Goal: Task Accomplishment & Management: Manage account settings

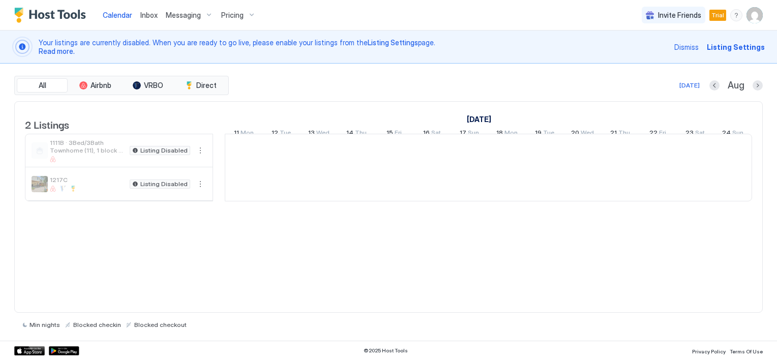
scroll to position [0, 565]
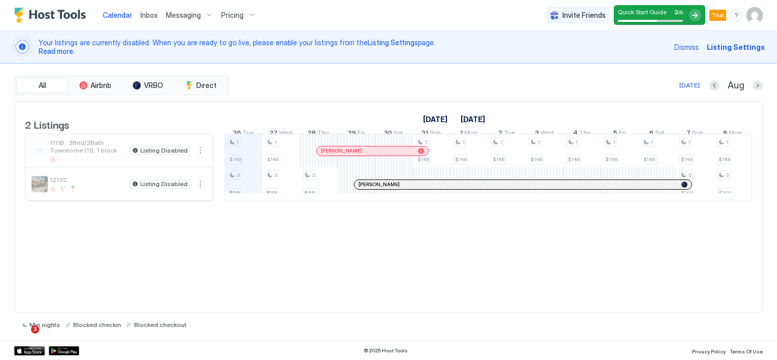
click at [735, 46] on span "Listing Settings" at bounding box center [736, 47] width 58 height 11
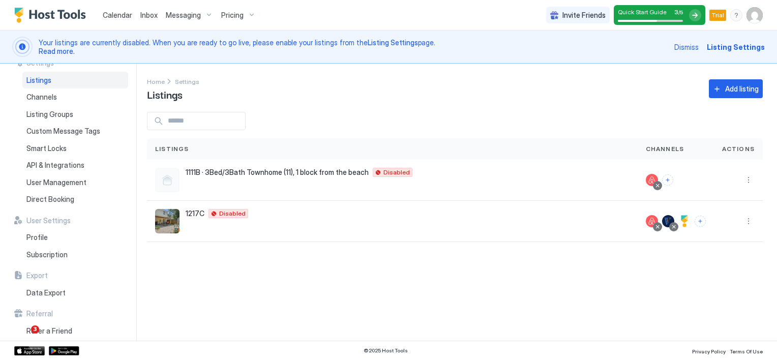
scroll to position [19, 0]
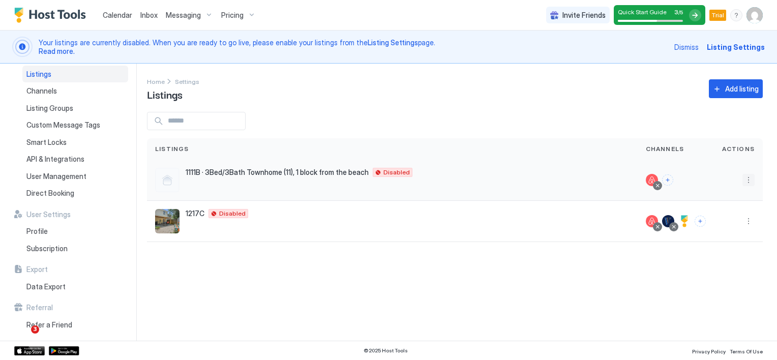
click at [746, 179] on button "More options" at bounding box center [748, 180] width 12 height 12
click at [640, 270] on div at bounding box center [388, 180] width 777 height 360
click at [746, 219] on button "More options" at bounding box center [748, 221] width 12 height 12
click at [721, 266] on span "Listing Settings" at bounding box center [725, 268] width 45 height 8
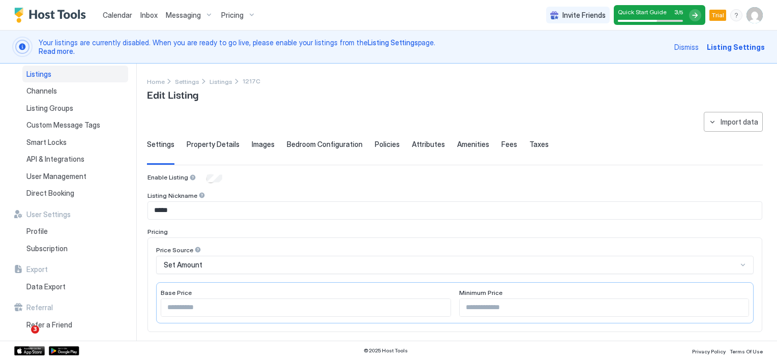
click at [210, 147] on span "Property Details" at bounding box center [213, 144] width 53 height 9
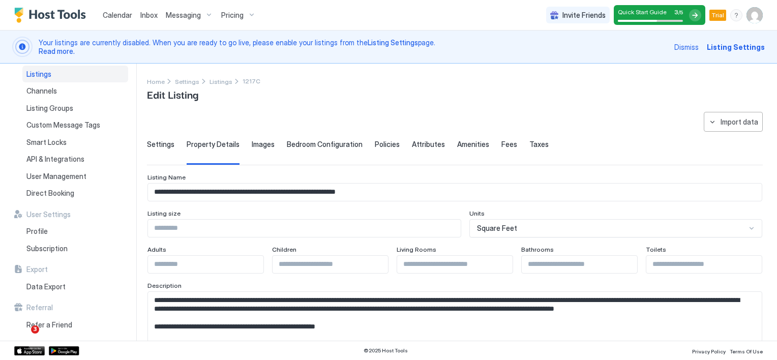
click at [570, 317] on textarea "Input Field" at bounding box center [451, 317] width 606 height 50
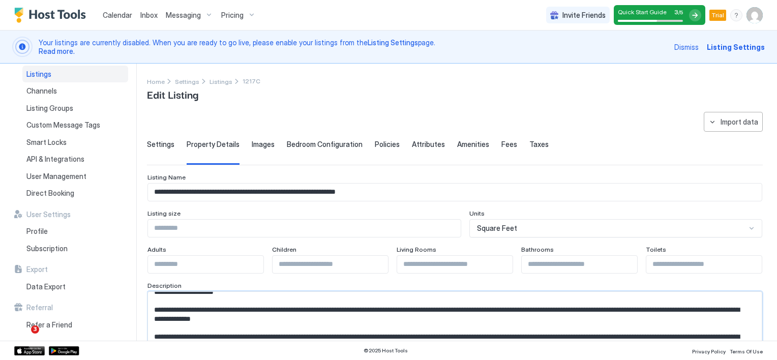
scroll to position [254, 0]
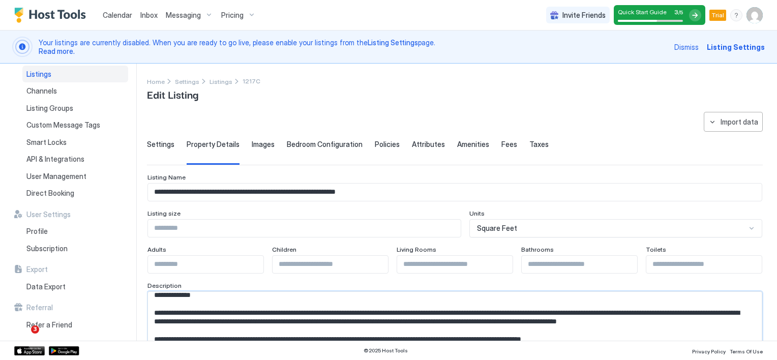
click at [254, 302] on textarea "Input Field" at bounding box center [451, 317] width 606 height 50
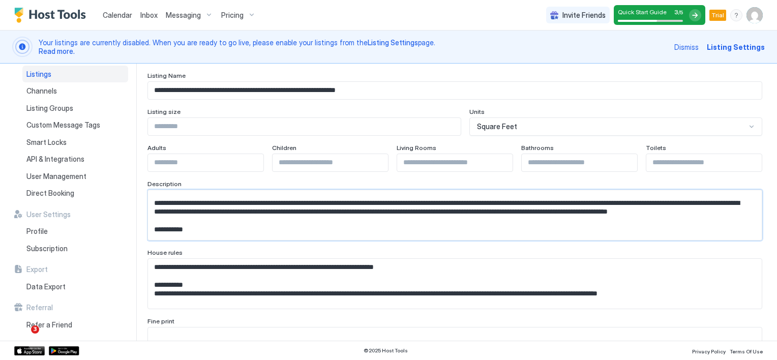
scroll to position [305, 0]
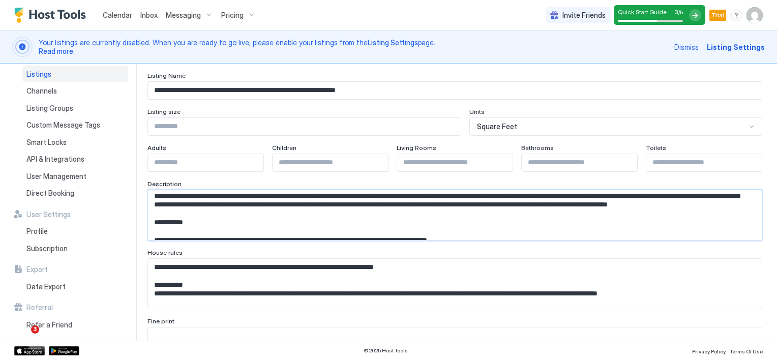
click at [205, 212] on textarea "Input Field" at bounding box center [451, 215] width 606 height 50
drag, startPoint x: 155, startPoint y: 212, endPoint x: 614, endPoint y: 212, distance: 459.1
click at [614, 212] on textarea "Input Field" at bounding box center [451, 215] width 606 height 50
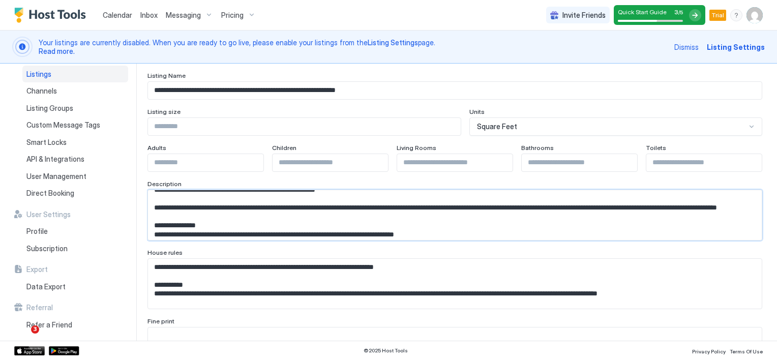
scroll to position [51, 0]
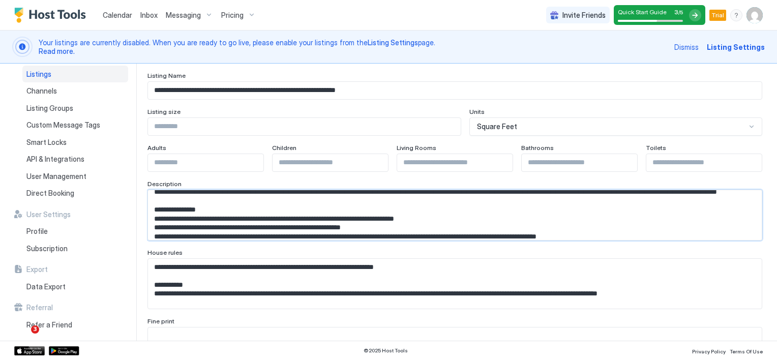
click at [354, 213] on textarea "Input Field" at bounding box center [451, 215] width 606 height 50
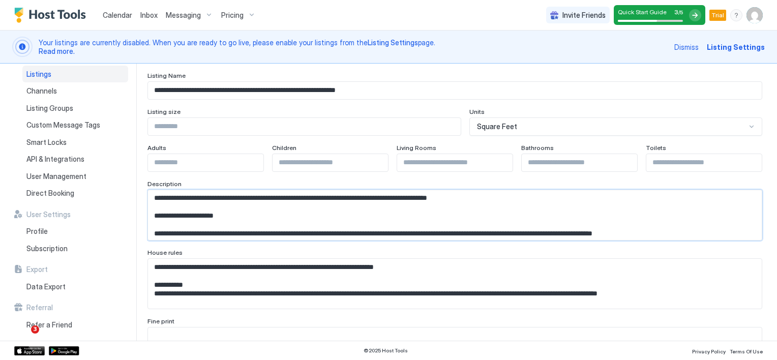
scroll to position [336, 0]
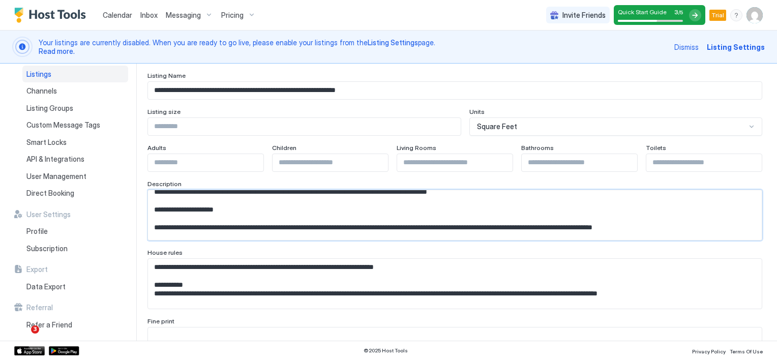
drag, startPoint x: 208, startPoint y: 221, endPoint x: 147, endPoint y: 220, distance: 61.5
click at [147, 220] on div at bounding box center [454, 215] width 615 height 51
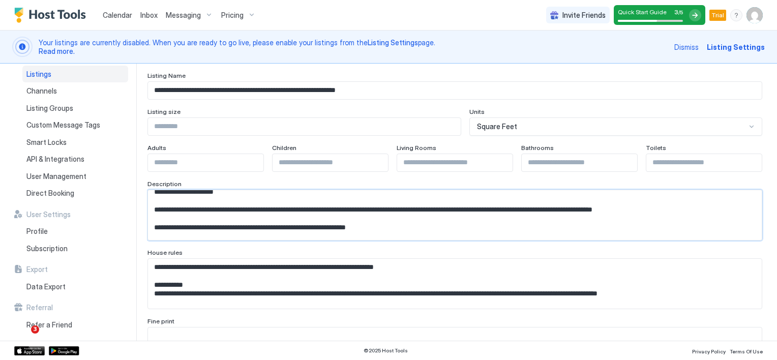
click at [166, 216] on textarea "Input Field" at bounding box center [451, 215] width 606 height 50
drag, startPoint x: 156, startPoint y: 216, endPoint x: 494, endPoint y: 228, distance: 338.9
click at [494, 228] on textarea "Input Field" at bounding box center [451, 215] width 606 height 50
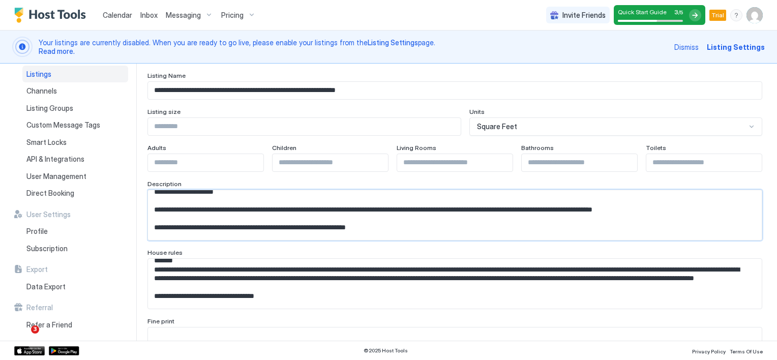
click at [298, 227] on textarea "Input Field" at bounding box center [451, 215] width 606 height 50
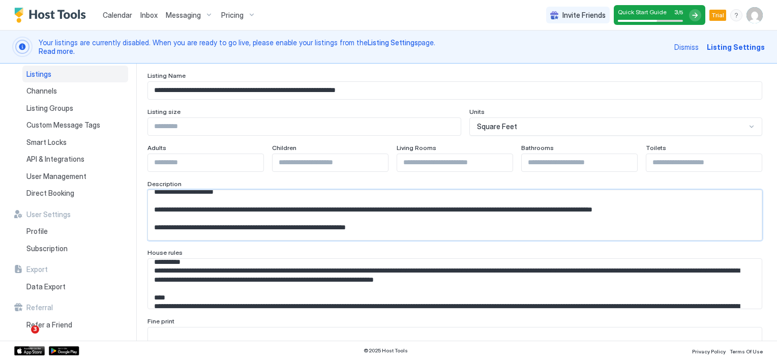
scroll to position [203, 0]
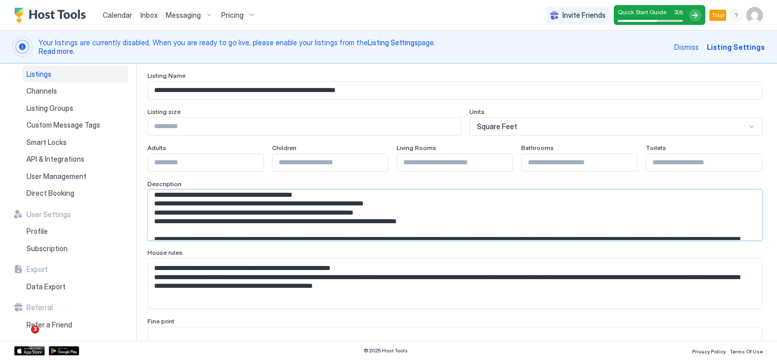
drag, startPoint x: 239, startPoint y: 235, endPoint x: 165, endPoint y: 231, distance: 74.8
click at [163, 234] on textarea "Input Field" at bounding box center [451, 215] width 606 height 50
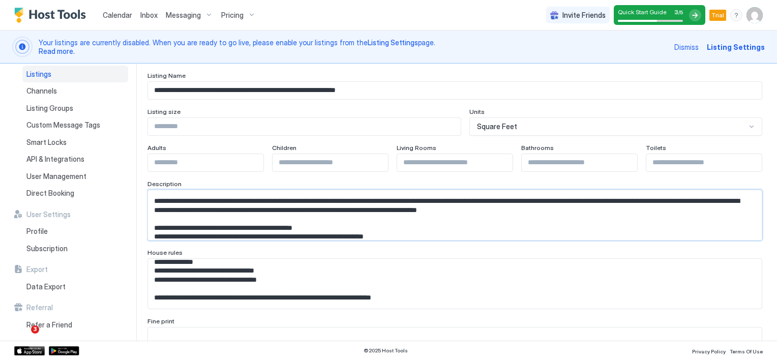
scroll to position [397, 0]
click at [273, 229] on textarea "Input Field" at bounding box center [451, 215] width 606 height 50
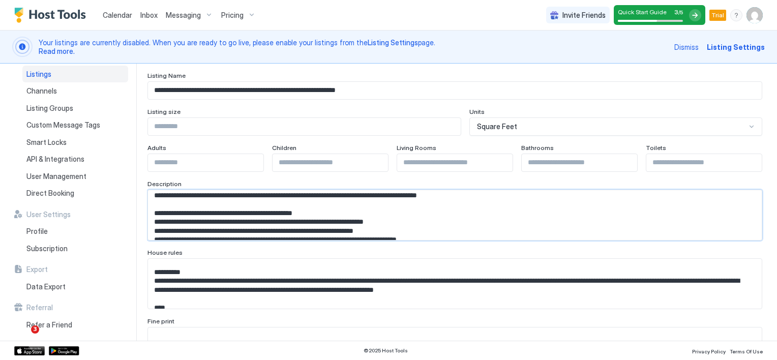
scroll to position [432, 0]
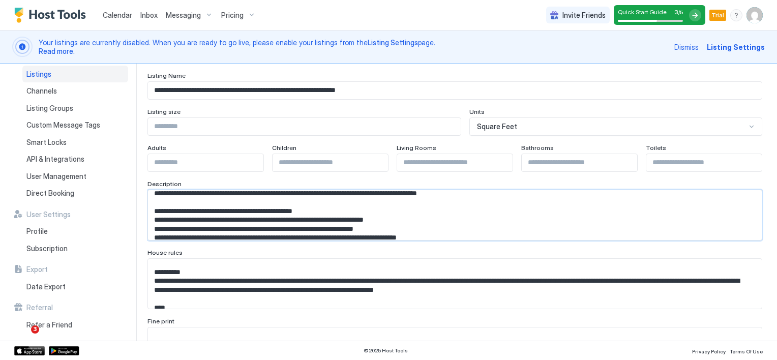
drag, startPoint x: 156, startPoint y: 232, endPoint x: 521, endPoint y: 218, distance: 365.3
click at [521, 218] on textarea "Input Field" at bounding box center [451, 215] width 606 height 50
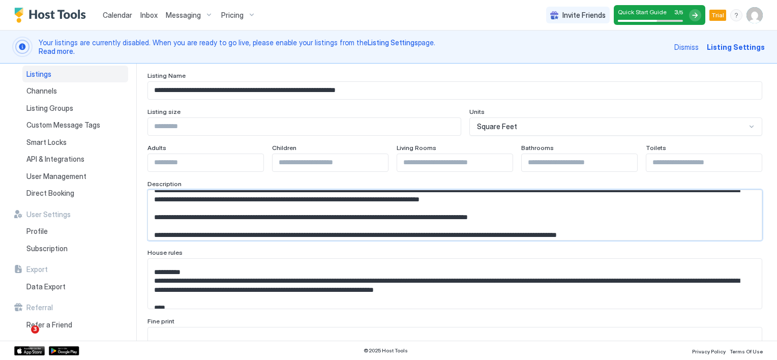
scroll to position [635, 0]
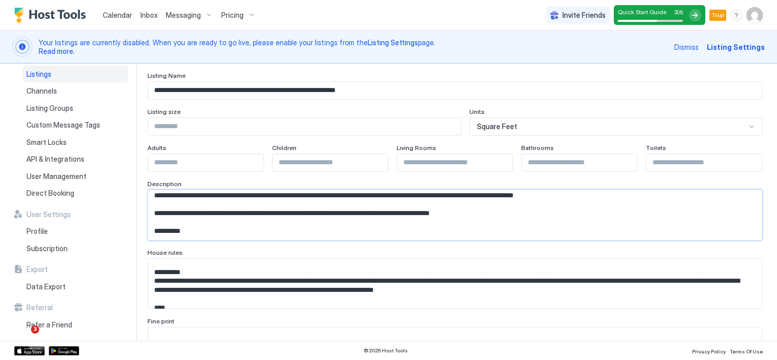
drag, startPoint x: 152, startPoint y: 221, endPoint x: 413, endPoint y: 238, distance: 262.4
click at [413, 238] on textarea "Input Field" at bounding box center [451, 215] width 606 height 50
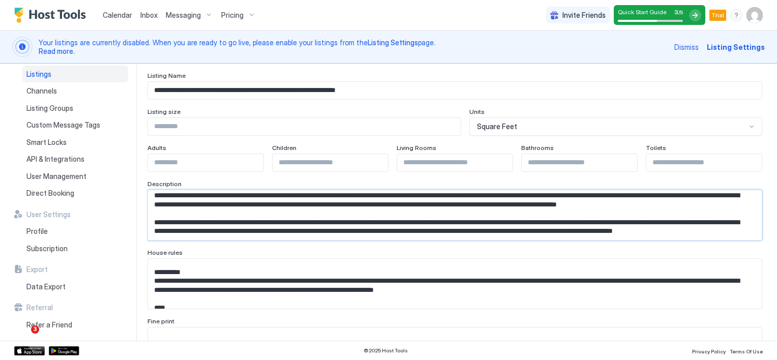
scroll to position [323, 0]
type textarea "**********"
click at [198, 240] on textarea "Input Field" at bounding box center [451, 215] width 606 height 50
paste textarea "**********"
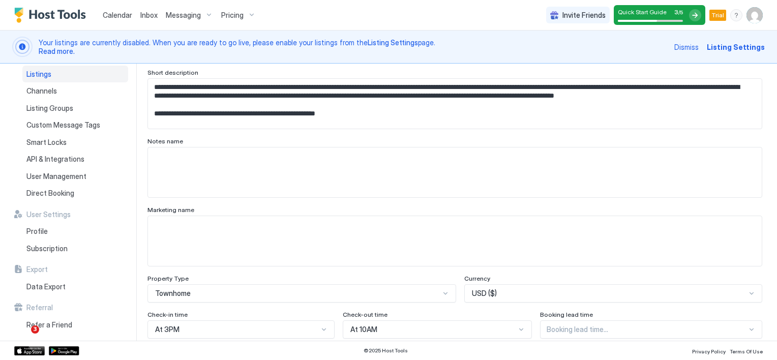
scroll to position [348, 0]
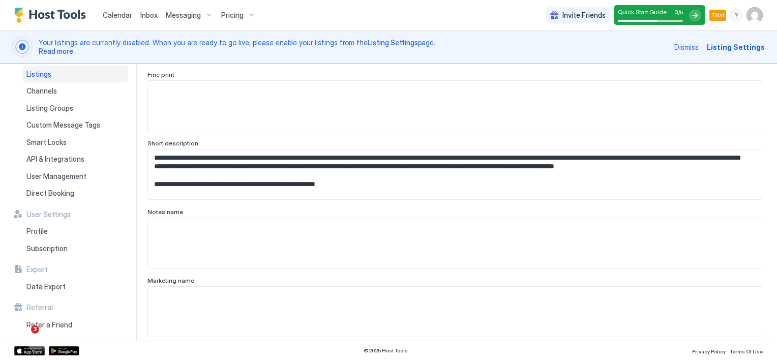
drag, startPoint x: 152, startPoint y: 266, endPoint x: 345, endPoint y: 193, distance: 207.1
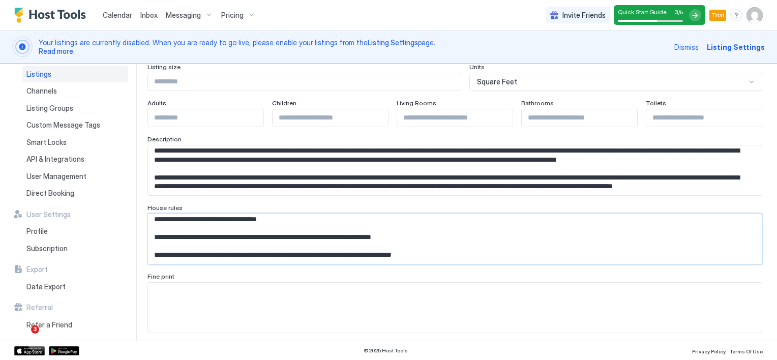
scroll to position [145, 0]
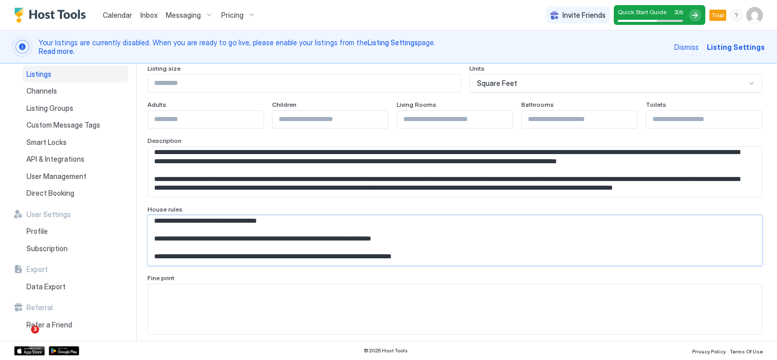
click at [317, 197] on textarea "Input Field" at bounding box center [451, 172] width 606 height 50
paste textarea "**********"
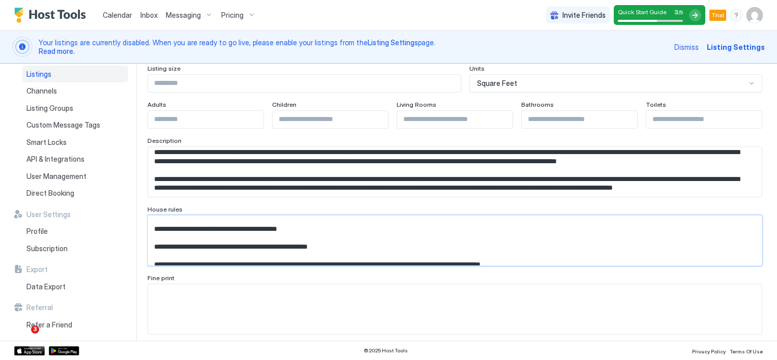
scroll to position [109, 0]
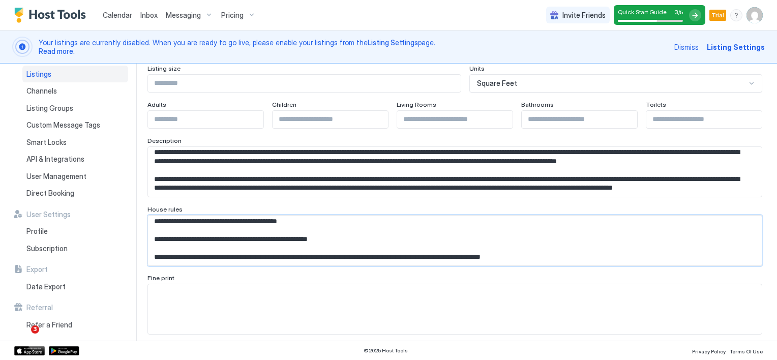
click at [198, 197] on textarea "**********" at bounding box center [451, 172] width 606 height 50
click at [279, 197] on textarea "**********" at bounding box center [451, 172] width 606 height 50
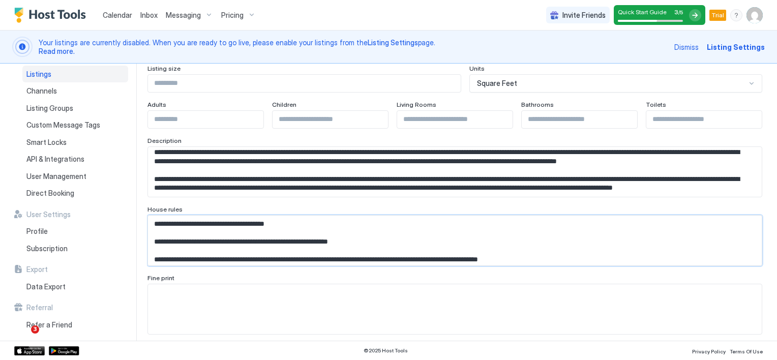
scroll to position [0, 0]
drag, startPoint x: 331, startPoint y: 238, endPoint x: 371, endPoint y: 240, distance: 39.7
click at [371, 197] on textarea "**********" at bounding box center [451, 172] width 606 height 50
click at [216, 197] on textarea "**********" at bounding box center [451, 172] width 606 height 50
click at [198, 197] on textarea "**********" at bounding box center [451, 172] width 606 height 50
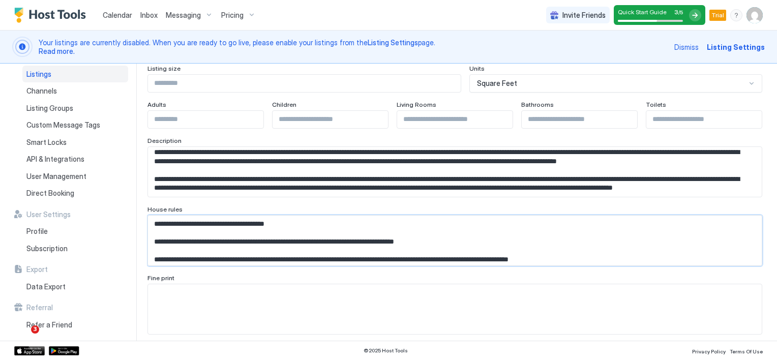
click at [315, 197] on textarea "**********" at bounding box center [451, 172] width 606 height 50
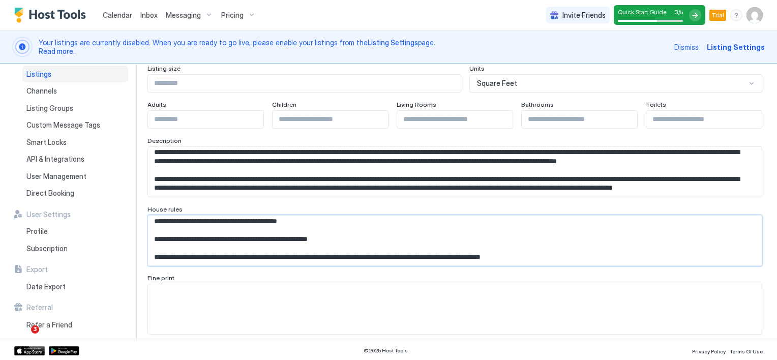
scroll to position [196, 0]
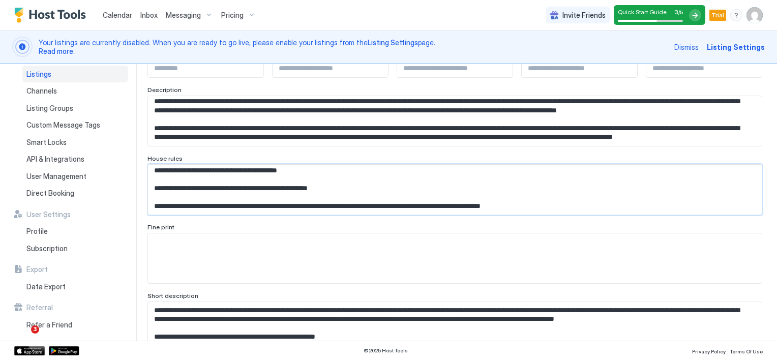
type textarea "**********"
click at [335, 146] on textarea "Input Field" at bounding box center [451, 121] width 606 height 50
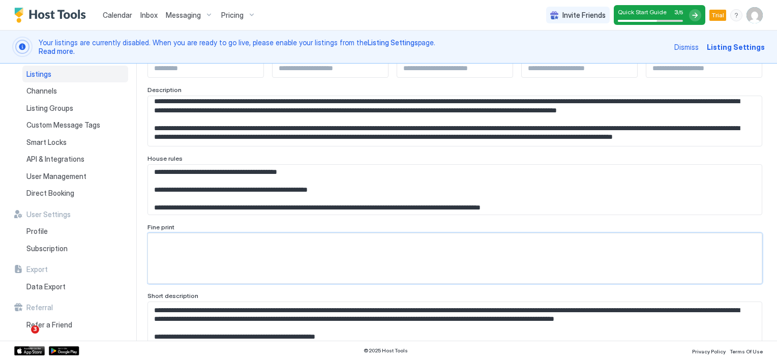
scroll to position [109, 0]
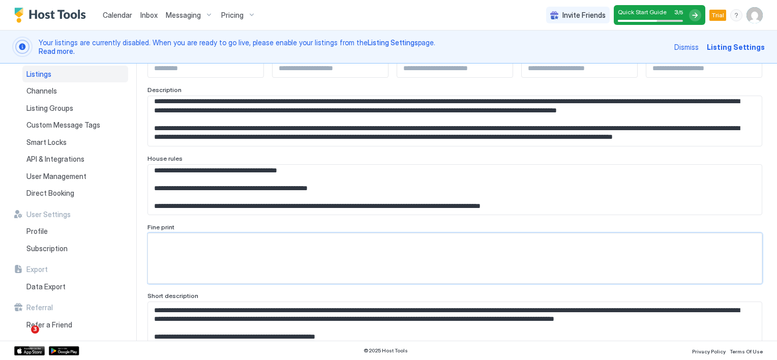
click at [207, 146] on textarea "Input Field" at bounding box center [451, 121] width 606 height 50
paste textarea "**********"
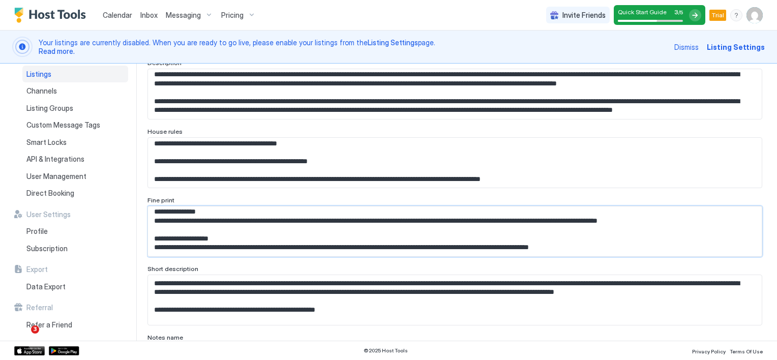
scroll to position [247, 0]
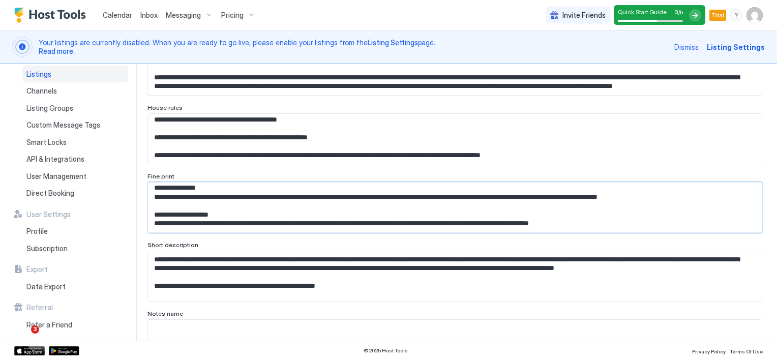
type textarea "**********"
click at [333, 95] on textarea "**********" at bounding box center [451, 70] width 606 height 50
drag, startPoint x: 155, startPoint y: 154, endPoint x: 604, endPoint y: 157, distance: 449.5
click at [604, 95] on textarea "**********" at bounding box center [451, 70] width 606 height 50
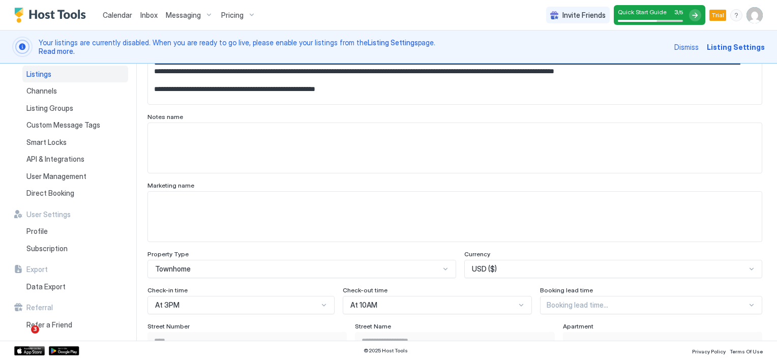
scroll to position [450, 0]
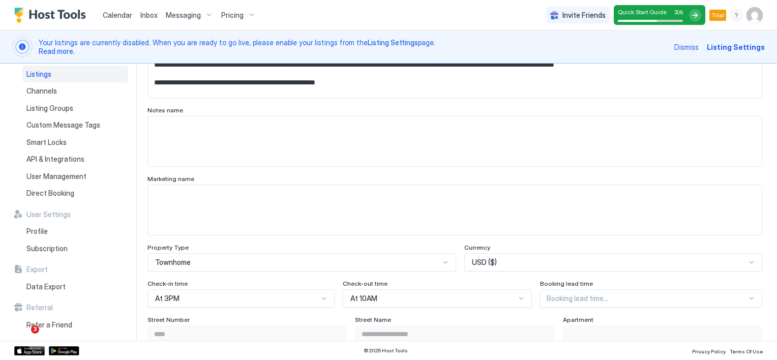
type textarea "**********"
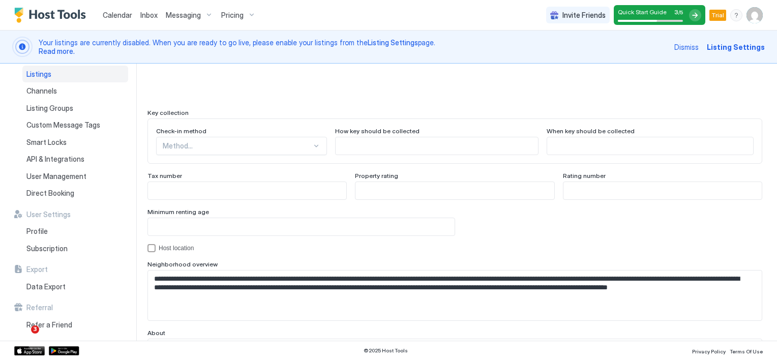
scroll to position [993, 0]
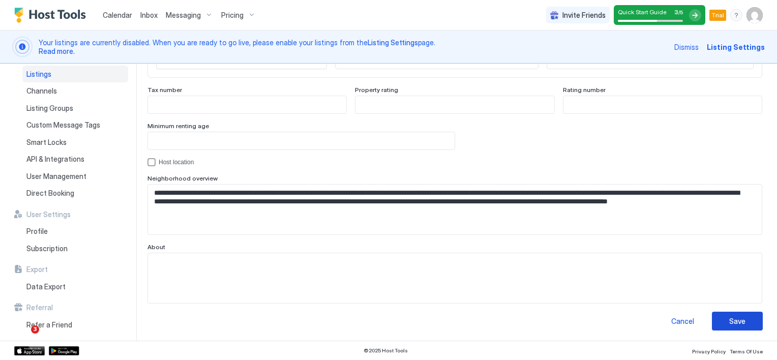
click at [729, 319] on div "Save" at bounding box center [737, 321] width 16 height 11
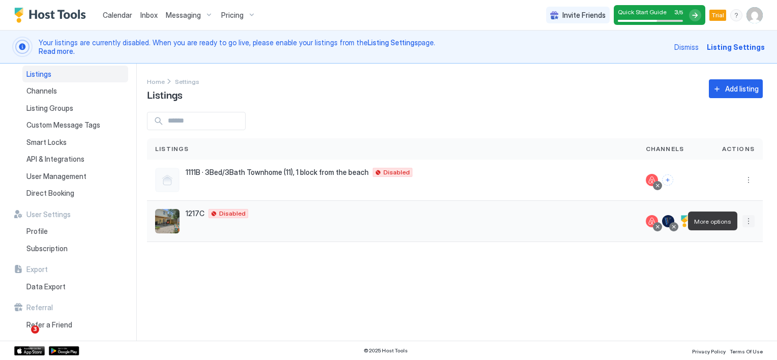
click at [746, 221] on button "More options" at bounding box center [748, 221] width 12 height 12
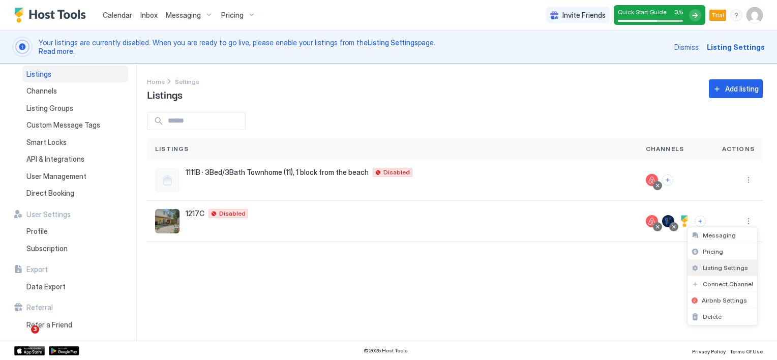
click at [716, 264] on span "Listing Settings" at bounding box center [725, 268] width 45 height 8
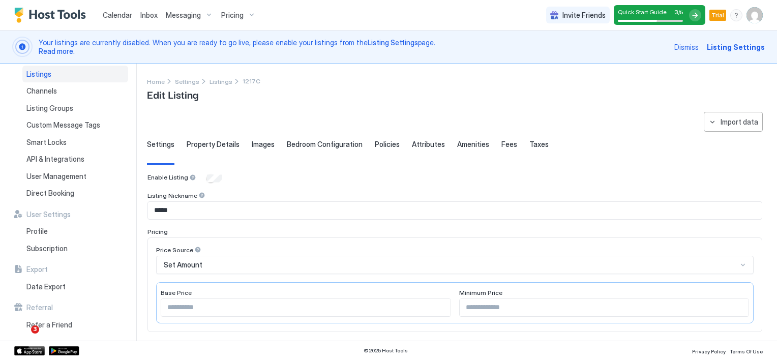
type textarea "**********"
click at [264, 144] on span "Images" at bounding box center [263, 144] width 23 height 9
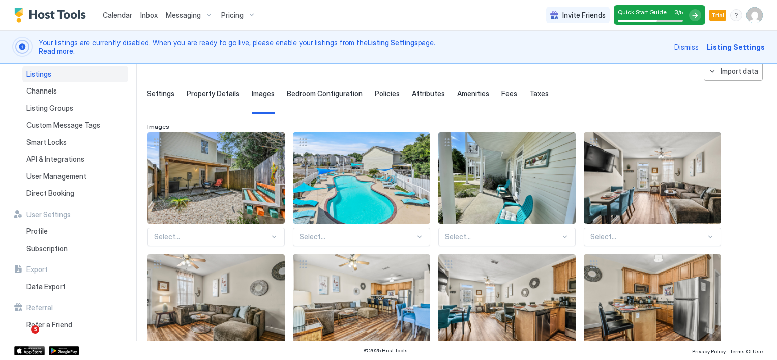
click at [170, 234] on div "Select..." at bounding box center [215, 237] width 137 height 18
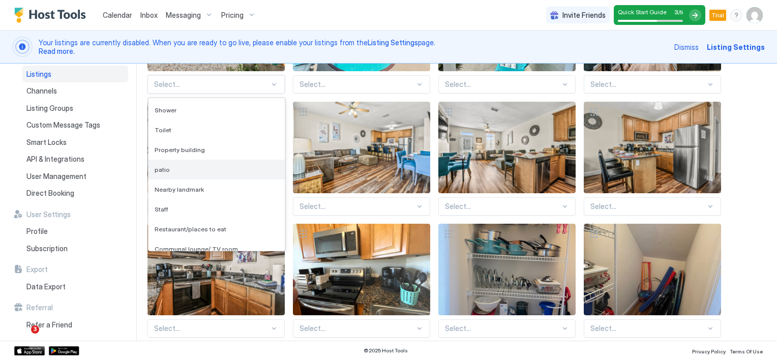
click at [175, 166] on div "patio" at bounding box center [217, 170] width 124 height 8
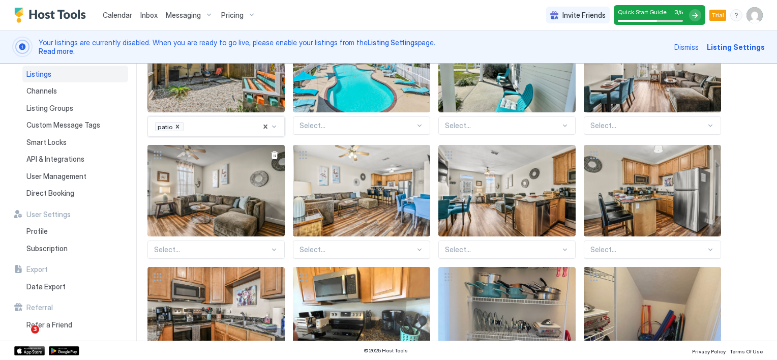
scroll to position [102, 0]
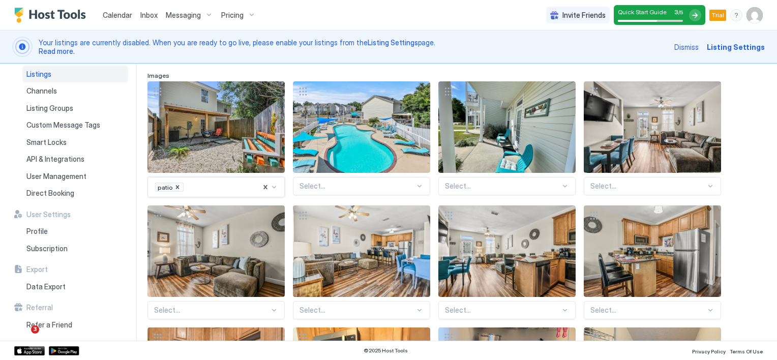
click at [327, 185] on div "Select..." at bounding box center [361, 186] width 137 height 18
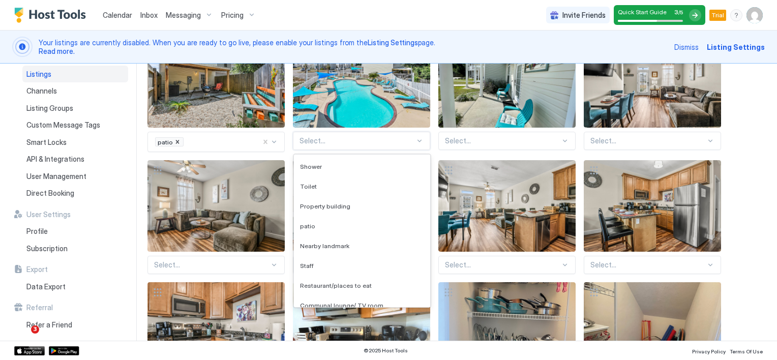
scroll to position [129, 0]
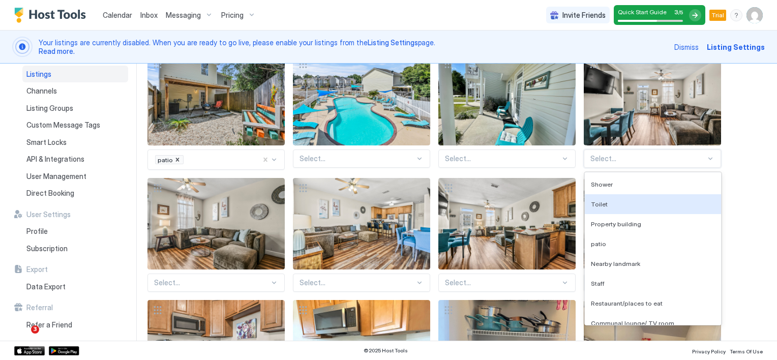
click at [614, 157] on div "136 results available. Use Up and Down to choose options, press Enter to select…" at bounding box center [652, 158] width 137 height 18
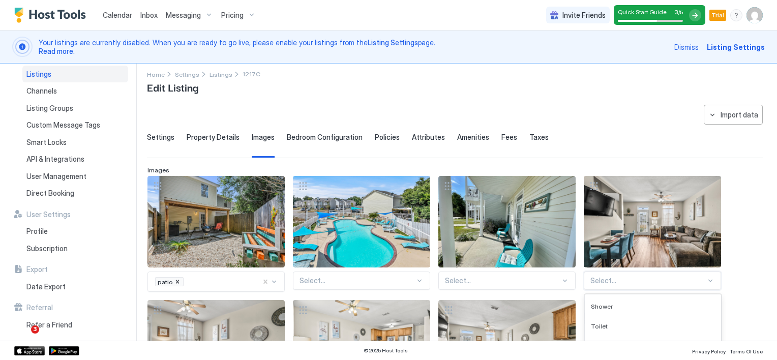
scroll to position [0, 0]
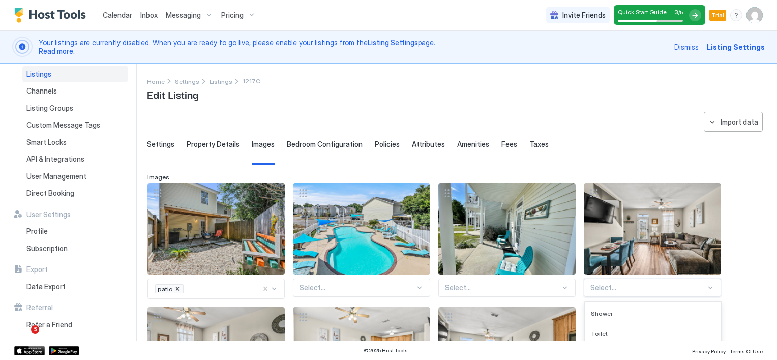
click at [582, 158] on div "Settings Property Details Images Bedroom Configuration Policies Attributes Amen…" at bounding box center [455, 152] width 616 height 25
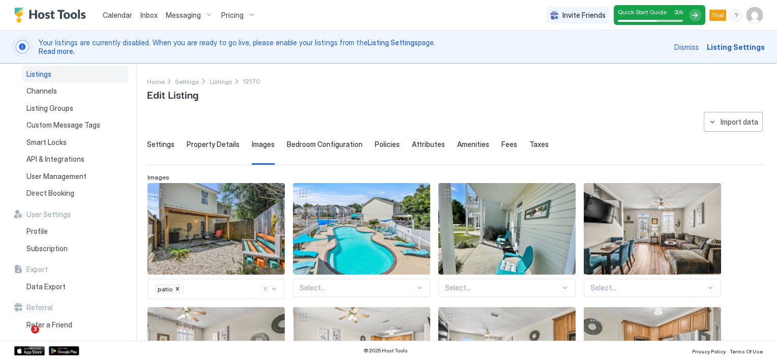
click at [337, 146] on span "Bedroom Configuration" at bounding box center [325, 144] width 76 height 9
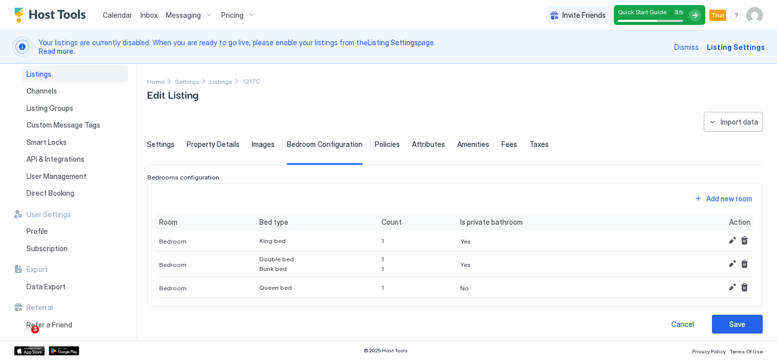
scroll to position [4, 0]
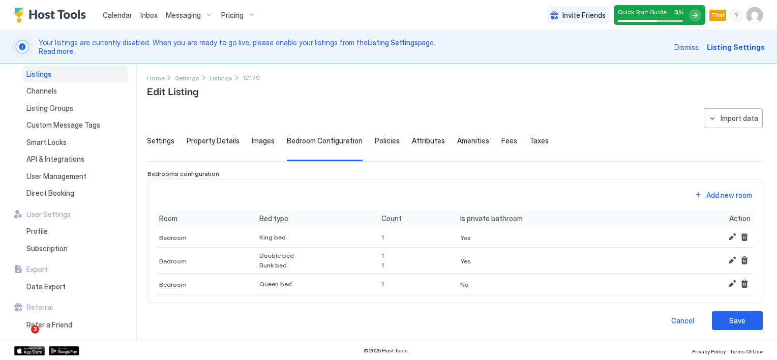
click at [380, 139] on span "Policies" at bounding box center [387, 140] width 25 height 9
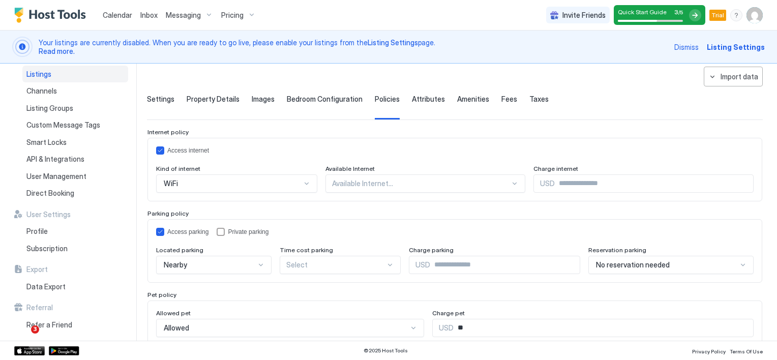
scroll to position [28, 0]
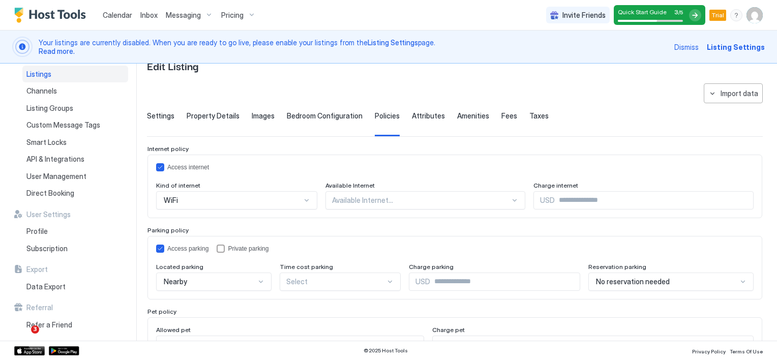
click at [412, 116] on span "Attributes" at bounding box center [428, 115] width 33 height 9
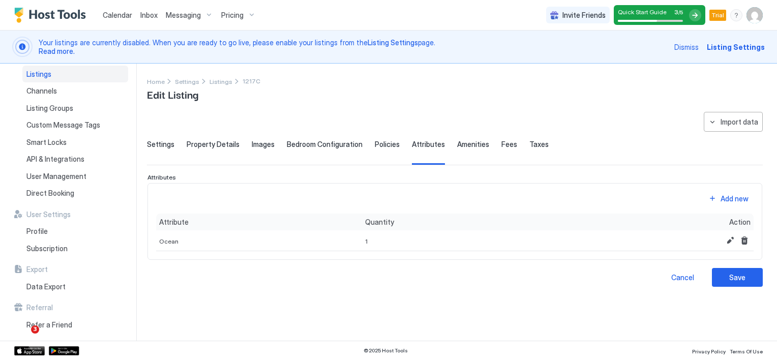
scroll to position [0, 0]
click at [472, 144] on span "Amenities" at bounding box center [473, 144] width 32 height 9
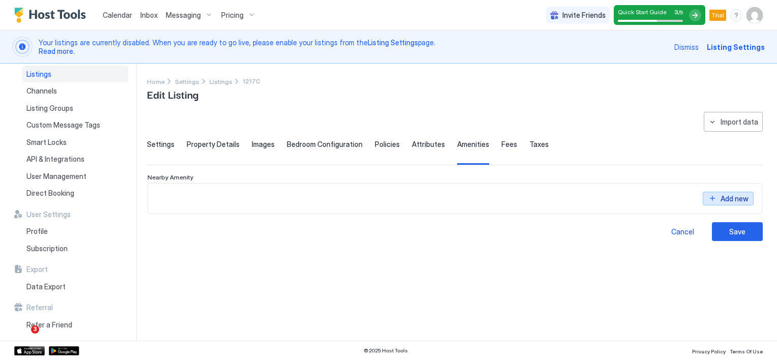
click at [716, 197] on button "Add new" at bounding box center [728, 191] width 51 height 14
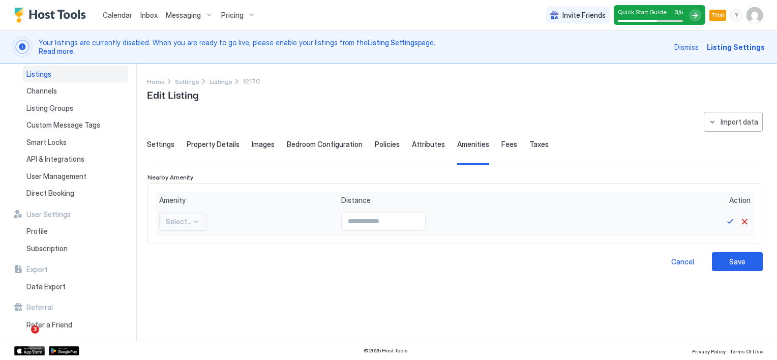
click at [195, 219] on div at bounding box center [196, 222] width 8 height 8
click at [190, 242] on div "Airport" at bounding box center [183, 246] width 35 height 8
drag, startPoint x: 347, startPoint y: 216, endPoint x: 356, endPoint y: 232, distance: 18.5
click at [346, 220] on input "Input Field" at bounding box center [379, 221] width 83 height 17
click at [384, 225] on input "Input Field" at bounding box center [379, 221] width 83 height 17
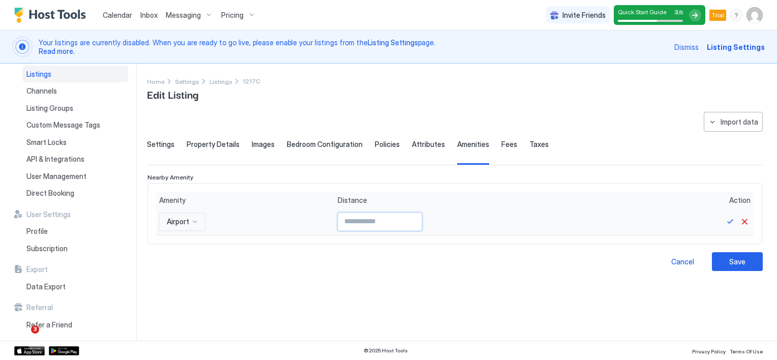
click at [410, 218] on input "*" at bounding box center [379, 221] width 83 height 17
type input "*"
click at [410, 218] on input "*" at bounding box center [379, 221] width 83 height 17
click at [458, 254] on div "Cancel Save" at bounding box center [455, 261] width 616 height 19
click at [746, 218] on button "Cancel" at bounding box center [744, 222] width 12 height 12
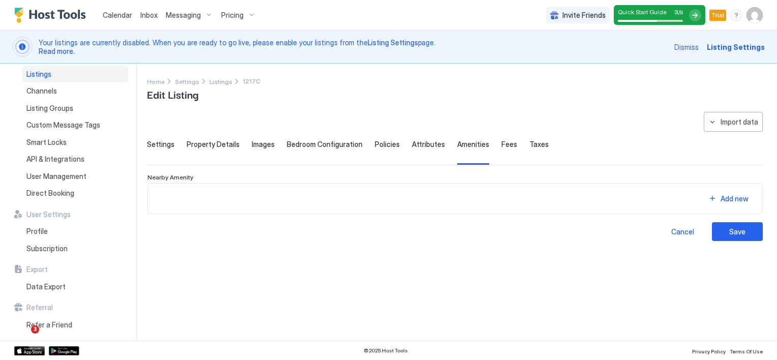
click at [501, 144] on span "Fees" at bounding box center [509, 144] width 16 height 9
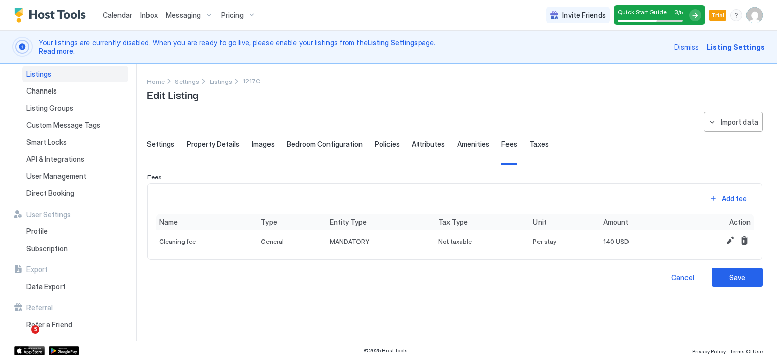
click at [532, 142] on span "Taxes" at bounding box center [538, 144] width 19 height 9
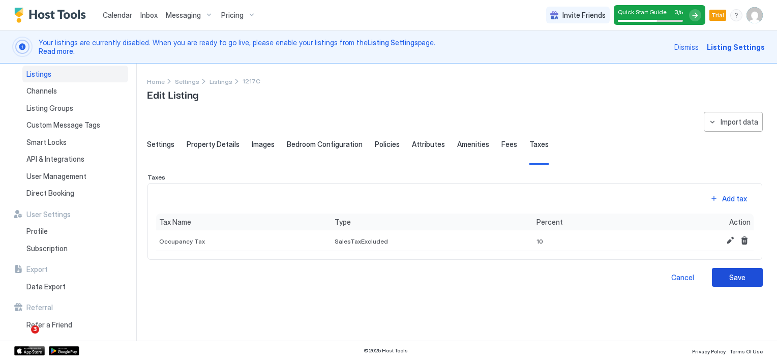
click at [742, 276] on div "Save" at bounding box center [737, 277] width 16 height 11
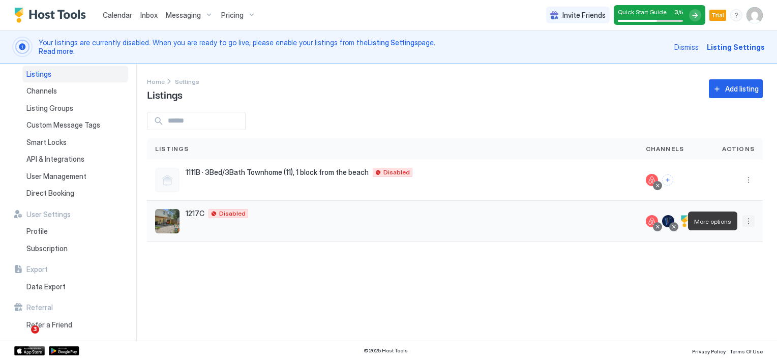
click at [746, 219] on button "More options" at bounding box center [748, 221] width 12 height 12
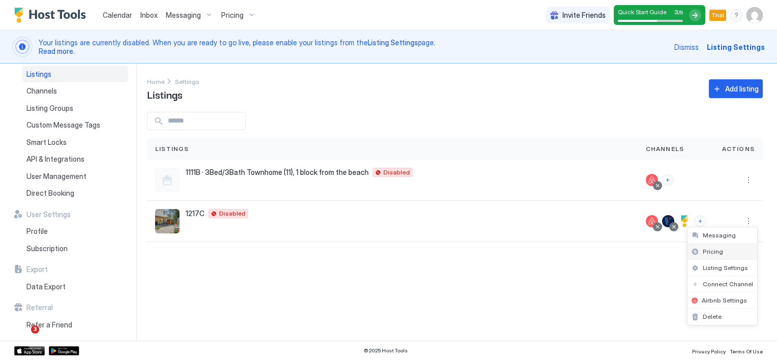
click at [717, 249] on span "Pricing" at bounding box center [713, 252] width 20 height 8
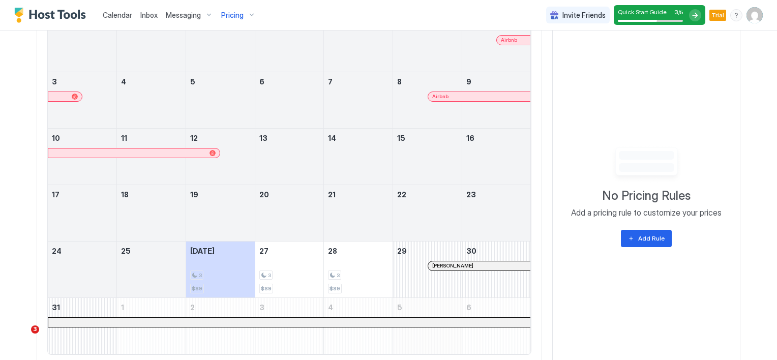
scroll to position [487, 0]
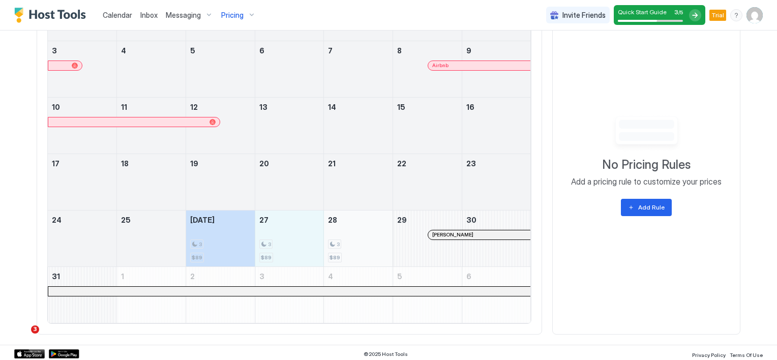
drag, startPoint x: 238, startPoint y: 246, endPoint x: 334, endPoint y: 252, distance: 95.8
click at [334, 252] on tr "24 25 [DATE] 3 $89 27 3 $89 28 3 $89 29 [PERSON_NAME] 30" at bounding box center [289, 238] width 483 height 56
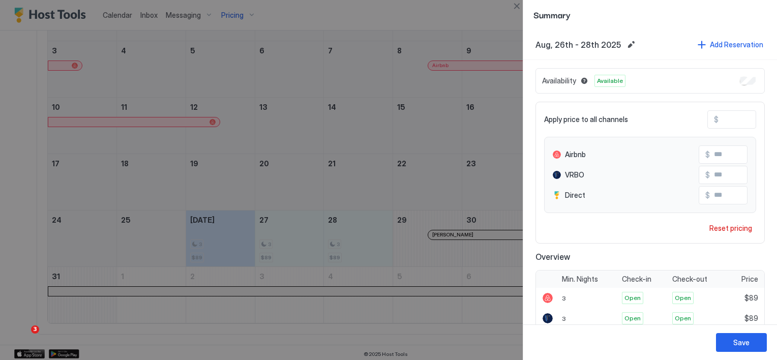
click at [233, 251] on div at bounding box center [388, 180] width 777 height 360
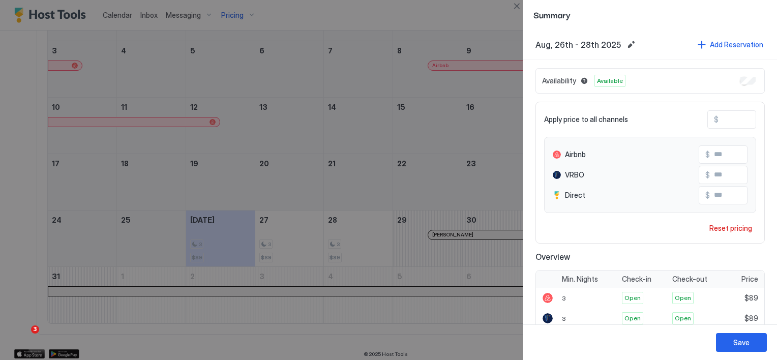
click at [277, 253] on div at bounding box center [388, 180] width 777 height 360
click at [626, 45] on button "Edit date range" at bounding box center [631, 45] width 12 height 12
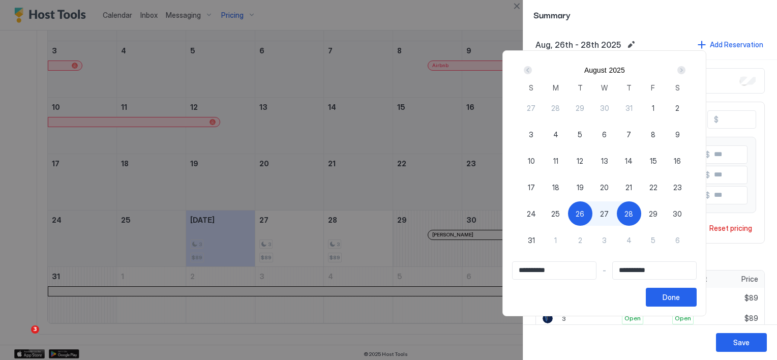
click at [631, 43] on div at bounding box center [388, 180] width 777 height 360
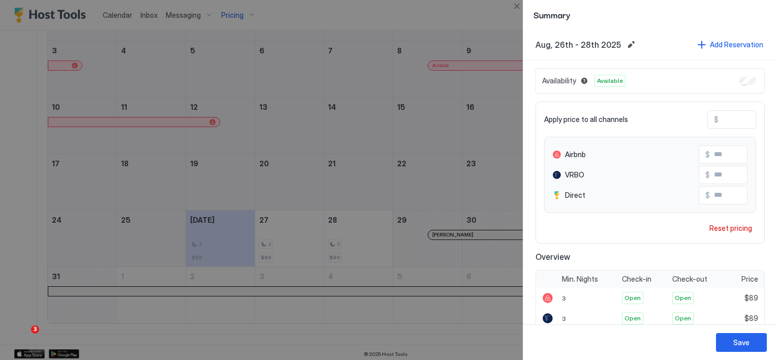
click at [718, 119] on input "**" at bounding box center [758, 119] width 81 height 17
click at [718, 120] on input "**" at bounding box center [758, 119] width 81 height 17
type input "*"
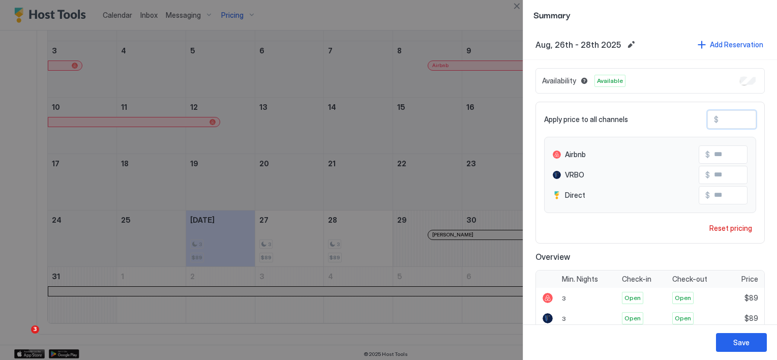
type input "*"
type input "**"
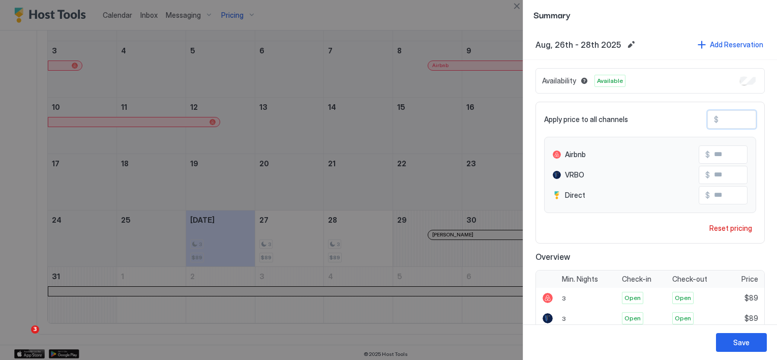
type input "**"
click at [737, 337] on div "Save" at bounding box center [741, 342] width 16 height 11
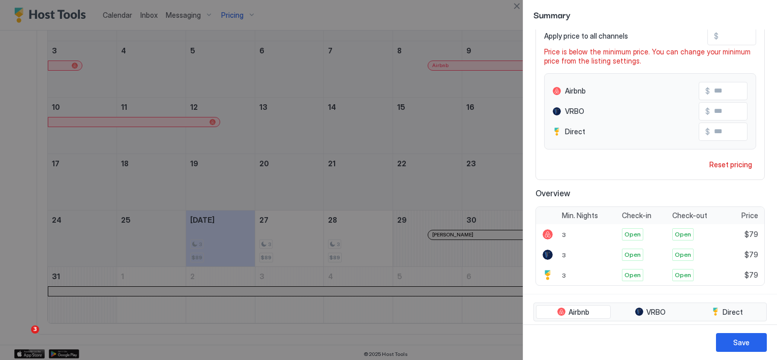
scroll to position [102, 0]
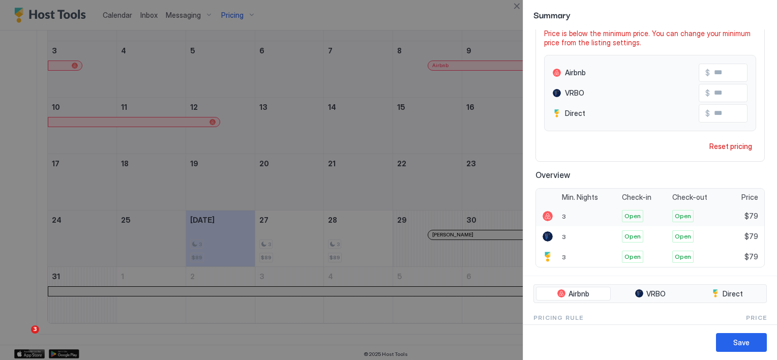
click at [575, 218] on div "3" at bounding box center [589, 216] width 60 height 20
click at [575, 216] on div "3" at bounding box center [589, 216] width 60 height 20
click at [575, 215] on div "3" at bounding box center [589, 216] width 60 height 20
click at [743, 345] on div "Save" at bounding box center [741, 342] width 16 height 11
click at [721, 144] on div "Reset pricing" at bounding box center [730, 146] width 43 height 11
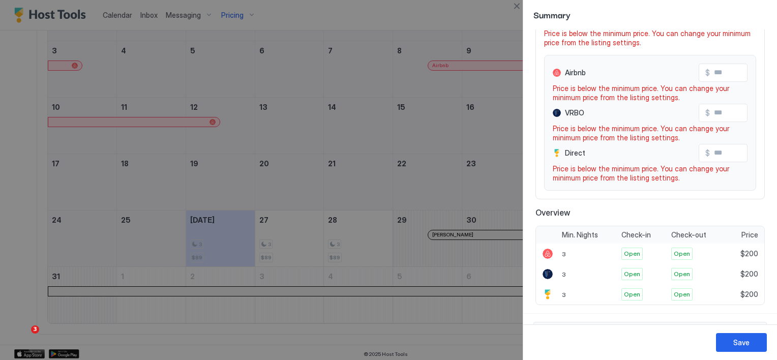
click at [717, 155] on input "Input Field" at bounding box center [750, 152] width 81 height 17
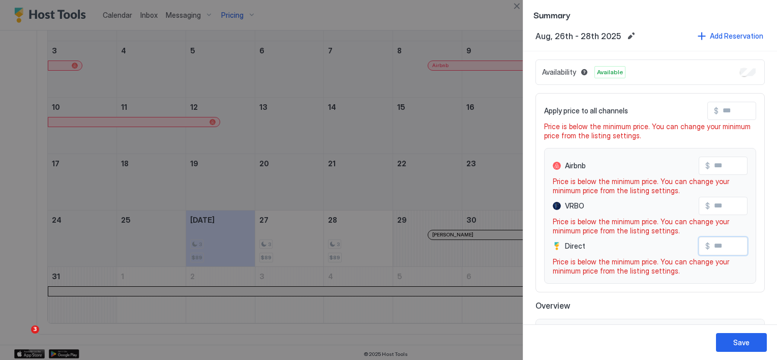
scroll to position [0, 0]
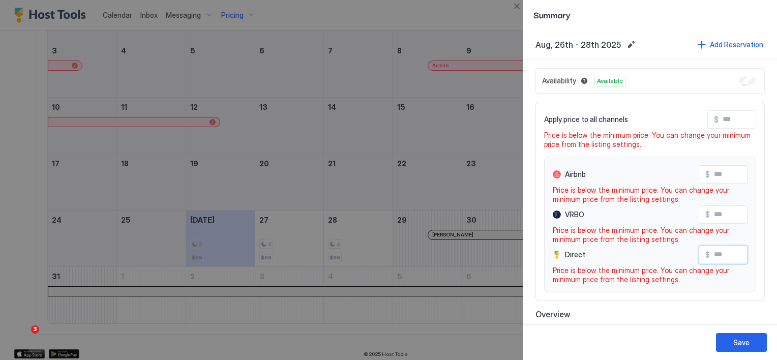
click at [718, 254] on input "Input Field" at bounding box center [750, 254] width 81 height 17
type input "**"
click at [715, 219] on input "Input Field" at bounding box center [750, 214] width 81 height 17
type input "**"
click at [718, 123] on input "Input Field" at bounding box center [758, 119] width 81 height 17
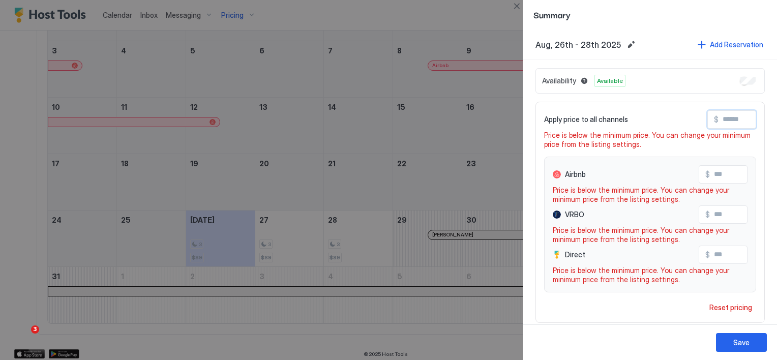
type input "*"
type input "**"
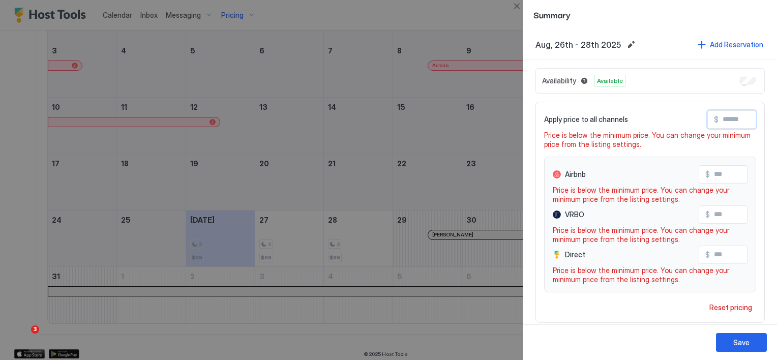
type input "**"
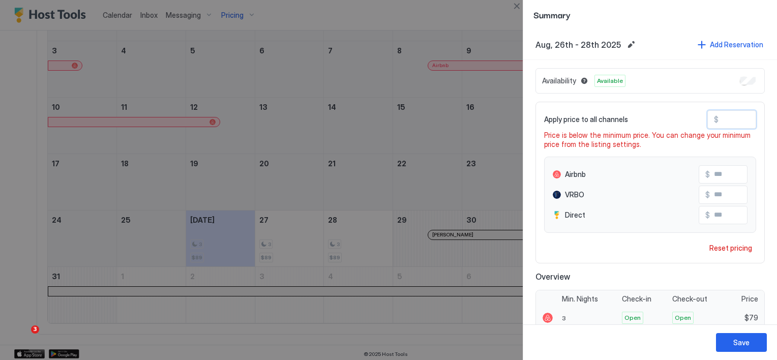
type input "**"
click at [566, 315] on div "3" at bounding box center [589, 318] width 60 height 20
click at [566, 318] on div "3" at bounding box center [589, 318] width 60 height 20
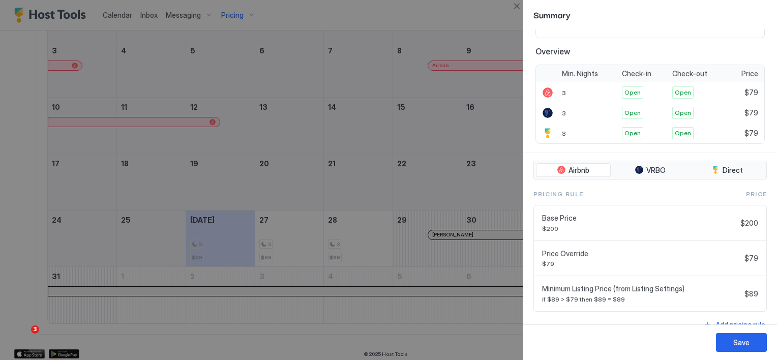
scroll to position [237, 0]
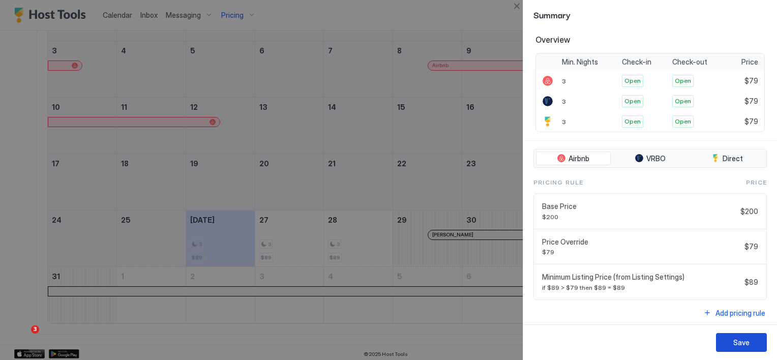
click at [728, 342] on button "Save" at bounding box center [741, 342] width 51 height 19
click at [733, 344] on button "Save" at bounding box center [741, 342] width 51 height 19
click at [738, 345] on div "Save" at bounding box center [741, 342] width 16 height 11
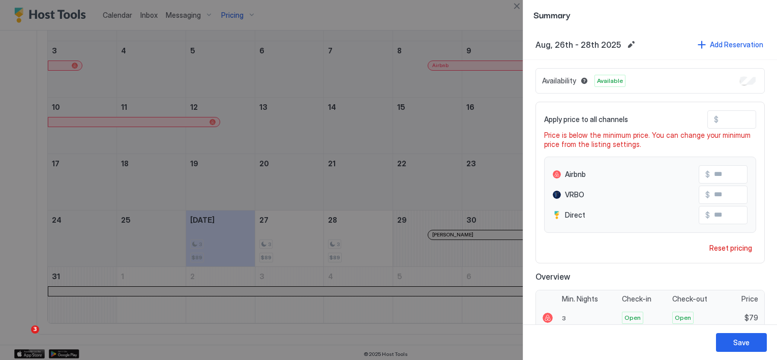
scroll to position [0, 0]
click at [719, 250] on div "Reset pricing" at bounding box center [730, 248] width 43 height 11
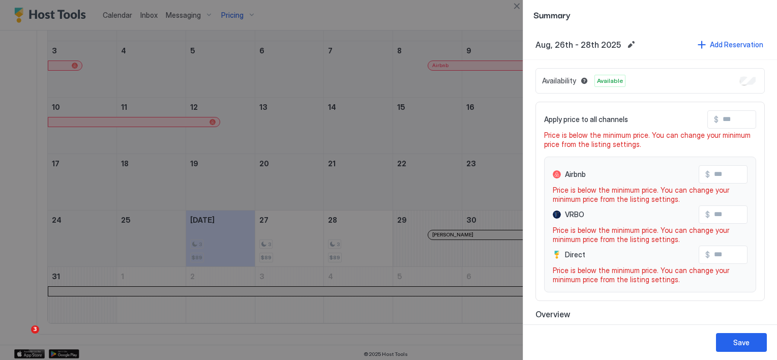
click at [490, 175] on div at bounding box center [388, 180] width 777 height 360
click at [739, 345] on div "Save" at bounding box center [741, 342] width 16 height 11
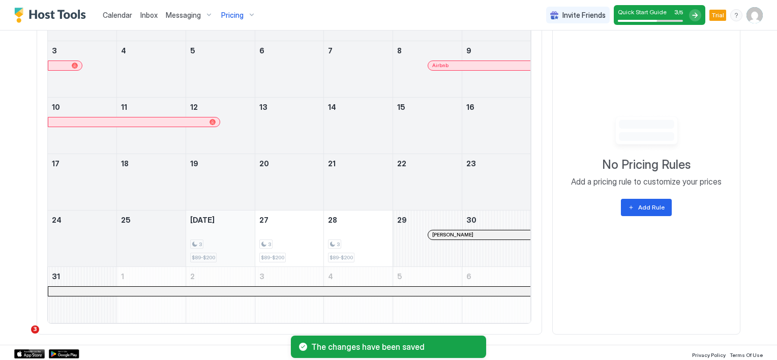
click at [220, 247] on div "3 $89-$200" at bounding box center [220, 239] width 61 height 48
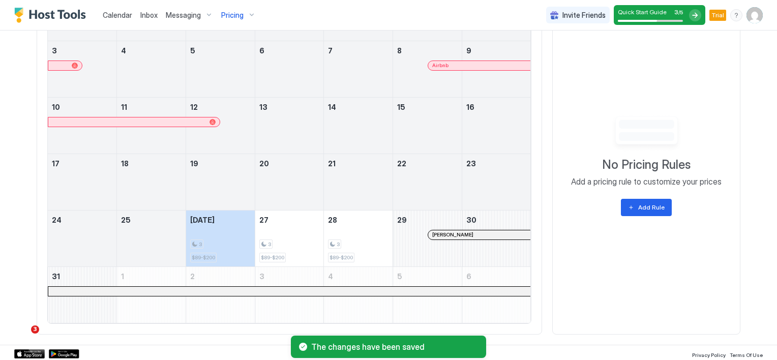
click at [224, 247] on div at bounding box center [388, 180] width 777 height 360
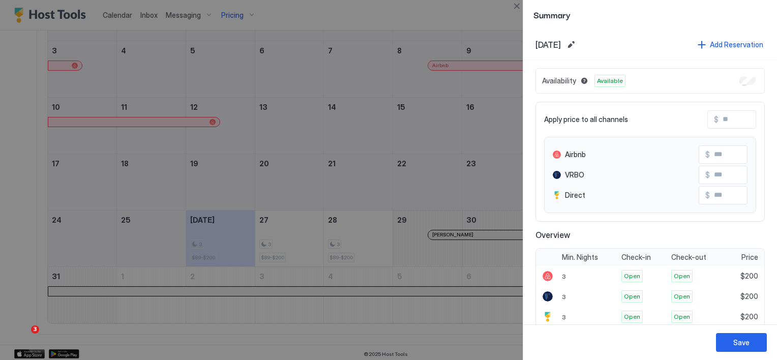
drag, startPoint x: 224, startPoint y: 247, endPoint x: 345, endPoint y: 254, distance: 121.7
click at [345, 254] on div at bounding box center [388, 180] width 777 height 360
click at [297, 256] on div at bounding box center [388, 180] width 777 height 360
click at [211, 256] on div at bounding box center [388, 180] width 777 height 360
click at [271, 250] on div at bounding box center [388, 180] width 777 height 360
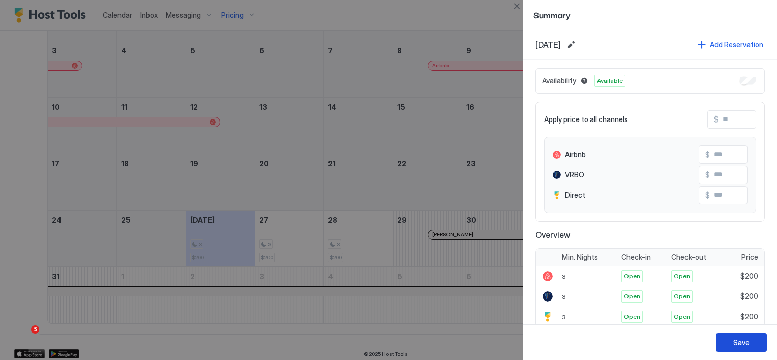
click at [746, 345] on div "Save" at bounding box center [741, 342] width 16 height 11
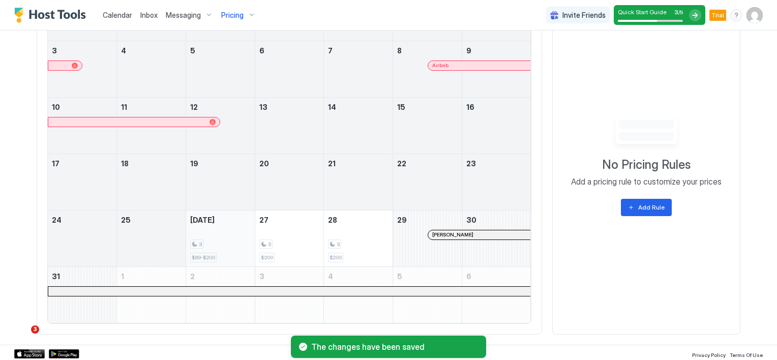
click at [223, 239] on div "3" at bounding box center [220, 244] width 61 height 10
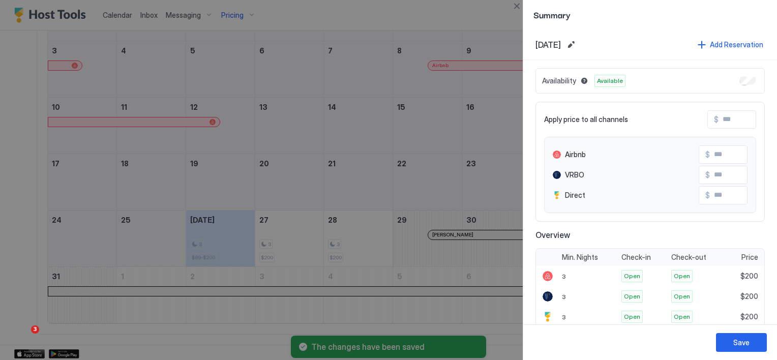
click at [281, 246] on div at bounding box center [388, 180] width 777 height 360
click at [235, 244] on div at bounding box center [388, 180] width 777 height 360
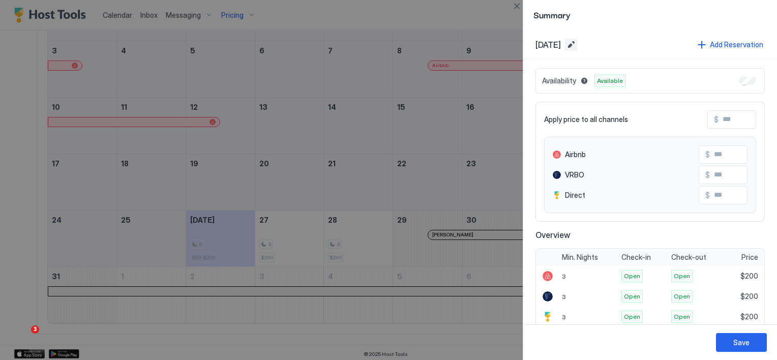
click at [577, 47] on button "Edit date range" at bounding box center [571, 45] width 12 height 12
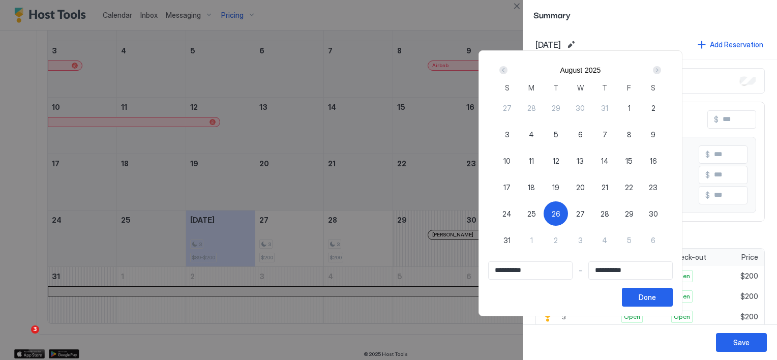
click at [609, 213] on span "28" at bounding box center [604, 213] width 9 height 11
type input "**********"
drag, startPoint x: 580, startPoint y: 213, endPoint x: 599, endPoint y: 214, distance: 19.9
click at [610, 216] on div "27 28 29 30 31 1 2 3 4 5 6 7 8 9 10 11 12 13 14 15 16 17 18 19 20 21 22 23 24 2…" at bounding box center [580, 181] width 171 height 173
click at [560, 211] on span "26" at bounding box center [556, 213] width 9 height 11
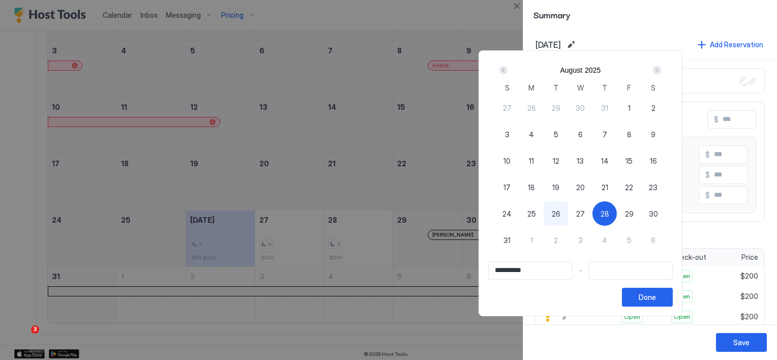
type input "**********"
click at [585, 215] on span "27" at bounding box center [580, 213] width 9 height 11
type input "**********"
click at [609, 217] on span "28" at bounding box center [604, 213] width 9 height 11
type input "**********"
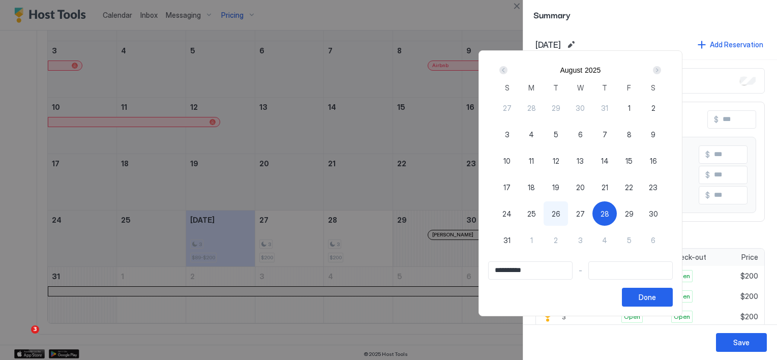
click at [560, 215] on span "26" at bounding box center [556, 213] width 9 height 11
type input "**********"
click at [585, 217] on span "27" at bounding box center [580, 213] width 9 height 11
type input "**********"
click at [617, 212] on div "28" at bounding box center [604, 213] width 24 height 24
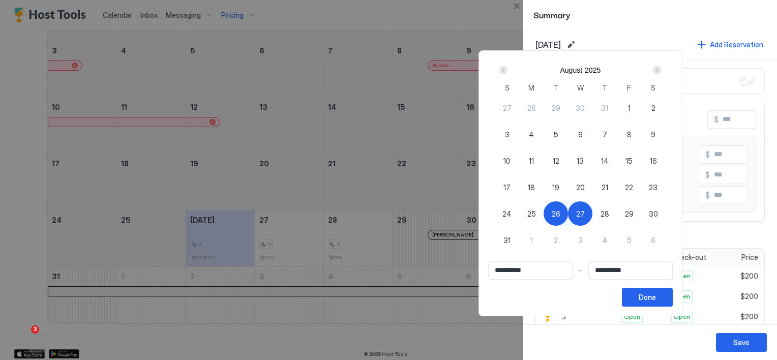
type input "**********"
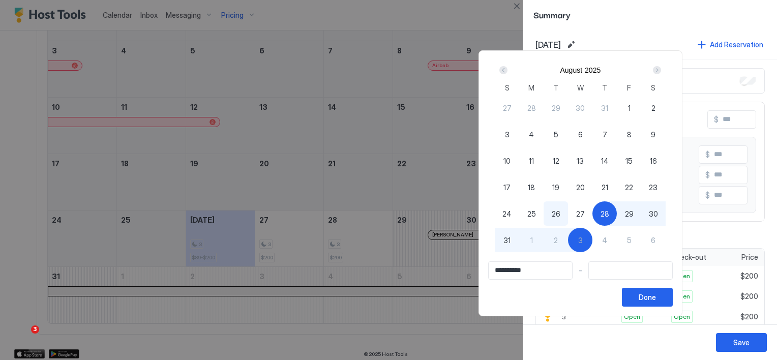
drag, startPoint x: 581, startPoint y: 216, endPoint x: 601, endPoint y: 216, distance: 20.3
click at [560, 215] on span "26" at bounding box center [556, 213] width 9 height 11
type input "**********"
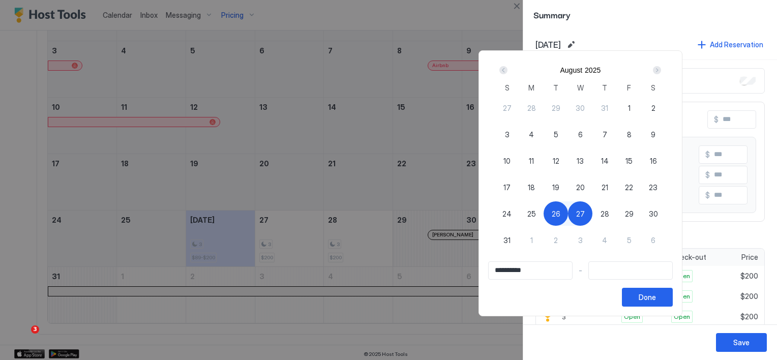
click at [592, 216] on div "27" at bounding box center [580, 213] width 24 height 24
type input "**********"
drag, startPoint x: 579, startPoint y: 216, endPoint x: 628, endPoint y: 216, distance: 49.3
click at [628, 216] on div "27 28 29 30 31 1 2 3 4 5 6 7 8 9 10 11 12 13 14 15 16 17 18 19 20 21 22 23 24 2…" at bounding box center [580, 181] width 171 height 173
click at [609, 214] on span "28" at bounding box center [604, 213] width 9 height 11
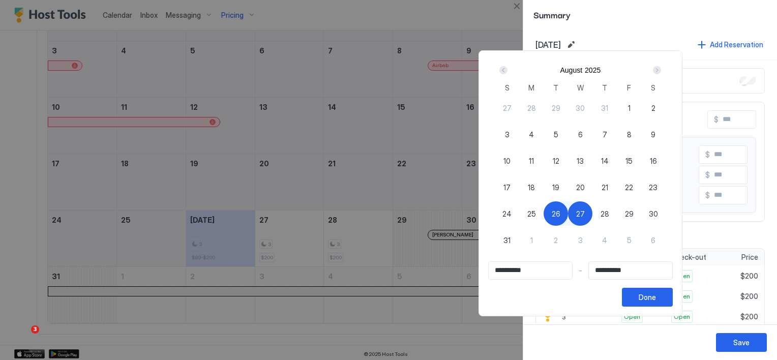
type input "**********"
click at [560, 212] on span "26" at bounding box center [556, 213] width 9 height 11
type input "**********"
click at [592, 214] on div "27" at bounding box center [580, 213] width 24 height 24
type input "**********"
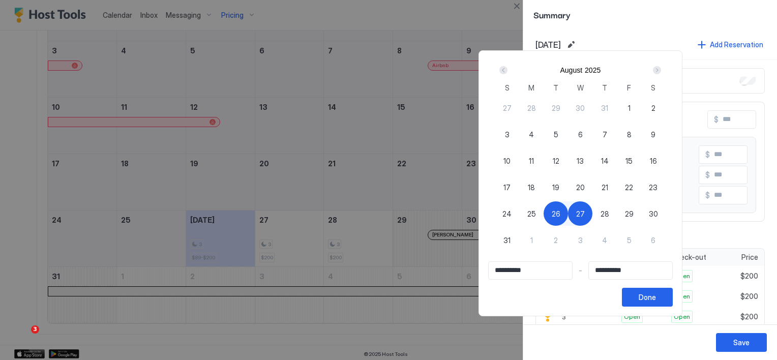
click at [609, 214] on span "28" at bounding box center [604, 213] width 9 height 11
type input "**********"
click at [560, 215] on span "26" at bounding box center [556, 213] width 9 height 11
type input "**********"
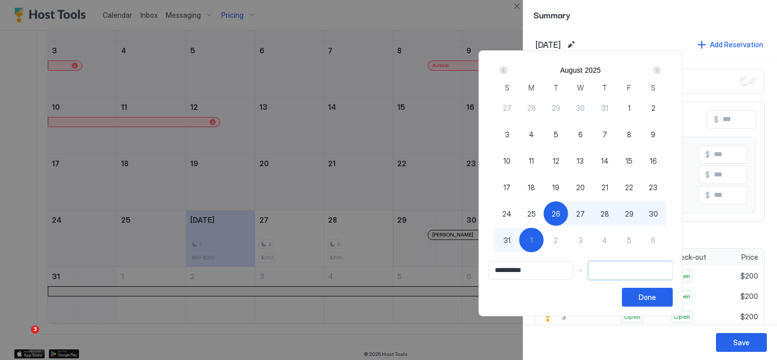
click at [629, 271] on input "Input Field" at bounding box center [630, 270] width 83 height 17
click at [609, 214] on span "28" at bounding box center [604, 213] width 9 height 11
type input "**********"
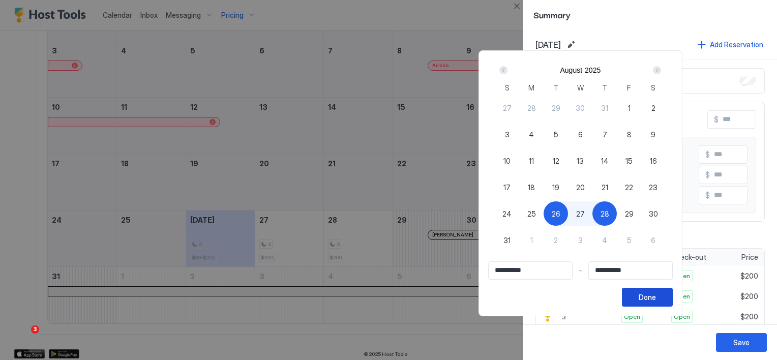
click at [656, 300] on div "Done" at bounding box center [647, 297] width 17 height 11
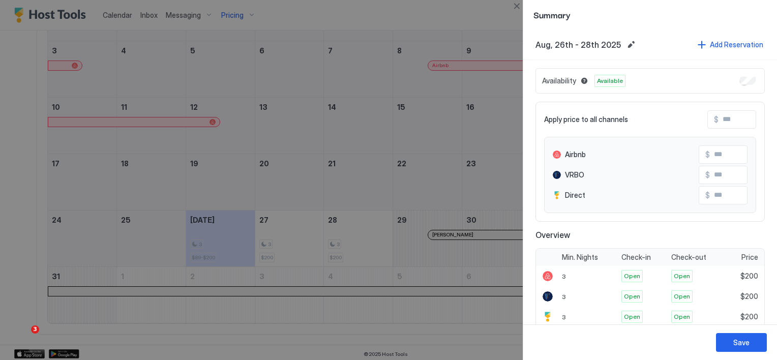
click at [719, 117] on input "Input Field" at bounding box center [758, 119] width 81 height 17
type input "*"
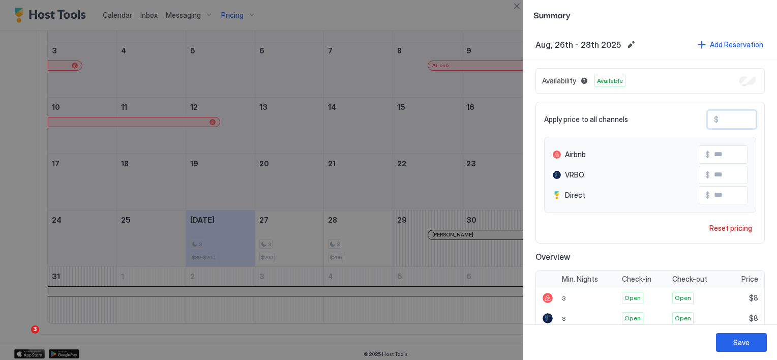
type input "**"
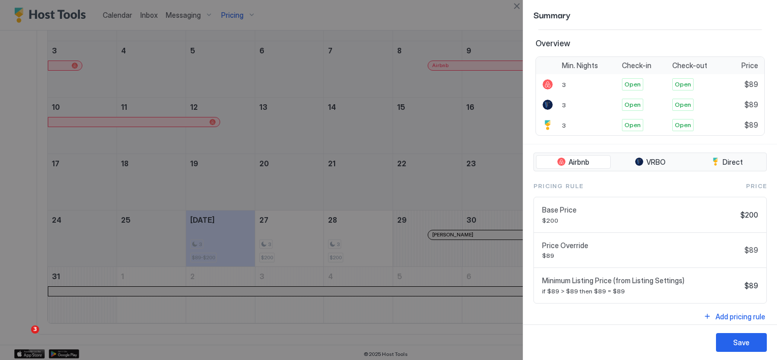
scroll to position [217, 0]
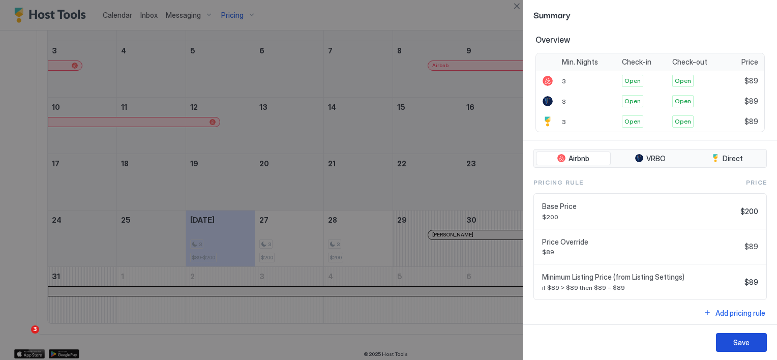
type input "**"
click at [736, 344] on div "Save" at bounding box center [741, 342] width 16 height 11
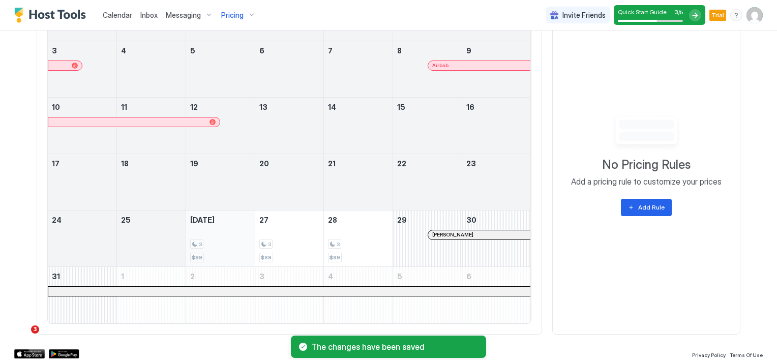
drag, startPoint x: 206, startPoint y: 246, endPoint x: 228, endPoint y: 248, distance: 22.0
click at [209, 248] on div "3 $89" at bounding box center [220, 239] width 61 height 48
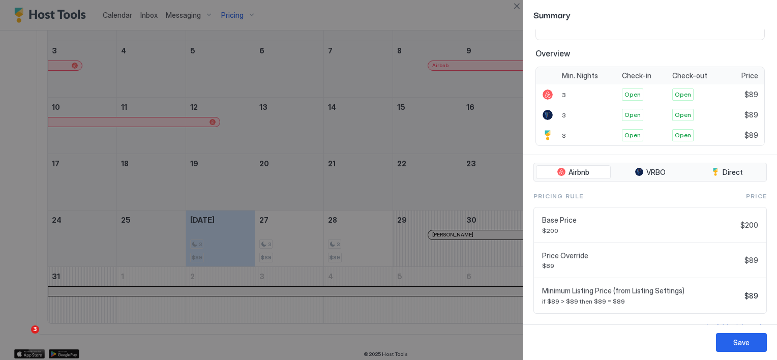
scroll to position [217, 0]
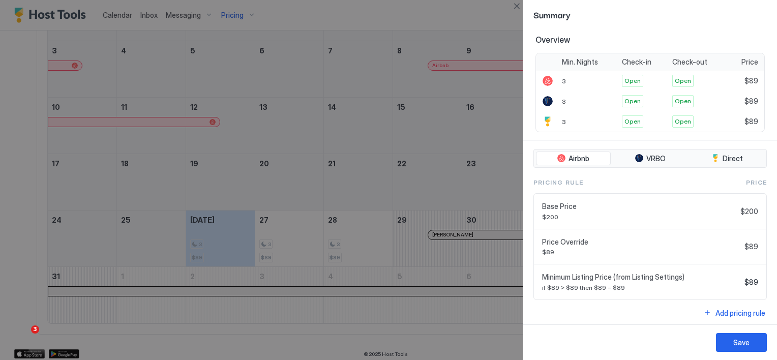
click at [500, 187] on div at bounding box center [388, 180] width 777 height 360
click at [706, 307] on button "Add pricing rule" at bounding box center [734, 313] width 65 height 14
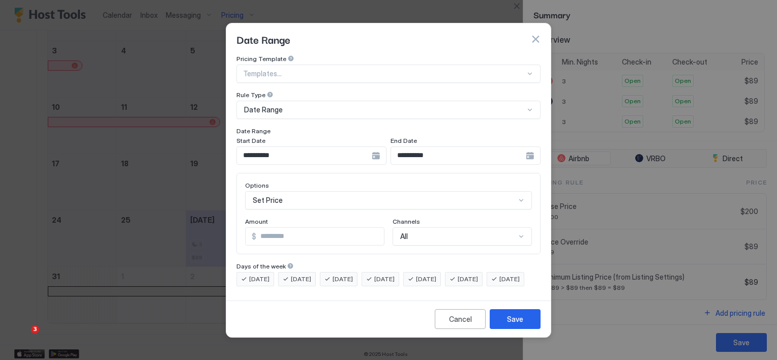
click at [328, 105] on div "Date Range" at bounding box center [384, 109] width 280 height 9
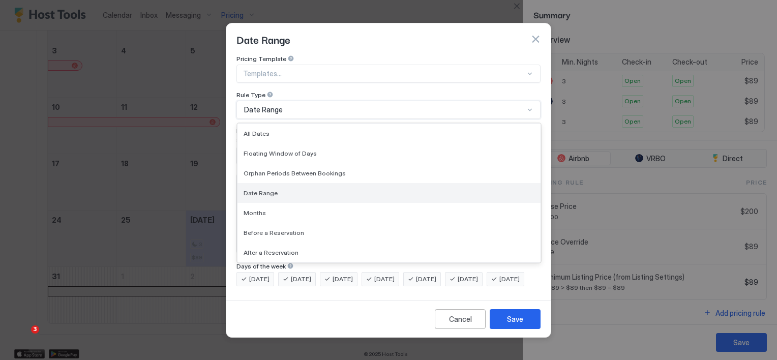
click at [291, 189] on div "Date Range" at bounding box center [389, 193] width 291 height 8
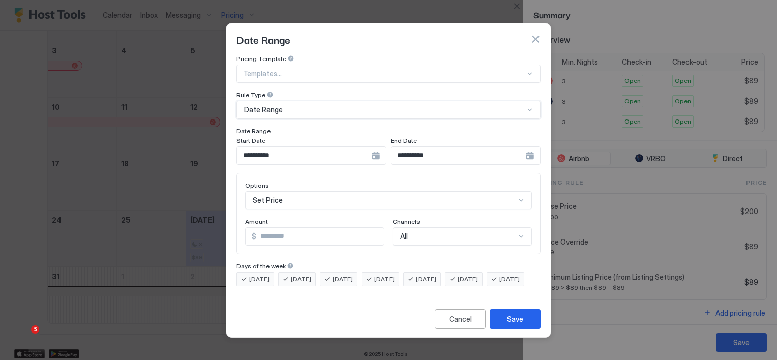
click at [534, 34] on button "button" at bounding box center [535, 39] width 10 height 10
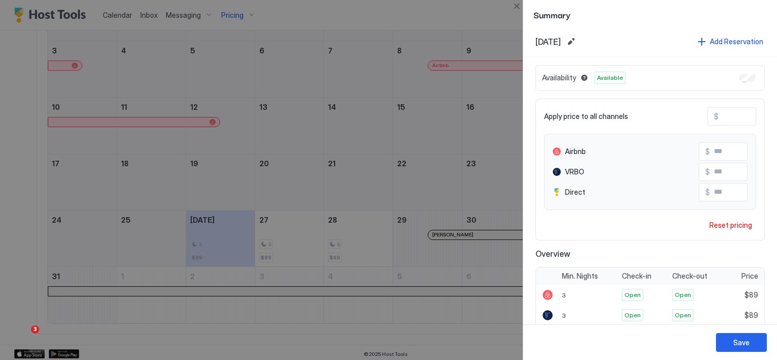
scroll to position [0, 0]
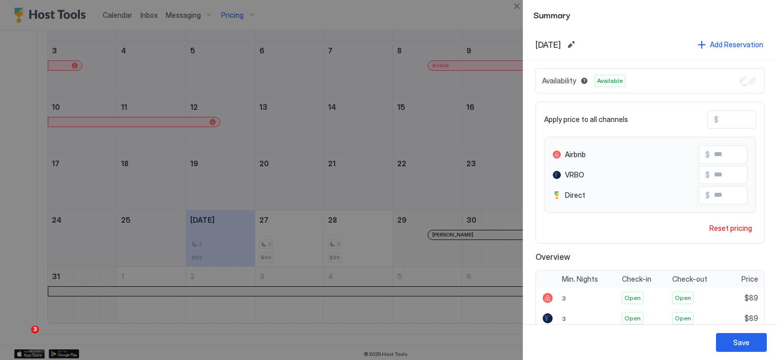
click at [563, 80] on span "Availability" at bounding box center [559, 80] width 34 height 9
click at [614, 81] on span "Available" at bounding box center [610, 80] width 26 height 9
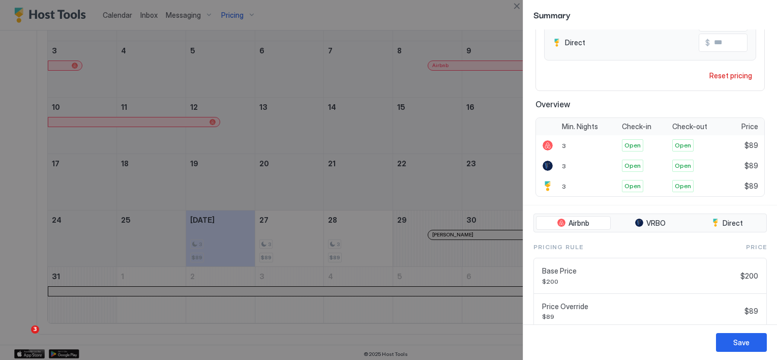
click at [416, 251] on div at bounding box center [388, 180] width 777 height 360
click at [469, 108] on div at bounding box center [388, 180] width 777 height 360
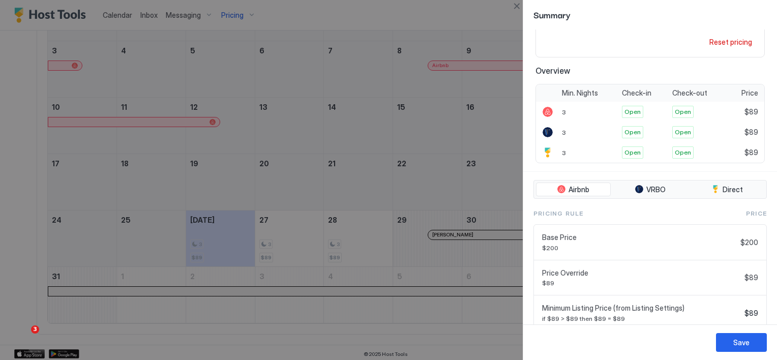
scroll to position [217, 0]
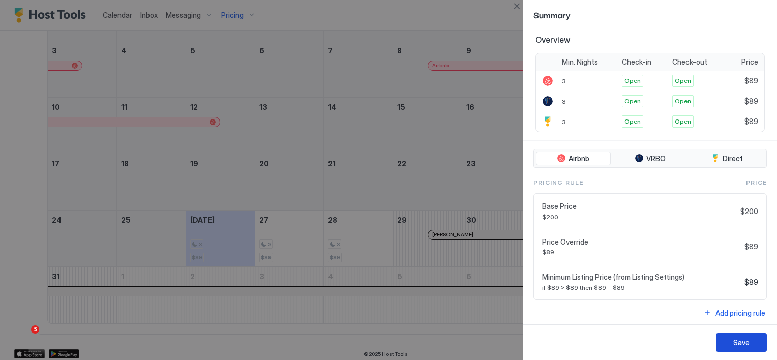
click at [724, 349] on button "Save" at bounding box center [741, 342] width 51 height 19
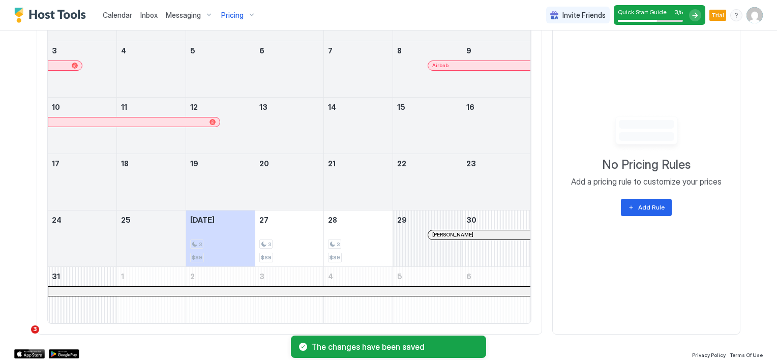
scroll to position [436, 0]
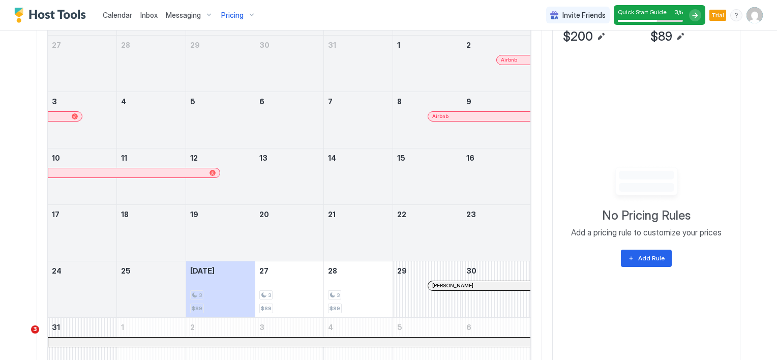
click at [746, 18] on img "User profile" at bounding box center [754, 15] width 16 height 16
click at [645, 56] on span "Settings" at bounding box center [655, 56] width 27 height 9
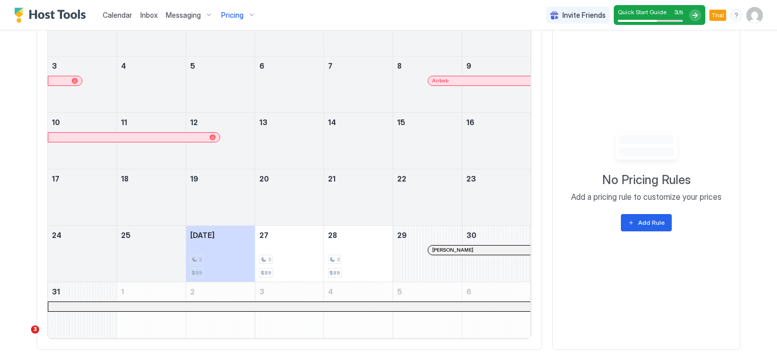
scroll to position [487, 0]
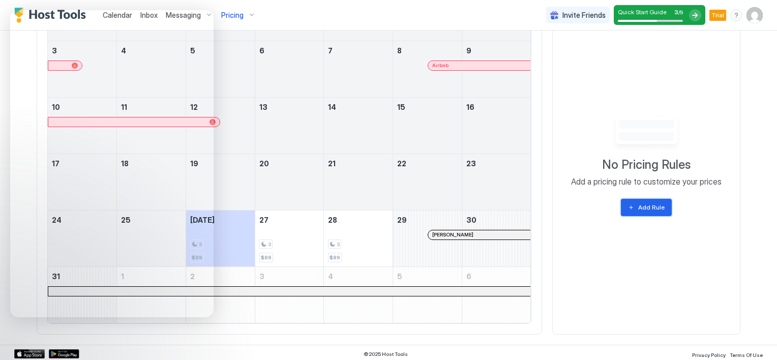
click at [647, 209] on div "Add Rule" at bounding box center [651, 207] width 26 height 9
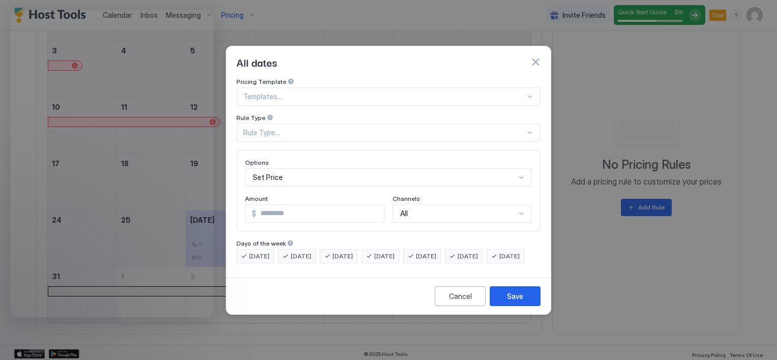
click at [273, 92] on div at bounding box center [384, 96] width 282 height 9
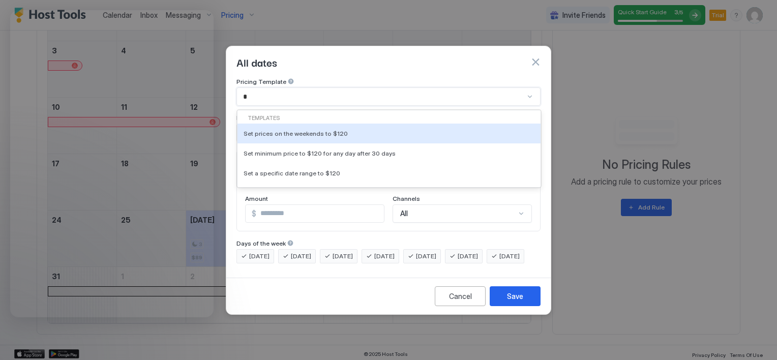
scroll to position [0, 0]
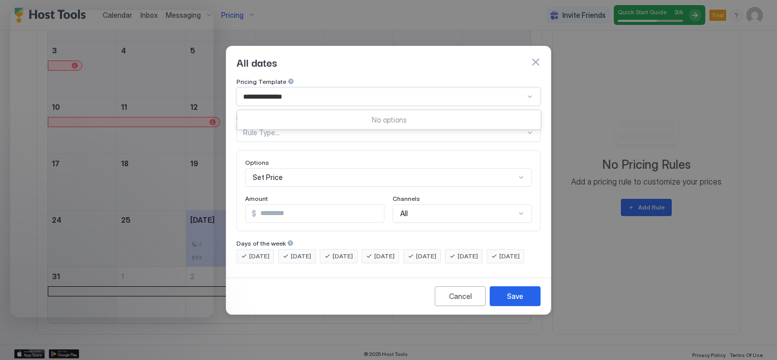
type input "**********"
click at [328, 139] on div "Pricing Template 0 results available for search term 1-Night Minimum. Use Up an…" at bounding box center [388, 171] width 304 height 186
click at [291, 92] on div at bounding box center [384, 96] width 282 height 9
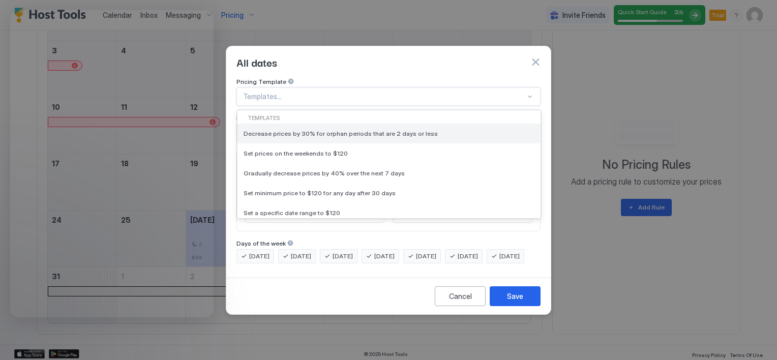
scroll to position [28, 0]
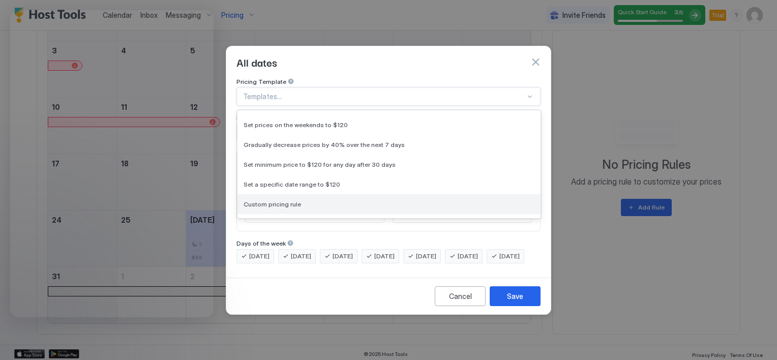
click at [291, 200] on span "Custom pricing rule" at bounding box center [272, 204] width 57 height 8
type input "***"
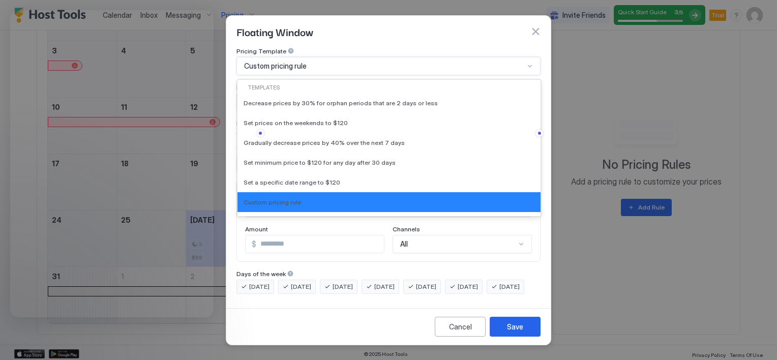
click at [288, 62] on span "Custom pricing rule" at bounding box center [275, 66] width 63 height 9
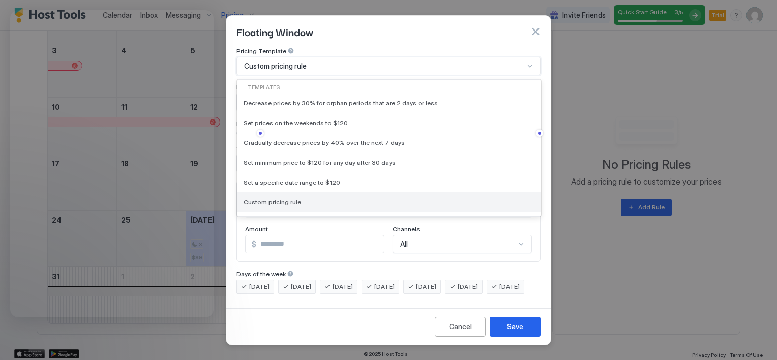
click at [286, 198] on span "Custom pricing rule" at bounding box center [272, 202] width 57 height 8
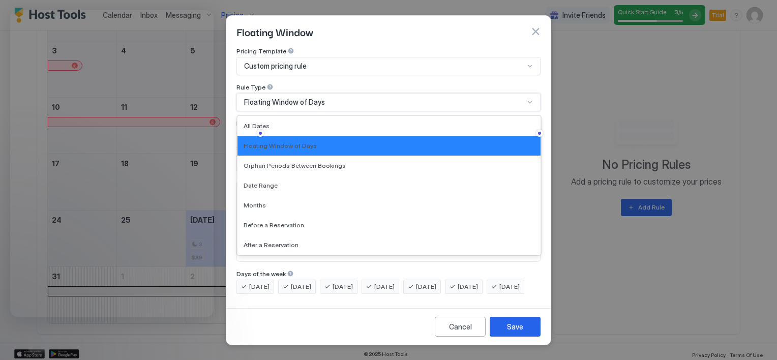
click at [297, 98] on span "Floating Window of Days" at bounding box center [284, 102] width 81 height 9
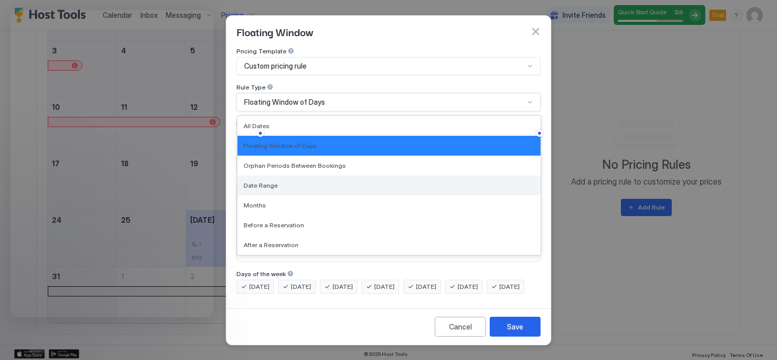
click at [278, 182] on div "Date Range" at bounding box center [389, 186] width 291 height 8
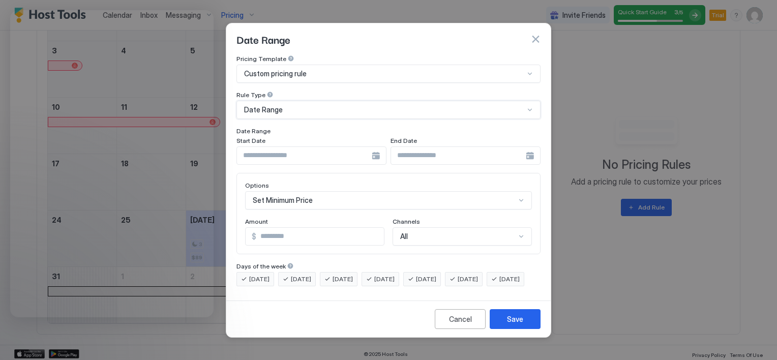
click at [279, 105] on span "Date Range" at bounding box center [263, 109] width 39 height 9
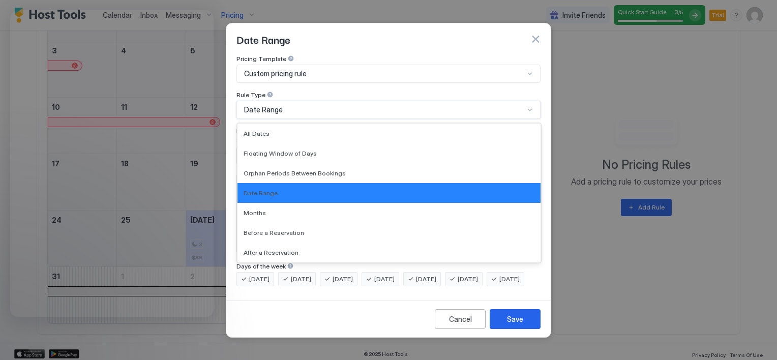
click at [287, 62] on div at bounding box center [290, 58] width 7 height 7
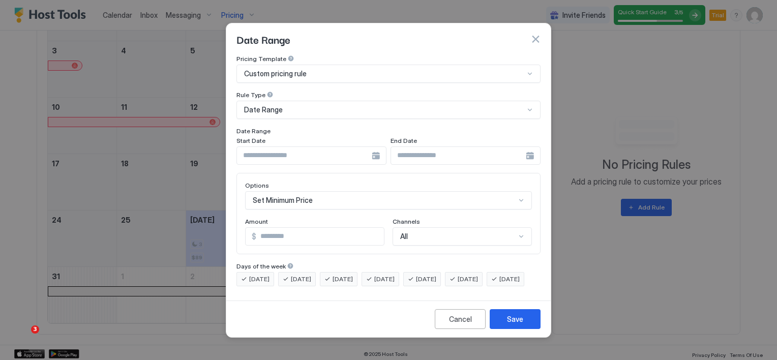
click at [278, 147] on input "Input Field" at bounding box center [304, 155] width 135 height 17
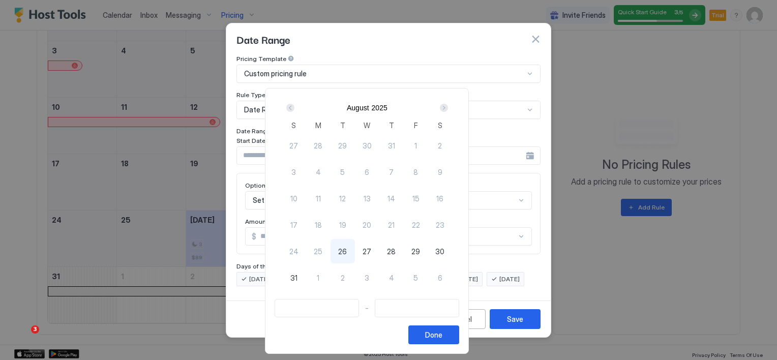
click at [317, 97] on div "[DATE] S M T W T F S 27 28 29 30 31 1 2 3 4 5 6 7 8 9 10 11 12 13 14 15 16 17 1…" at bounding box center [367, 221] width 204 height 266
click at [442, 338] on div "Done" at bounding box center [433, 334] width 17 height 11
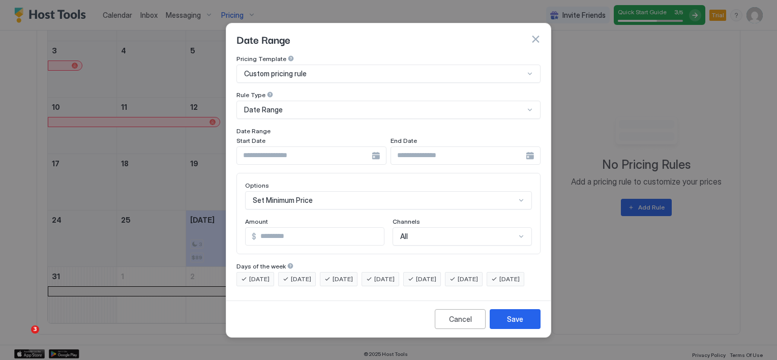
click at [374, 148] on div at bounding box center [311, 155] width 150 height 18
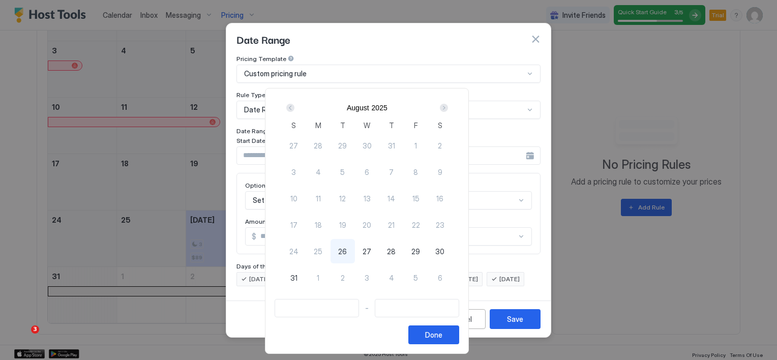
drag, startPoint x: 364, startPoint y: 248, endPoint x: 314, endPoint y: 281, distance: 59.9
click at [314, 281] on div "27 28 29 30 31 1 2 3 4 5 6 7 8 9 10 11 12 13 14 15 16 17 18 19 20 21 22 23 24 2…" at bounding box center [367, 218] width 171 height 173
click at [533, 29] on div at bounding box center [388, 180] width 777 height 360
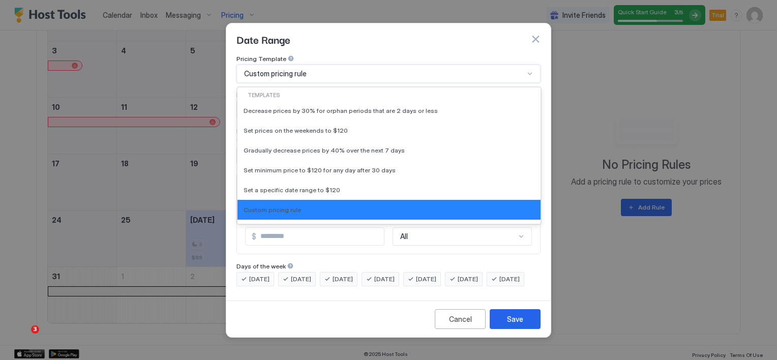
click at [313, 69] on div "Custom pricing rule" at bounding box center [384, 73] width 280 height 9
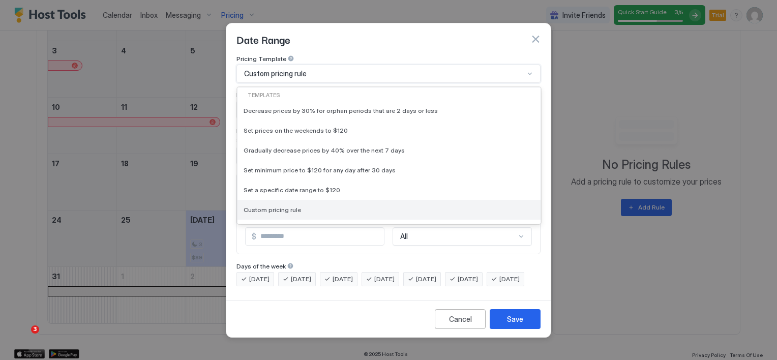
click at [291, 206] on span "Custom pricing rule" at bounding box center [272, 210] width 57 height 8
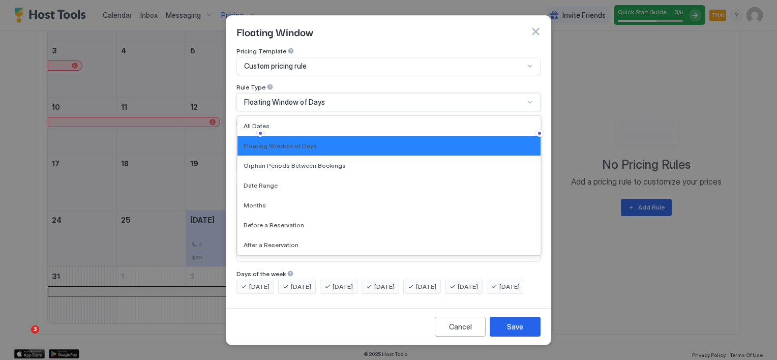
click at [302, 98] on span "Floating Window of Days" at bounding box center [284, 102] width 81 height 9
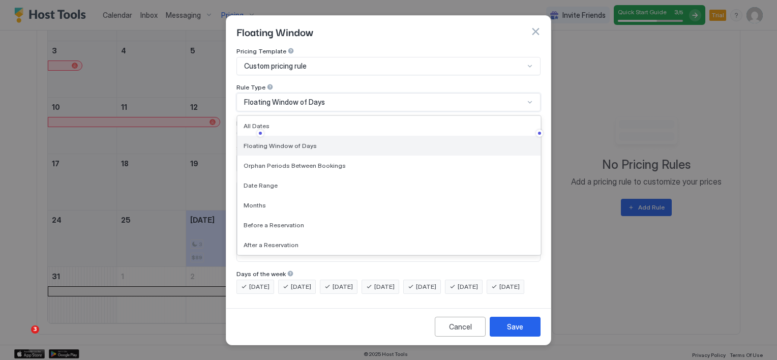
click at [312, 142] on div "Floating Window of Days" at bounding box center [389, 146] width 291 height 8
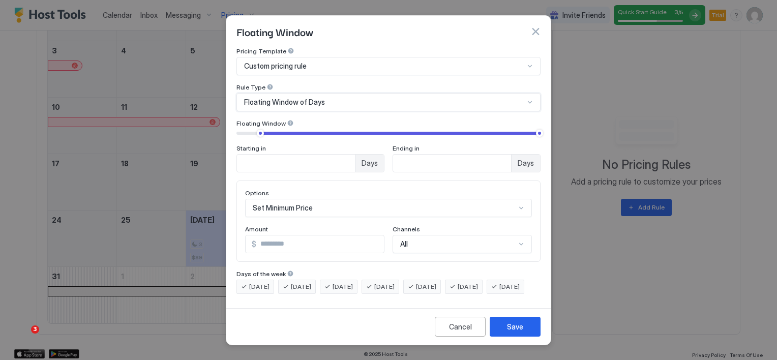
scroll to position [4, 0]
click at [300, 155] on input "**" at bounding box center [296, 163] width 118 height 17
click at [534, 26] on button "button" at bounding box center [535, 31] width 10 height 10
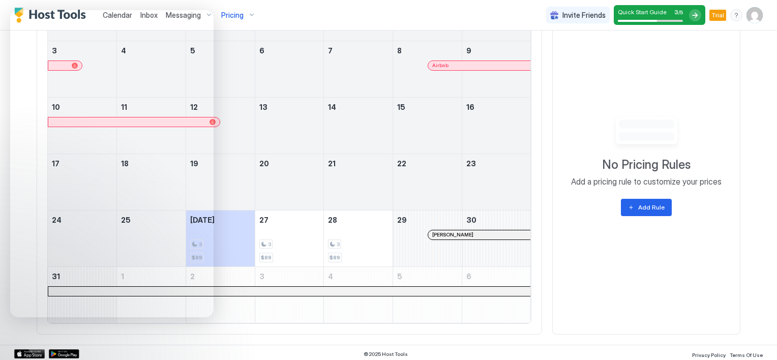
drag, startPoint x: 42, startPoint y: 318, endPoint x: 242, endPoint y: 41, distance: 341.2
click at [242, 41] on link "5" at bounding box center [220, 50] width 69 height 19
click at [233, 20] on div "Pricing" at bounding box center [238, 15] width 43 height 17
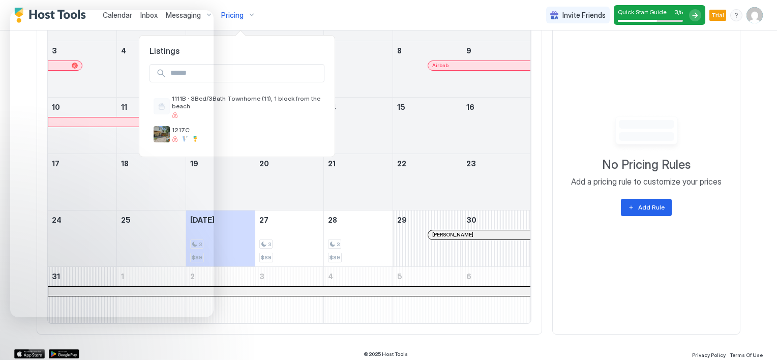
click at [234, 15] on div at bounding box center [388, 180] width 777 height 360
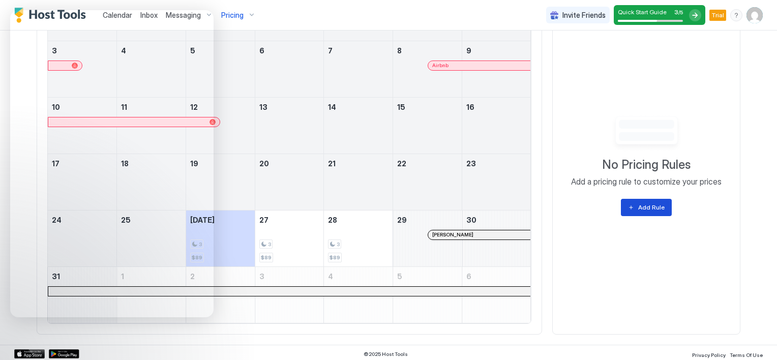
click at [642, 207] on div "Add Rule" at bounding box center [651, 207] width 26 height 9
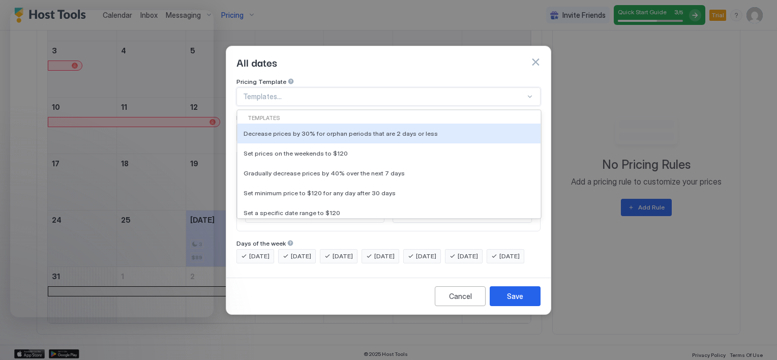
click at [261, 92] on div at bounding box center [384, 96] width 282 height 9
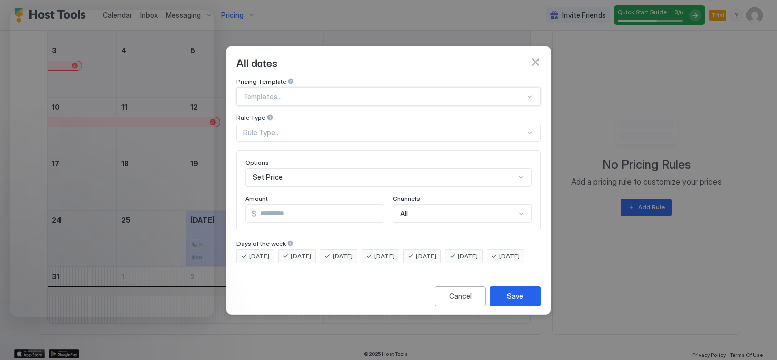
click at [261, 92] on div at bounding box center [384, 96] width 282 height 9
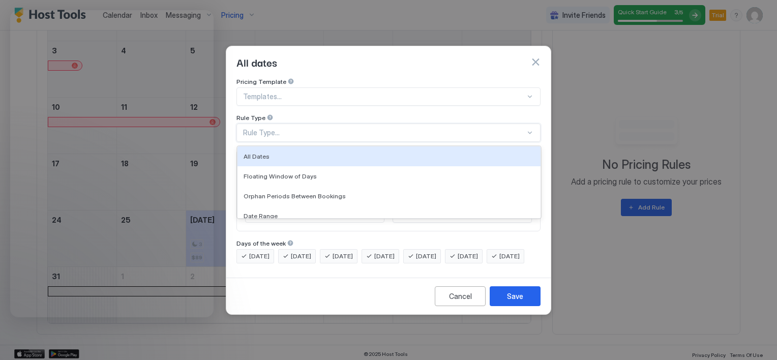
click at [275, 128] on div "Rule Type..." at bounding box center [384, 132] width 282 height 9
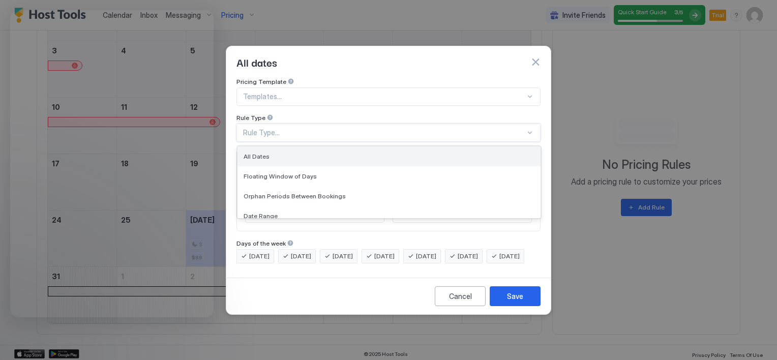
click at [273, 153] on div "All Dates" at bounding box center [388, 156] width 303 height 20
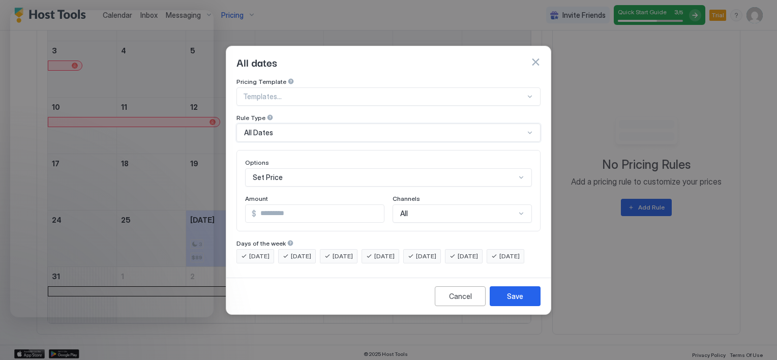
click at [269, 92] on div at bounding box center [384, 96] width 282 height 9
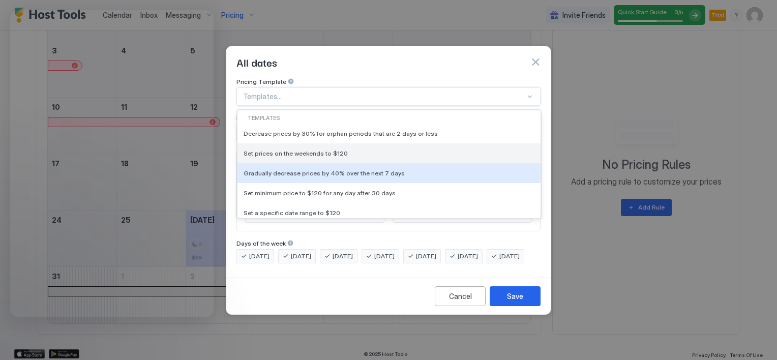
scroll to position [28, 0]
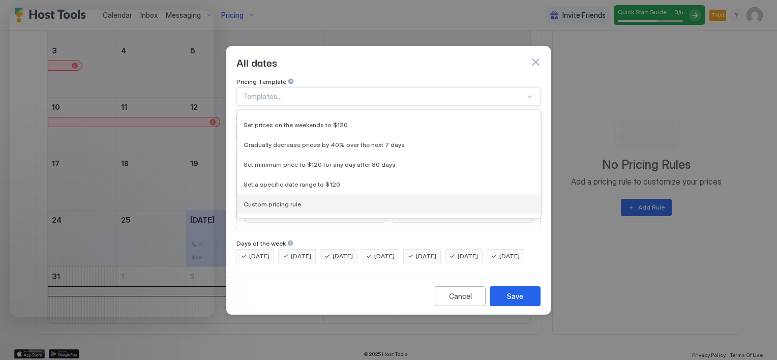
click at [280, 200] on span "Custom pricing rule" at bounding box center [272, 204] width 57 height 8
type input "***"
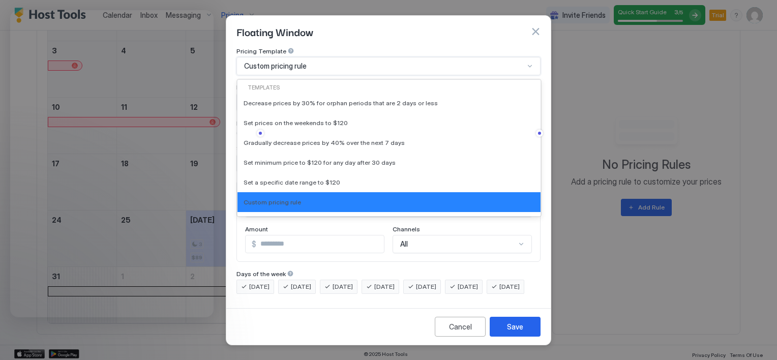
click at [313, 62] on div "Custom pricing rule" at bounding box center [384, 66] width 280 height 9
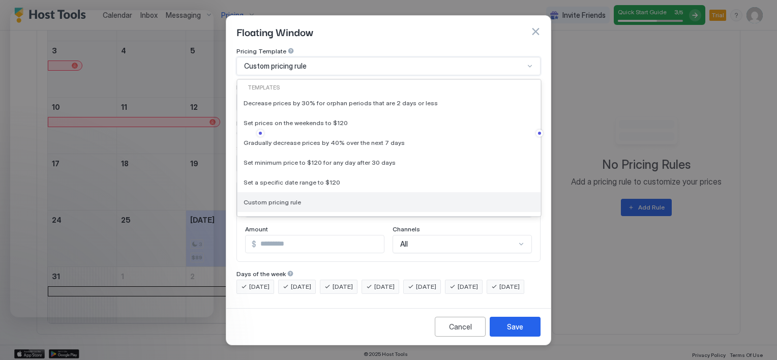
click at [297, 198] on div "Custom pricing rule" at bounding box center [389, 202] width 291 height 8
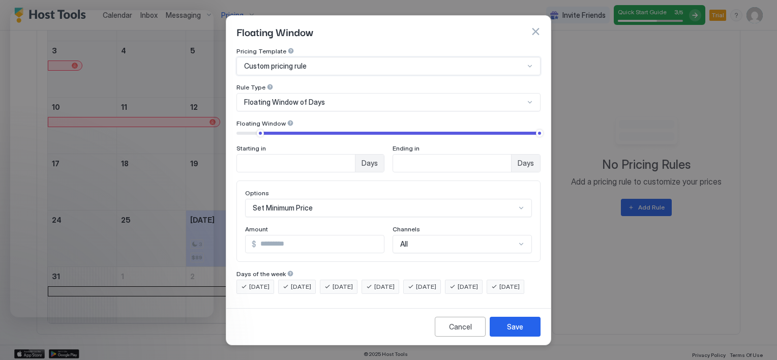
scroll to position [4, 0]
click at [271, 155] on input "**" at bounding box center [296, 163] width 118 height 17
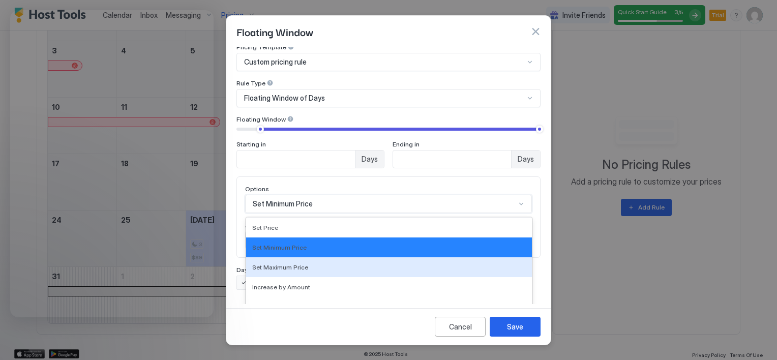
scroll to position [57, 0]
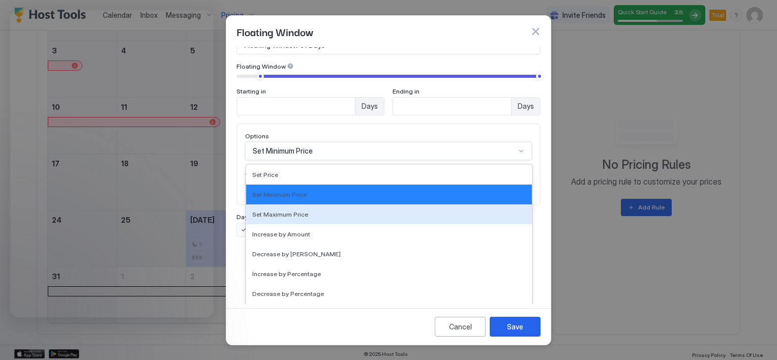
click at [270, 160] on div "17 results available. Use Up and Down to choose options, press Enter to select …" at bounding box center [388, 151] width 287 height 18
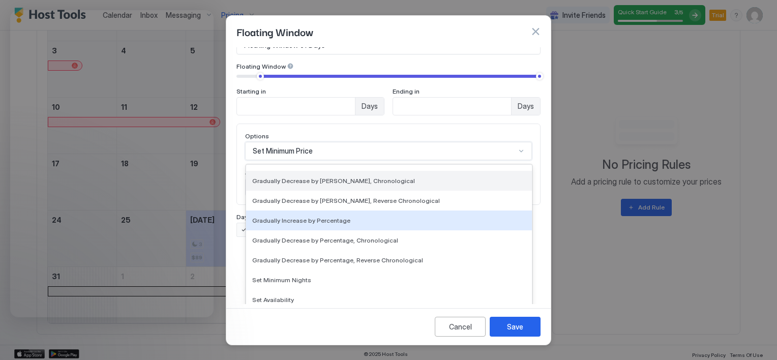
scroll to position [185, 0]
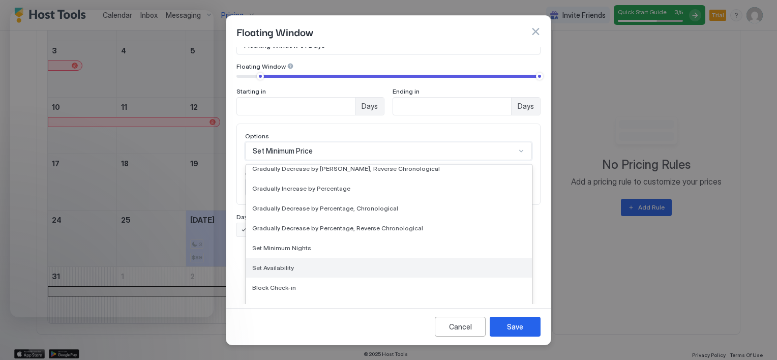
click at [293, 264] on div "Set Availability" at bounding box center [389, 268] width 274 height 8
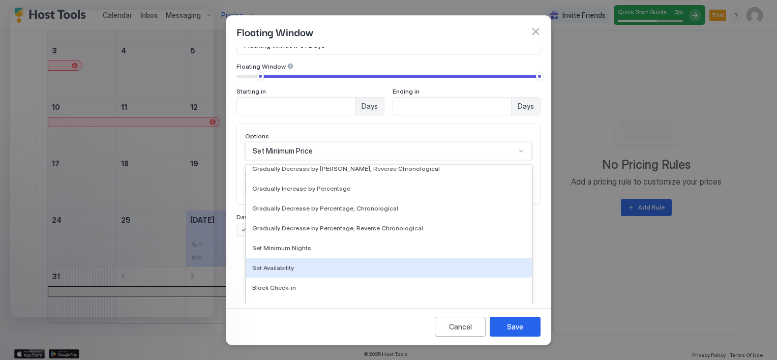
scroll to position [4, 0]
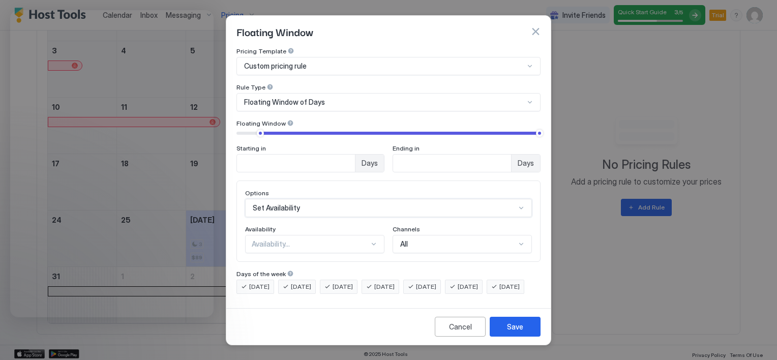
click at [288, 239] on div "Availability..." at bounding box center [310, 243] width 117 height 9
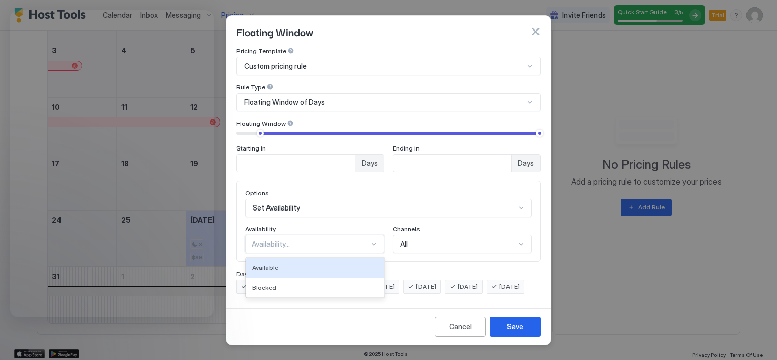
click at [288, 239] on div "Availability..." at bounding box center [310, 243] width 117 height 9
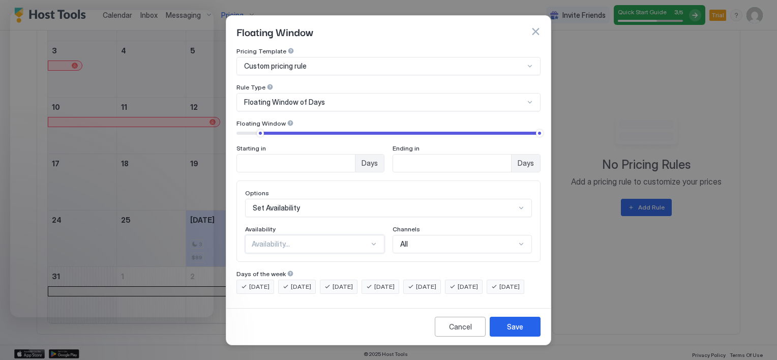
scroll to position [57, 0]
click at [487, 199] on div "Set Availability" at bounding box center [388, 208] width 287 height 18
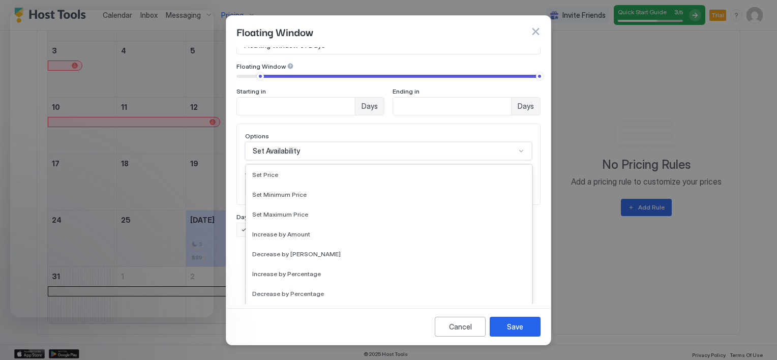
scroll to position [152, 0]
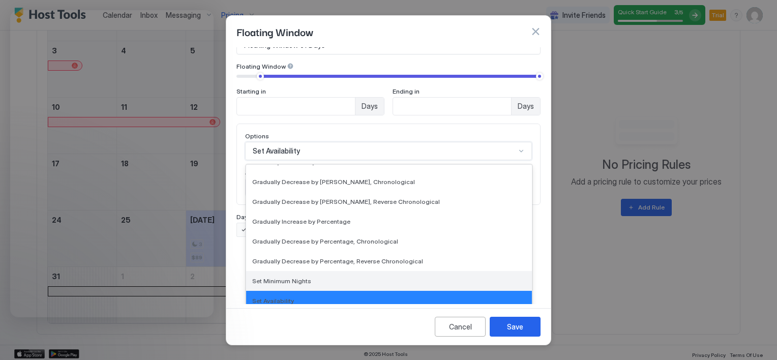
click at [303, 277] on span "Set Minimum Nights" at bounding box center [281, 281] width 59 height 8
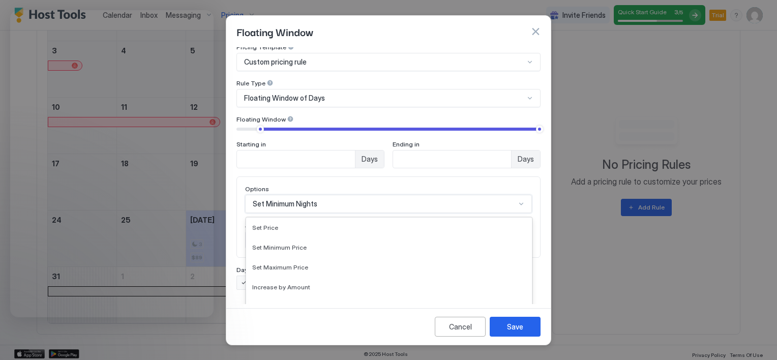
scroll to position [57, 0]
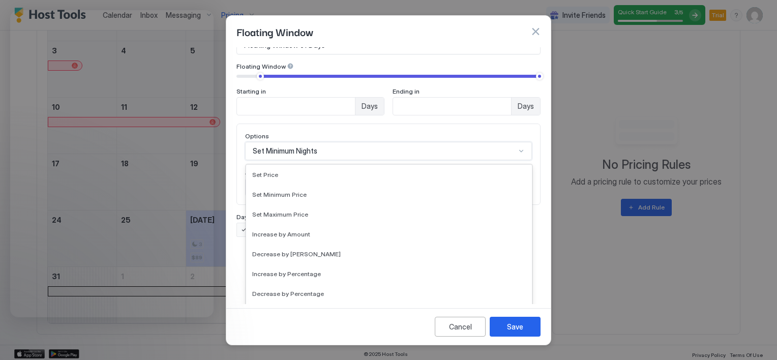
click at [512, 160] on div "option Set Minimum Nights, selected. 17 results available. Use Up and Down to c…" at bounding box center [388, 151] width 287 height 18
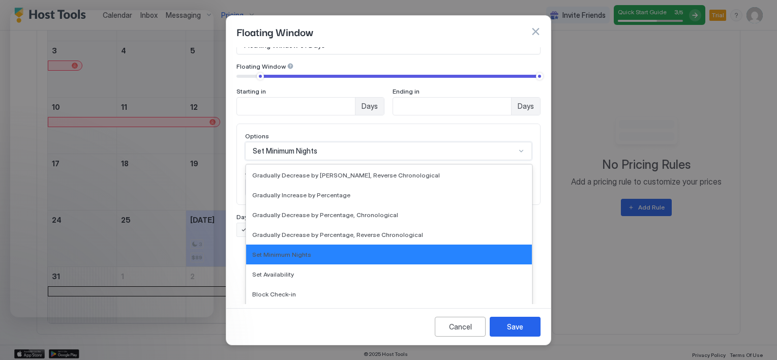
scroll to position [185, 0]
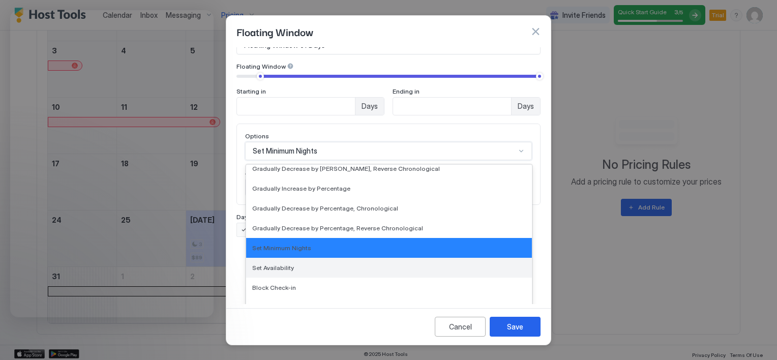
click at [283, 264] on span "Set Availability" at bounding box center [273, 268] width 42 height 8
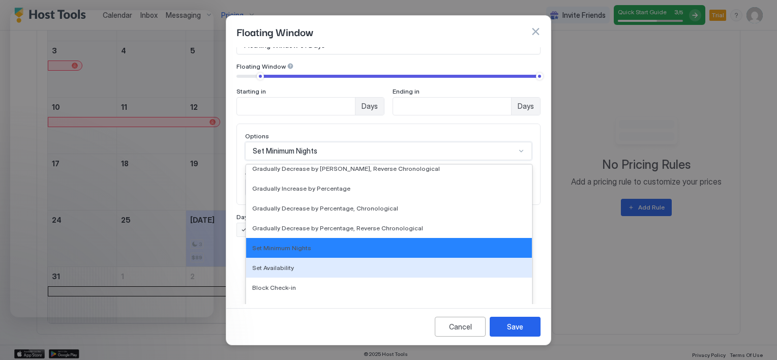
scroll to position [4, 0]
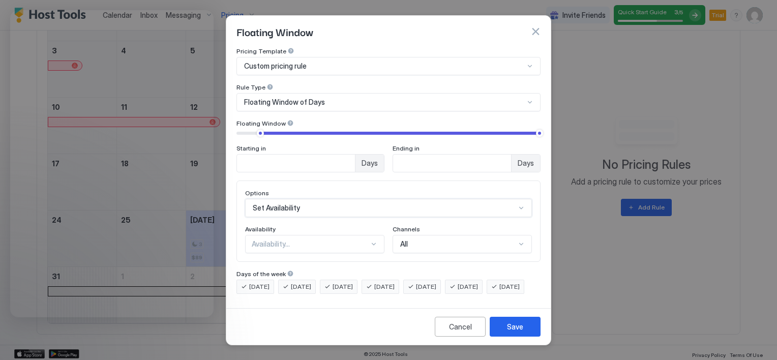
click at [370, 240] on div at bounding box center [374, 244] width 8 height 8
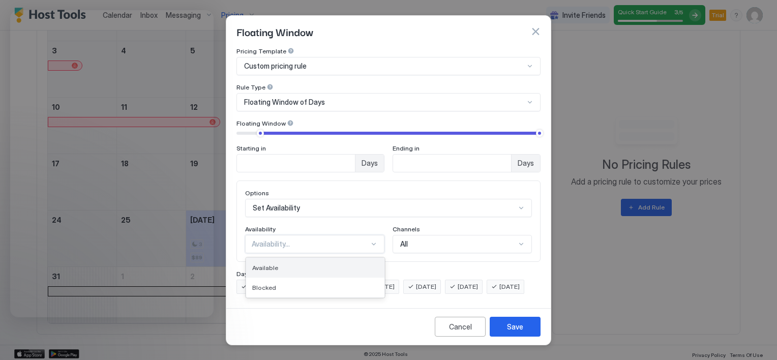
click at [313, 264] on div "Available" at bounding box center [315, 268] width 126 height 8
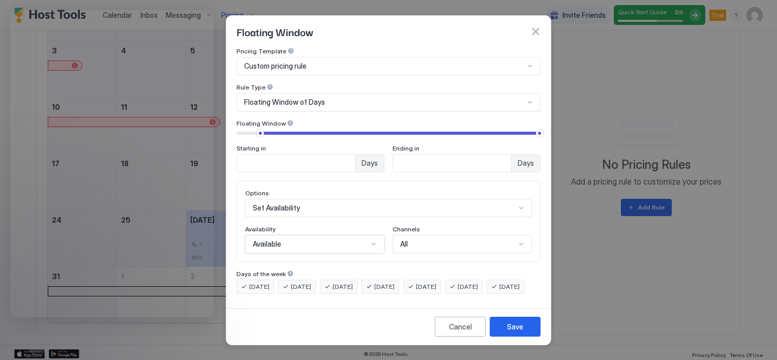
click at [439, 239] on div "All" at bounding box center [457, 243] width 115 height 9
click at [434, 264] on div "All" at bounding box center [463, 268] width 126 height 8
click at [537, 26] on button "button" at bounding box center [535, 31] width 10 height 10
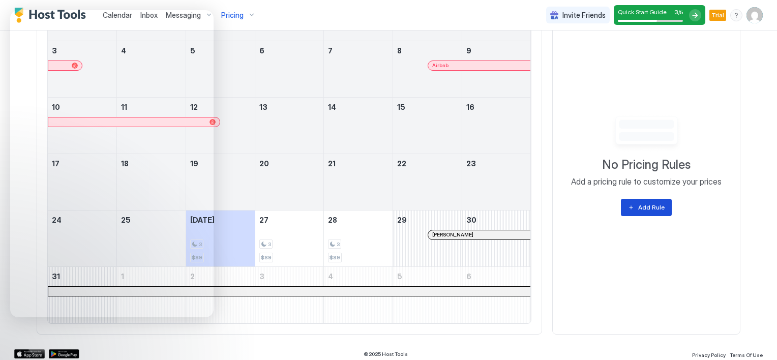
click at [649, 209] on div "Add Rule" at bounding box center [651, 207] width 26 height 9
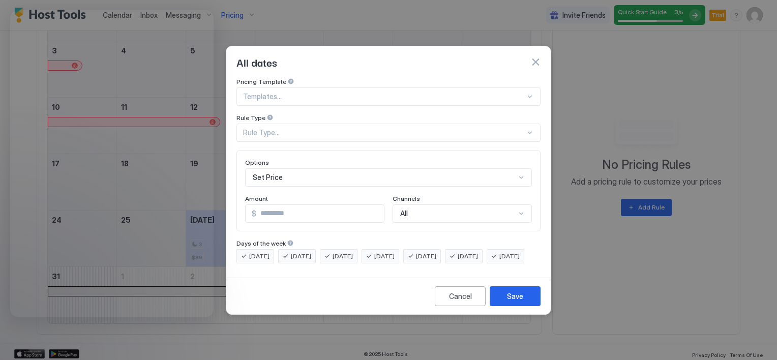
click at [277, 92] on div at bounding box center [384, 96] width 282 height 9
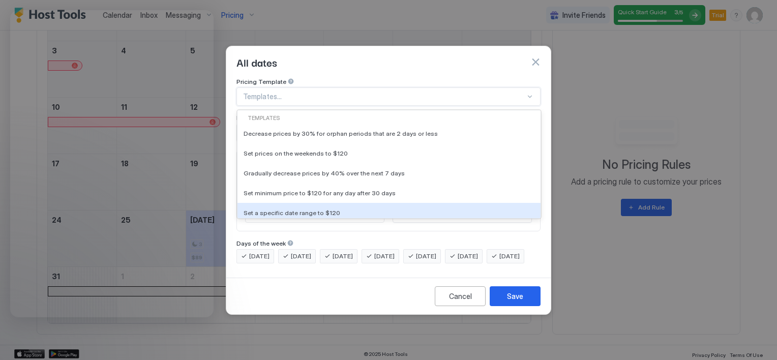
click at [588, 227] on div at bounding box center [388, 180] width 777 height 360
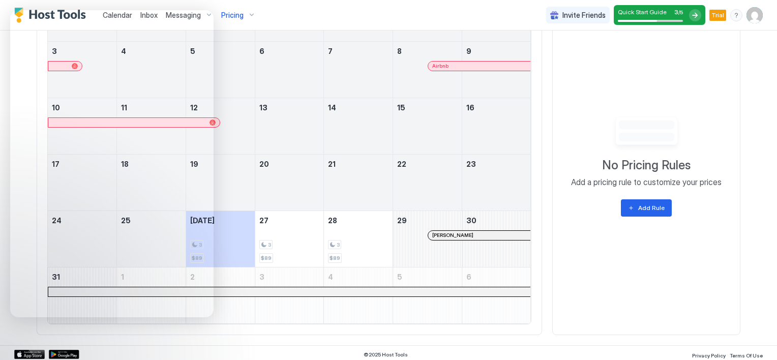
scroll to position [487, 0]
click at [630, 202] on button "Add Rule" at bounding box center [646, 207] width 51 height 17
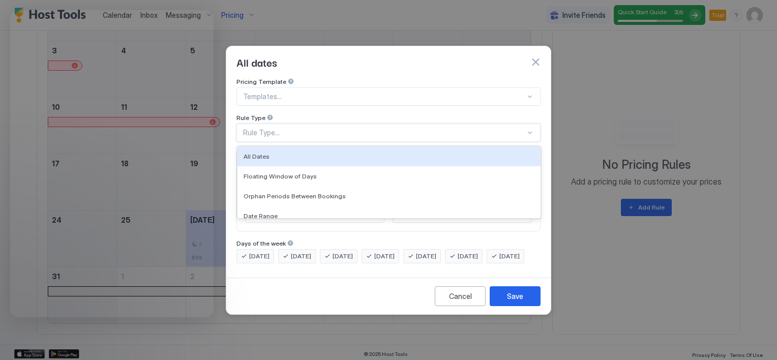
click at [265, 128] on div "Rule Type..." at bounding box center [384, 132] width 282 height 9
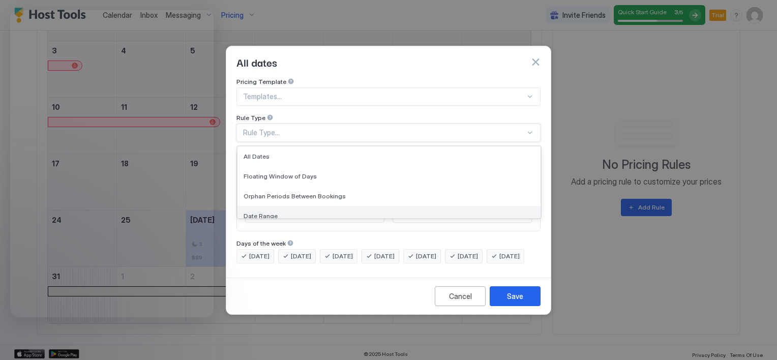
click at [275, 212] on span "Date Range" at bounding box center [261, 216] width 34 height 8
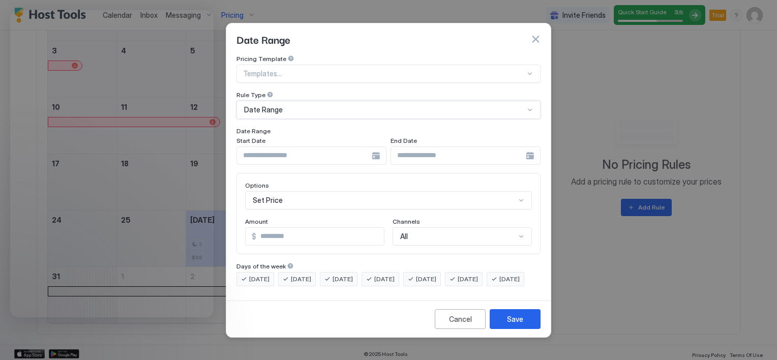
click at [375, 149] on div at bounding box center [311, 155] width 150 height 18
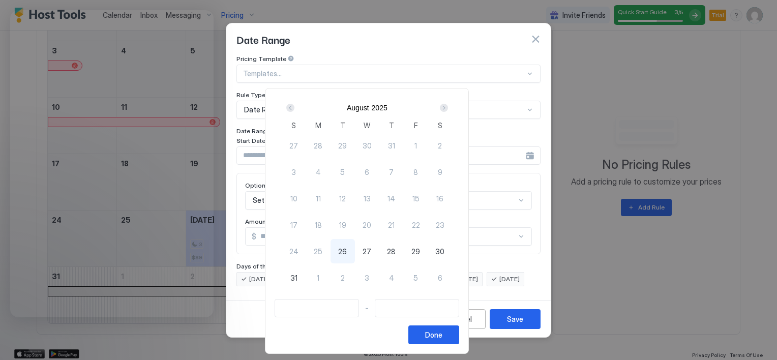
click at [347, 251] on span "26" at bounding box center [342, 251] width 9 height 11
type input "**********"
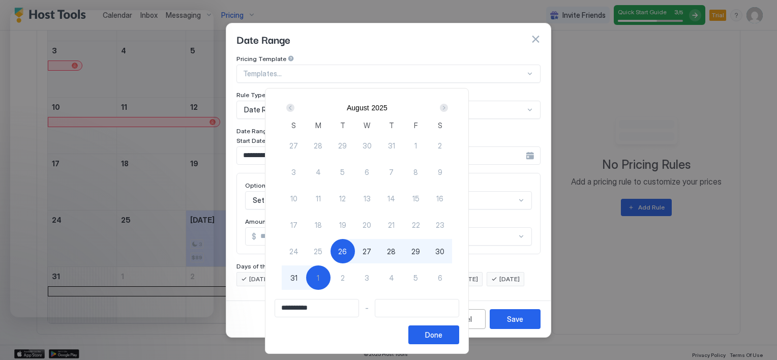
type input "**********"
click at [306, 282] on div "31" at bounding box center [294, 277] width 24 height 24
type input "**********"
click at [442, 337] on div "Done" at bounding box center [433, 334] width 17 height 11
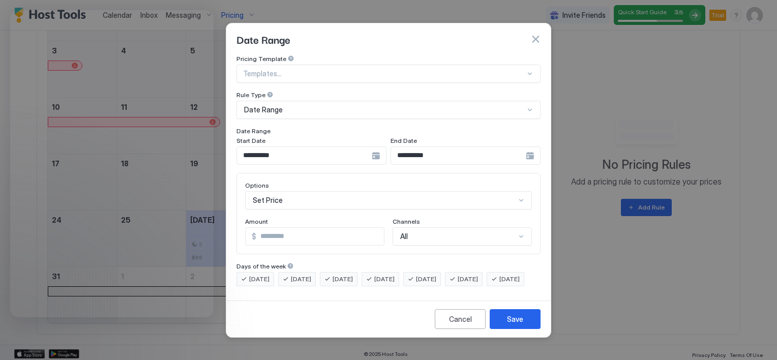
scroll to position [52, 0]
click at [456, 191] on div "Set Price" at bounding box center [388, 200] width 287 height 18
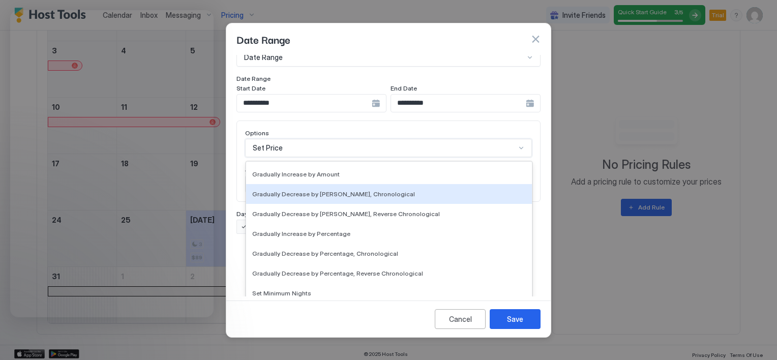
scroll to position [153, 0]
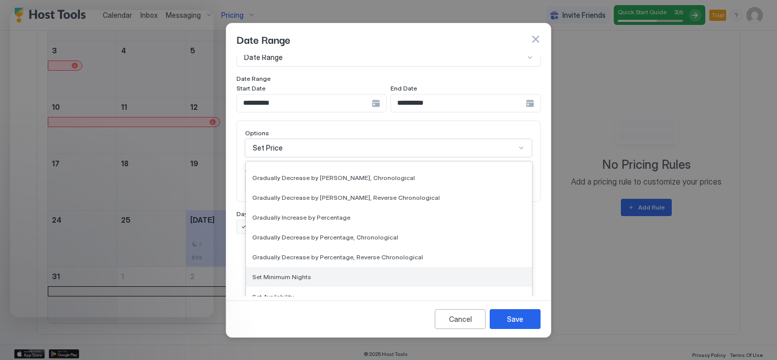
click at [312, 273] on div "Set Minimum Nights" at bounding box center [389, 277] width 274 height 8
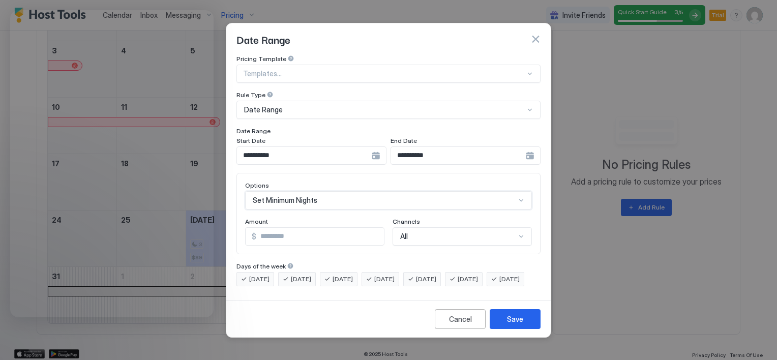
scroll to position [0, 0]
click at [286, 232] on input "*" at bounding box center [300, 236] width 109 height 17
type input "*"
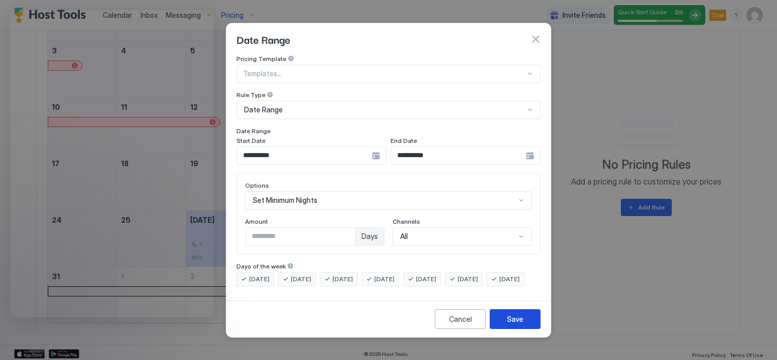
click at [526, 327] on button "Save" at bounding box center [515, 319] width 51 height 20
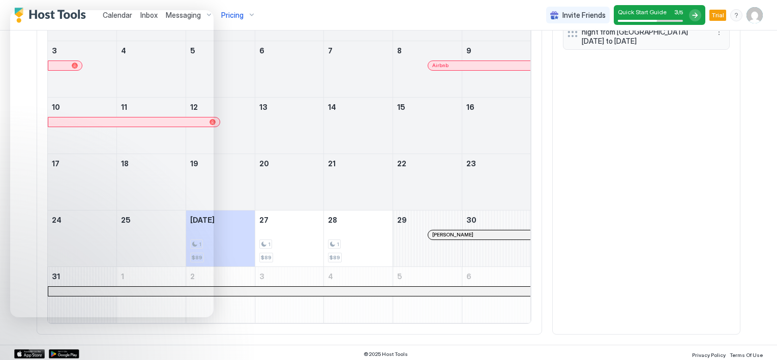
click at [258, 312] on div at bounding box center [289, 300] width 69 height 29
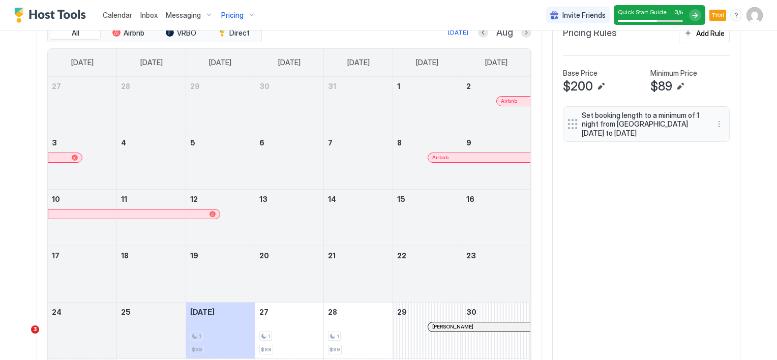
scroll to position [334, 0]
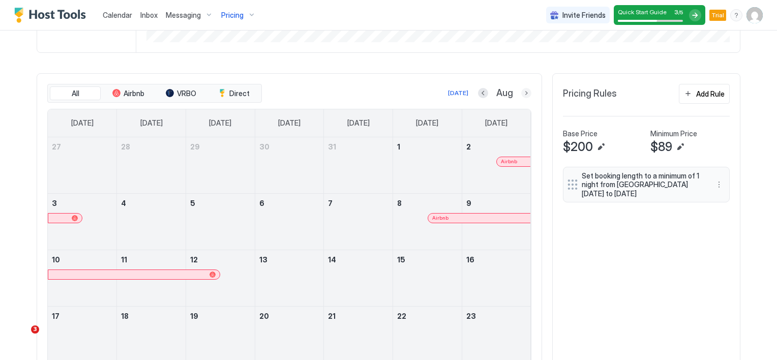
click at [522, 92] on button "Next month" at bounding box center [526, 93] width 10 height 10
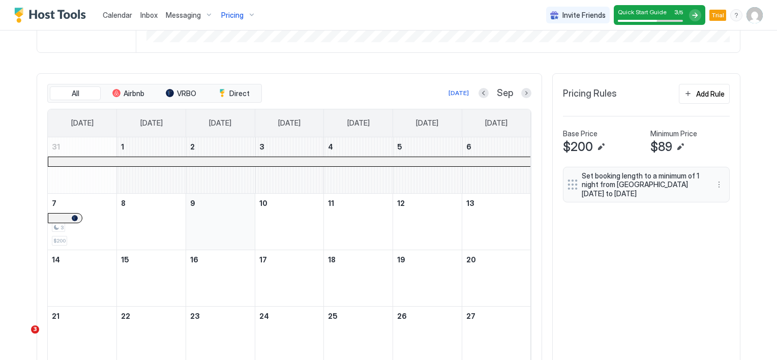
scroll to position [385, 0]
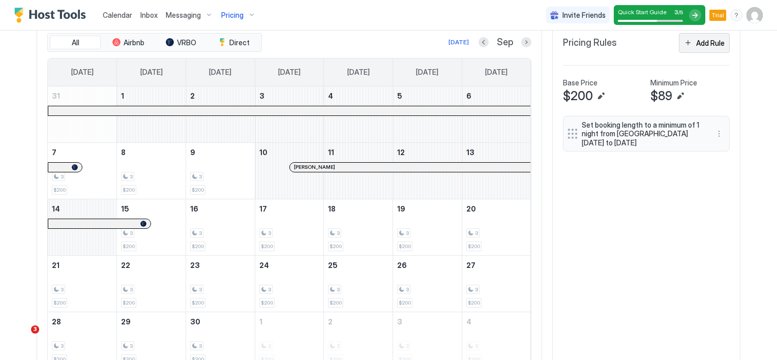
click at [686, 42] on button "Add Rule" at bounding box center [704, 43] width 51 height 20
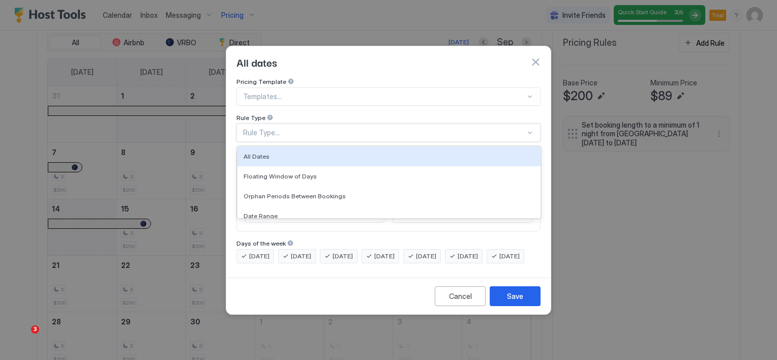
click at [269, 128] on div "Rule Type..." at bounding box center [384, 132] width 282 height 9
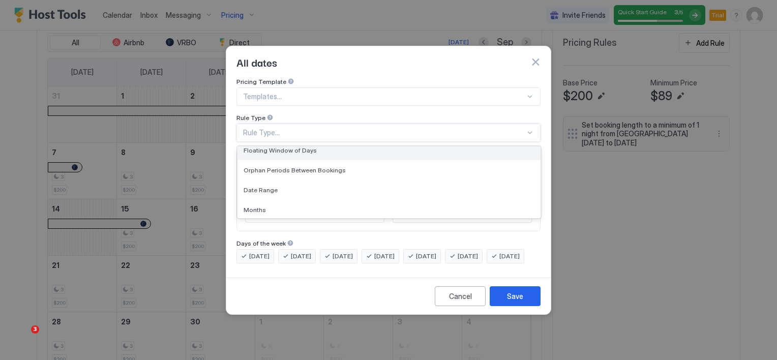
scroll to position [51, 0]
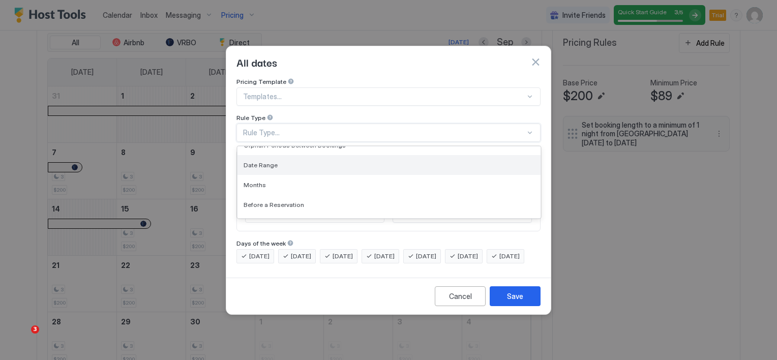
click at [279, 161] on div "Date Range" at bounding box center [389, 165] width 291 height 8
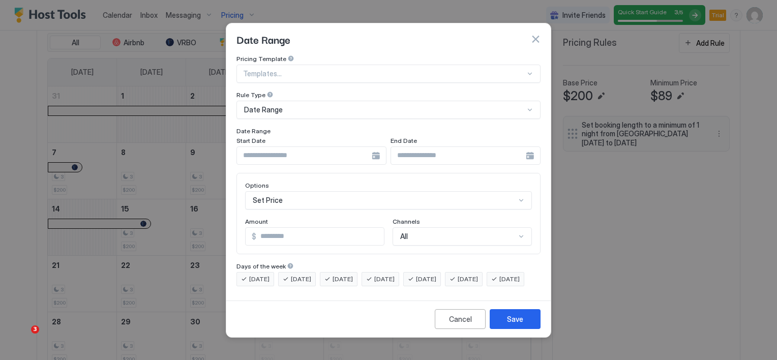
drag, startPoint x: 369, startPoint y: 25, endPoint x: 472, endPoint y: 44, distance: 105.0
click at [472, 45] on div "Date Range" at bounding box center [388, 39] width 324 height 32
click at [537, 34] on button "button" at bounding box center [535, 39] width 10 height 10
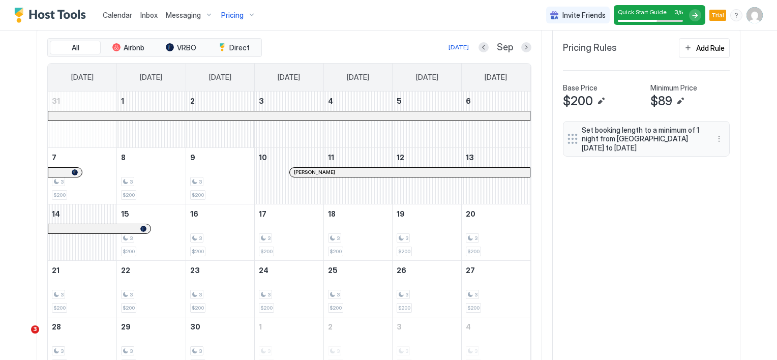
scroll to position [195, 586]
click at [747, 21] on img "User profile" at bounding box center [754, 15] width 16 height 16
click at [673, 34] on span "Thy [PERSON_NAME]" at bounding box center [687, 31] width 70 height 9
click at [651, 57] on span "Settings" at bounding box center [655, 56] width 27 height 9
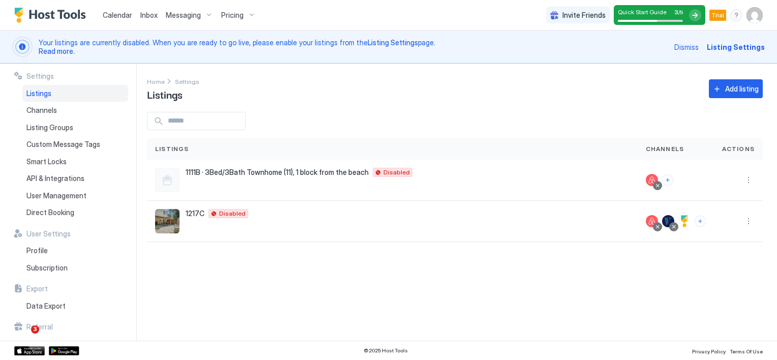
click at [24, 75] on div "Settings" at bounding box center [71, 76] width 114 height 9
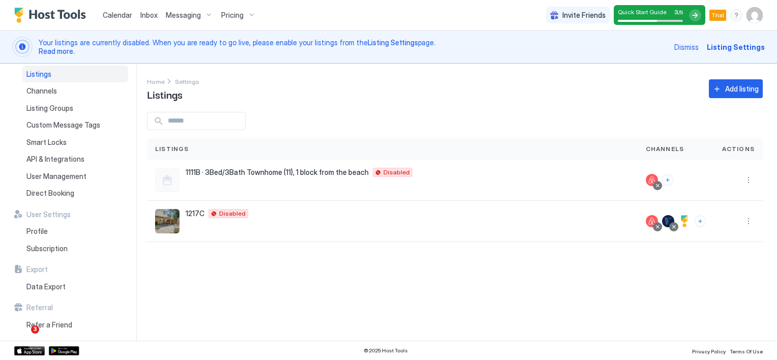
click at [758, 17] on img "User profile" at bounding box center [754, 15] width 16 height 16
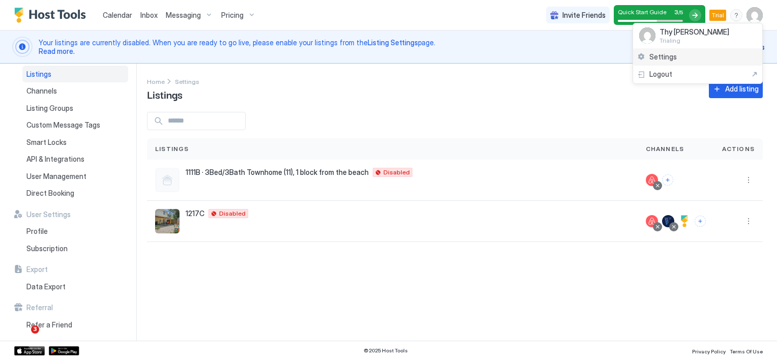
click at [664, 59] on span "Settings" at bounding box center [662, 56] width 27 height 9
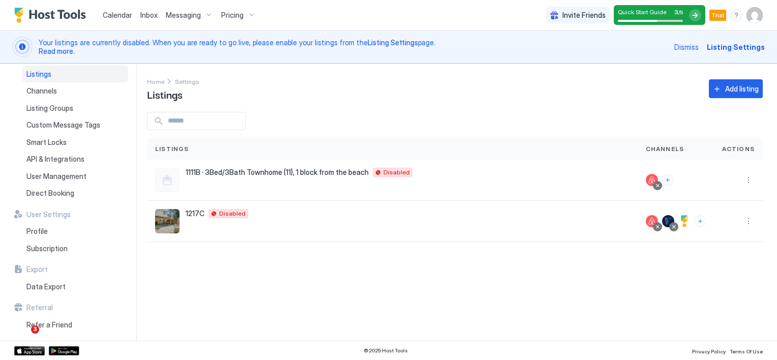
click at [751, 13] on img "User profile" at bounding box center [754, 15] width 16 height 16
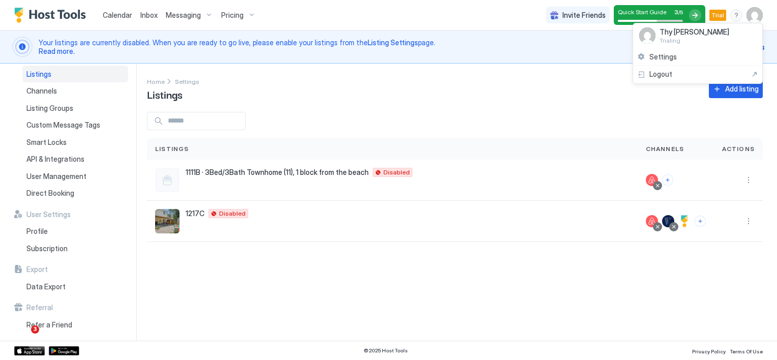
click at [678, 33] on span "Thy [PERSON_NAME]" at bounding box center [694, 31] width 70 height 9
click at [657, 38] on div "TF Thy [PERSON_NAME] Trialing" at bounding box center [684, 35] width 90 height 17
click at [648, 41] on img at bounding box center [647, 35] width 16 height 16
click at [663, 55] on span "Settings" at bounding box center [662, 56] width 27 height 9
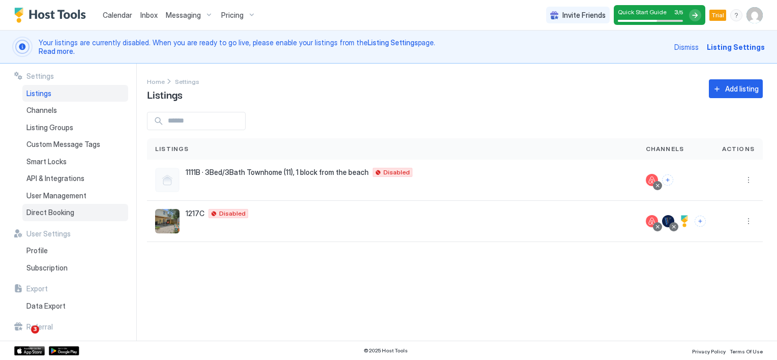
scroll to position [19, 0]
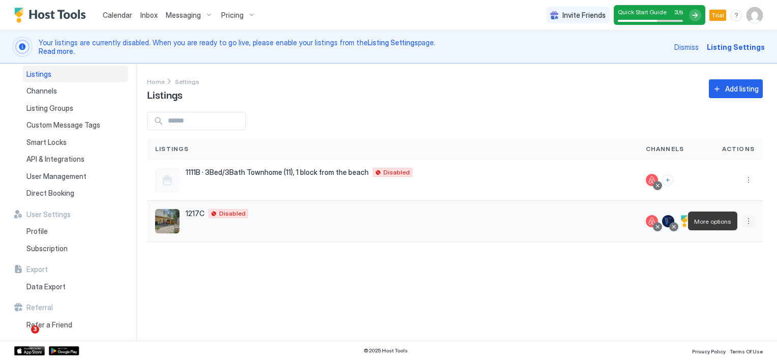
click at [749, 223] on button "More options" at bounding box center [748, 221] width 12 height 12
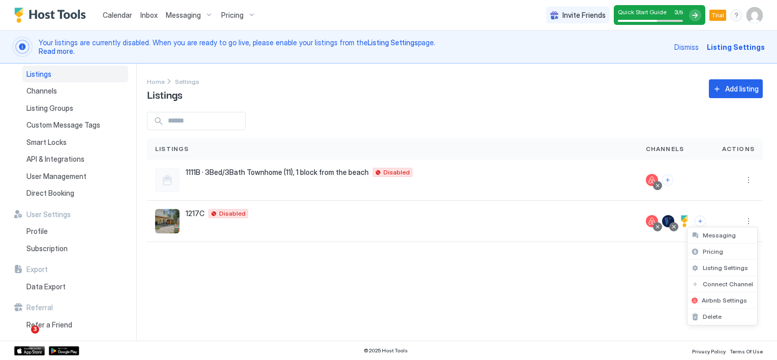
drag, startPoint x: 133, startPoint y: 264, endPoint x: 126, endPoint y: 224, distance: 41.4
click at [126, 224] on div at bounding box center [388, 180] width 777 height 360
click at [545, 162] on div "1111B · 3Bed/3Bath Townhome (11), 1 block from the [GEOGRAPHIC_DATA] 39507 US D…" at bounding box center [392, 180] width 491 height 41
click at [746, 223] on button "More options" at bounding box center [748, 221] width 12 height 12
click at [718, 250] on span "Pricing" at bounding box center [713, 252] width 20 height 8
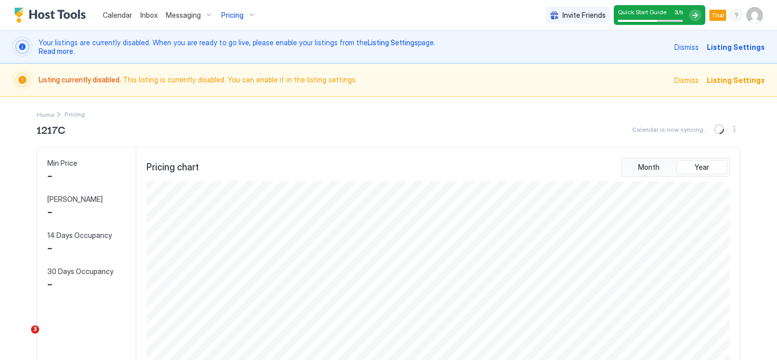
scroll to position [195, 586]
click at [114, 16] on span "Calendar" at bounding box center [117, 15] width 29 height 9
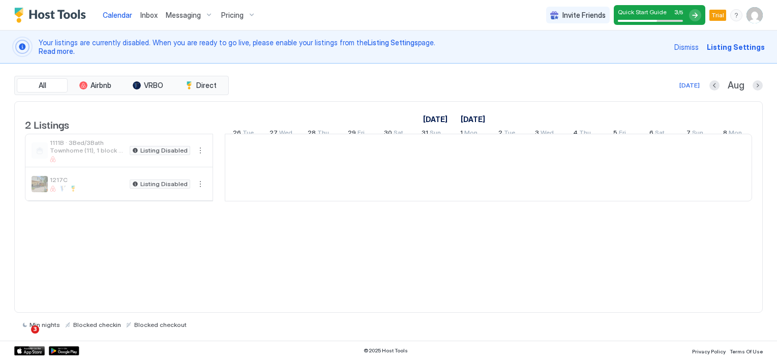
scroll to position [0, 565]
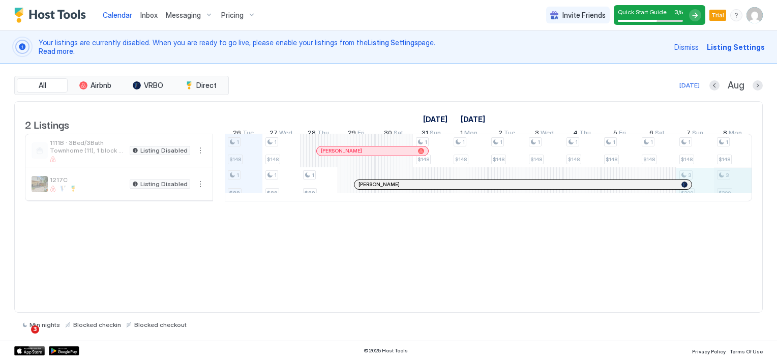
drag, startPoint x: 696, startPoint y: 197, endPoint x: 714, endPoint y: 197, distance: 17.8
click at [725, 197] on div "1 $148 1 $89 1 $148 1 $89 1 $89 1 $148 1 $148 1 $148 1 $148 1 $148 1 $148 1 $14…" at bounding box center [676, 167] width 2032 height 67
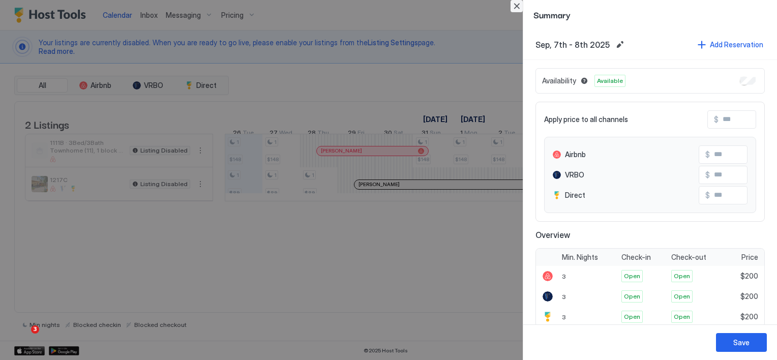
click at [516, 5] on button "Close" at bounding box center [516, 6] width 12 height 12
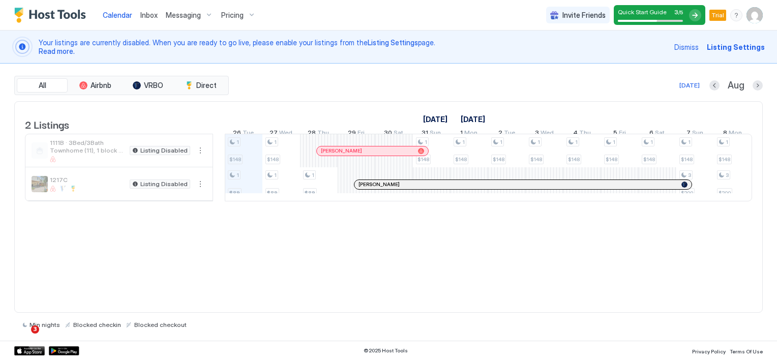
click at [49, 187] on div "1217C" at bounding box center [79, 184] width 94 height 16
click at [57, 192] on div at bounding box center [88, 189] width 76 height 6
click at [49, 133] on th "2 Listings" at bounding box center [119, 118] width 188 height 32
click at [144, 17] on span "Inbox" at bounding box center [148, 15] width 17 height 9
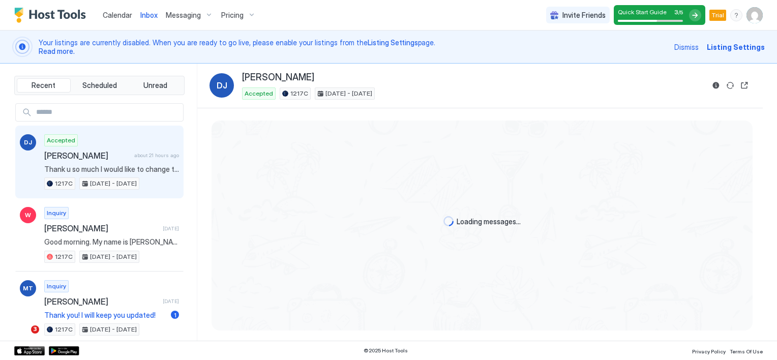
scroll to position [248, 0]
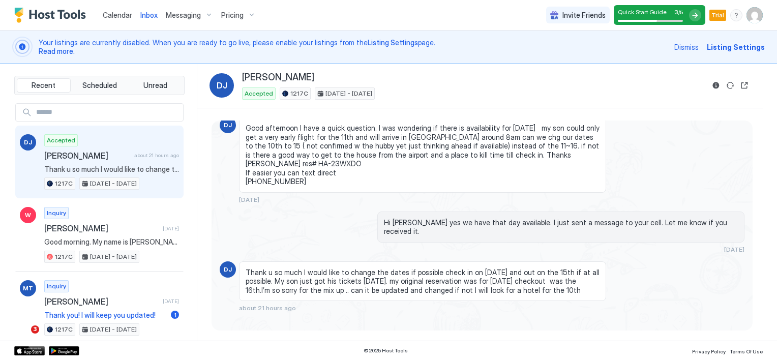
click at [187, 19] on span "Messaging" at bounding box center [183, 15] width 35 height 9
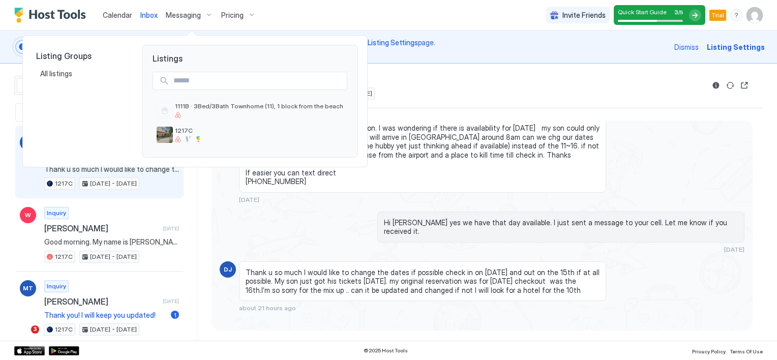
click at [230, 16] on div at bounding box center [388, 180] width 777 height 360
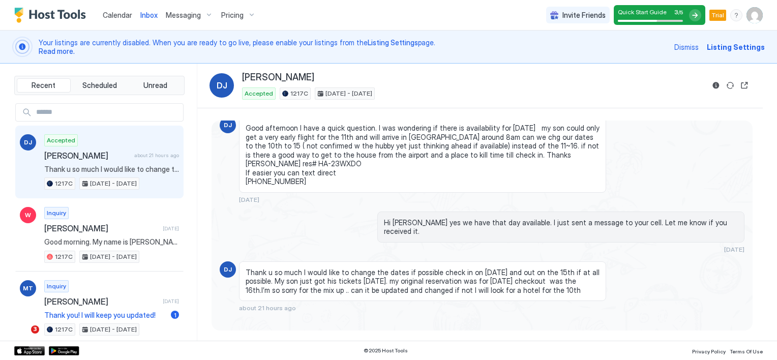
click at [230, 16] on span "Pricing" at bounding box center [232, 15] width 22 height 9
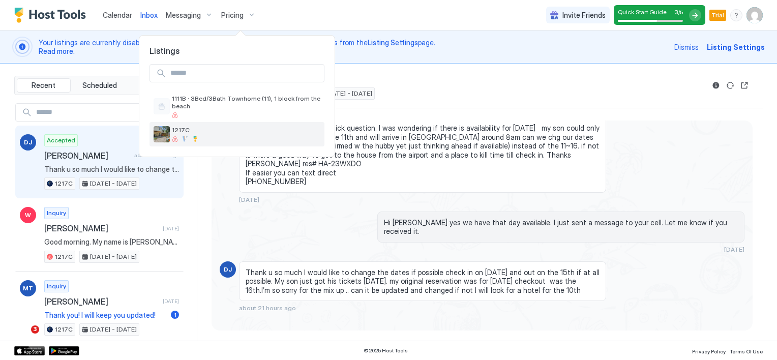
click at [182, 126] on span "1217C" at bounding box center [246, 130] width 148 height 8
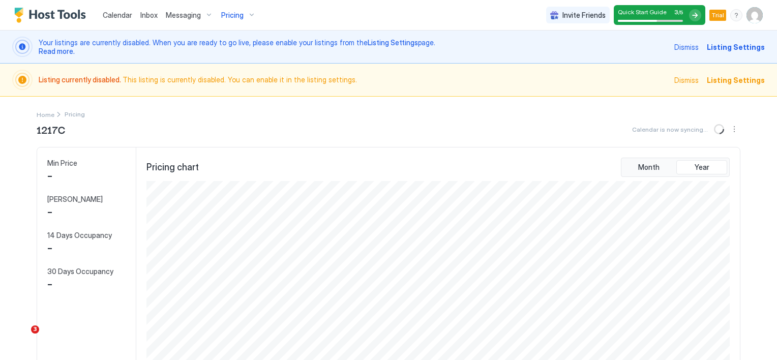
scroll to position [195, 586]
click at [124, 16] on span "Calendar" at bounding box center [117, 15] width 29 height 9
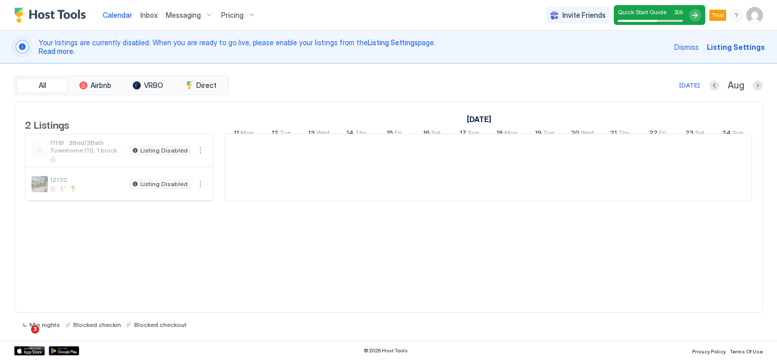
scroll to position [0, 565]
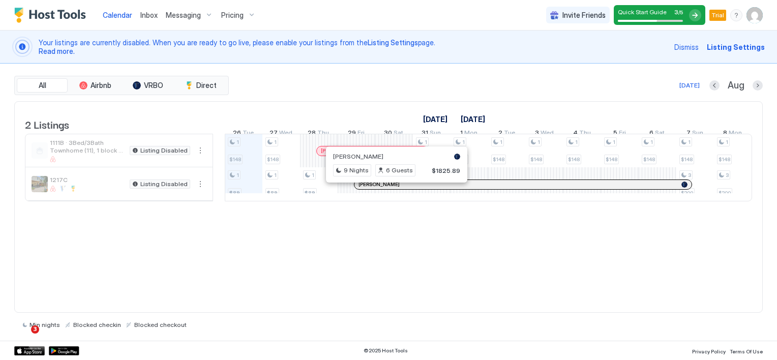
click at [393, 189] on div at bounding box center [393, 184] width 8 height 8
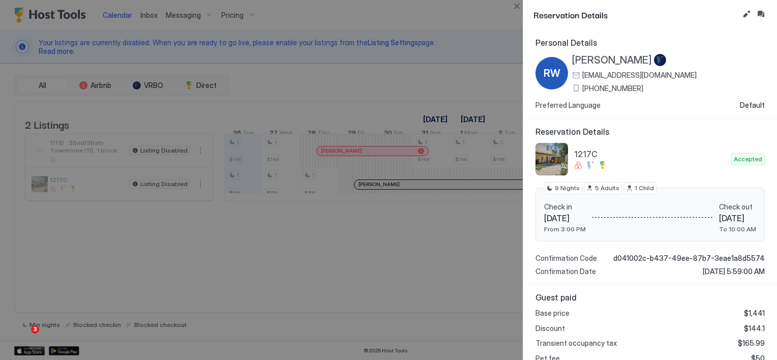
click at [390, 274] on div at bounding box center [388, 180] width 777 height 360
click at [380, 303] on div at bounding box center [388, 180] width 777 height 360
click at [517, 9] on button "Close" at bounding box center [516, 6] width 12 height 12
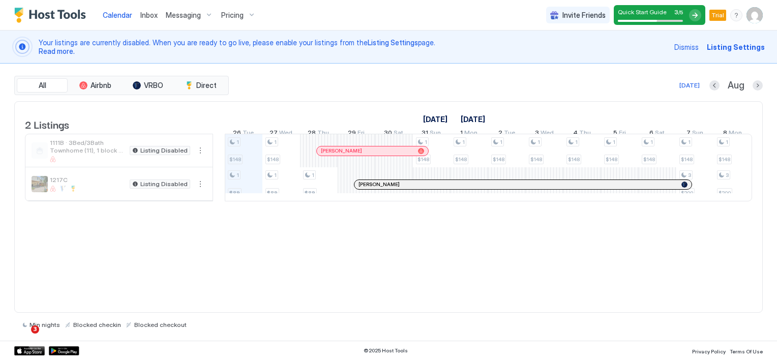
click at [44, 124] on span "2 Listings" at bounding box center [47, 123] width 44 height 15
click at [114, 12] on span "Calendar" at bounding box center [117, 15] width 29 height 9
click at [55, 126] on span "2 Listings" at bounding box center [47, 123] width 44 height 15
click at [714, 84] on button "Previous month" at bounding box center [714, 85] width 10 height 10
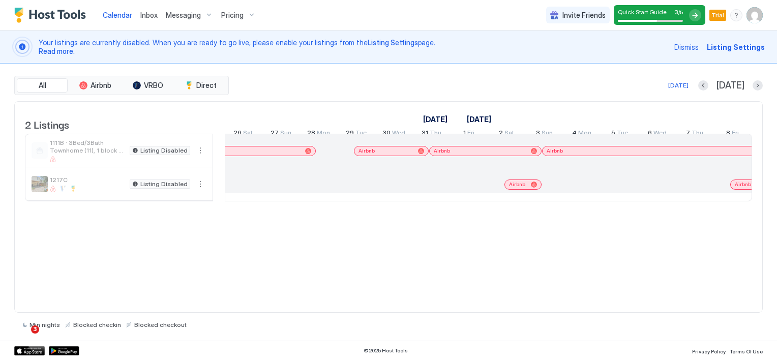
click at [743, 49] on span "Listing Settings" at bounding box center [736, 47] width 58 height 11
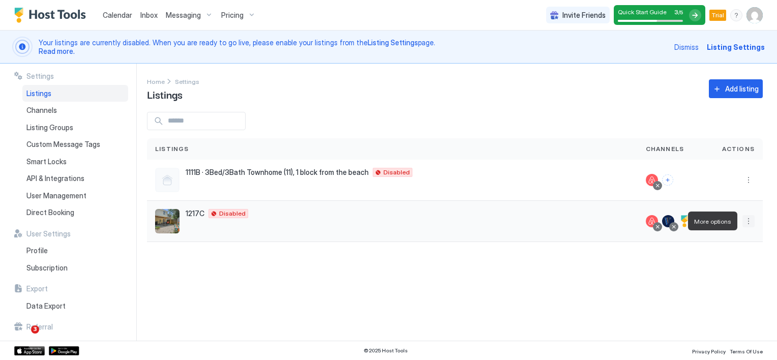
click at [748, 224] on button "More options" at bounding box center [748, 221] width 12 height 12
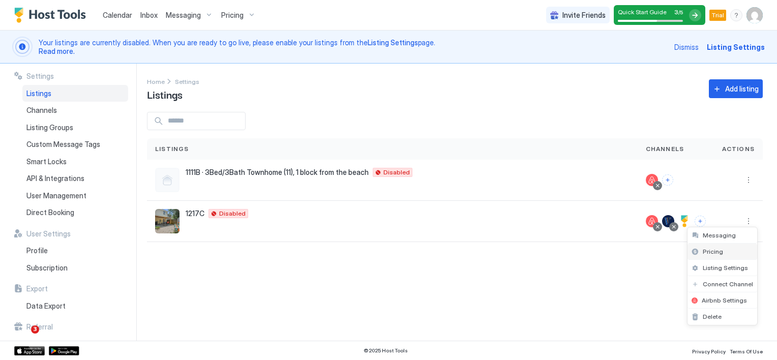
click at [716, 249] on span "Pricing" at bounding box center [713, 252] width 20 height 8
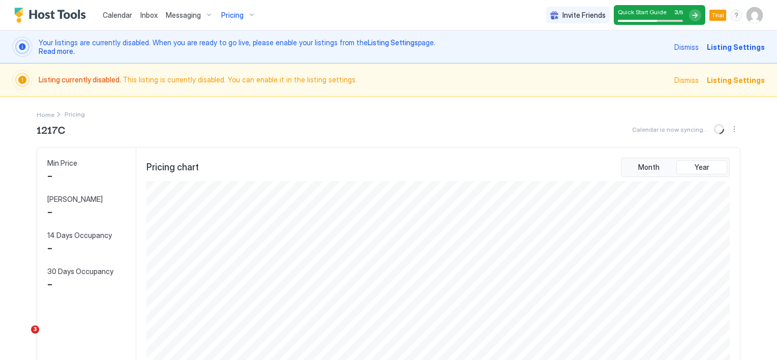
scroll to position [195, 586]
click at [119, 16] on span "Calendar" at bounding box center [117, 15] width 29 height 9
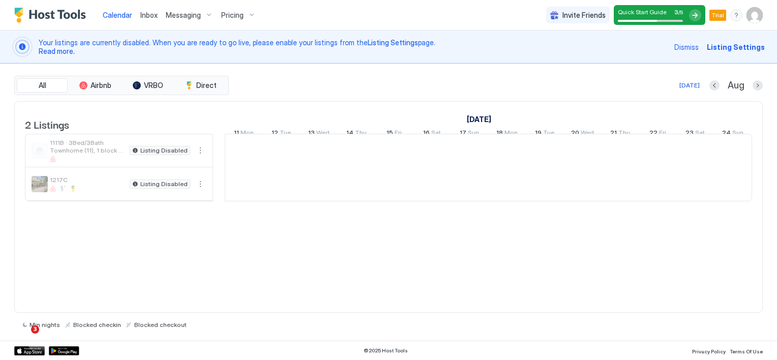
scroll to position [0, 565]
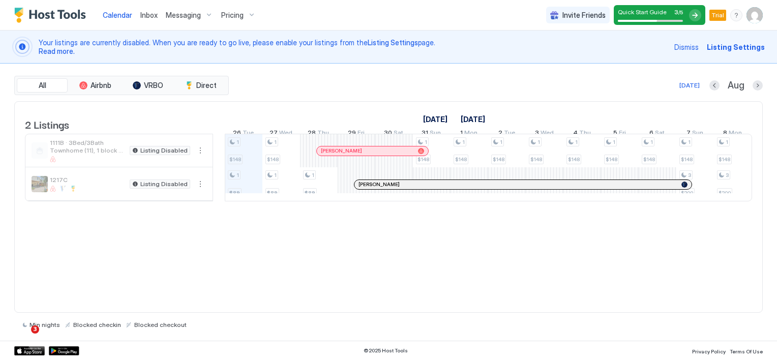
click at [748, 47] on span "Listing Settings" at bounding box center [736, 47] width 58 height 11
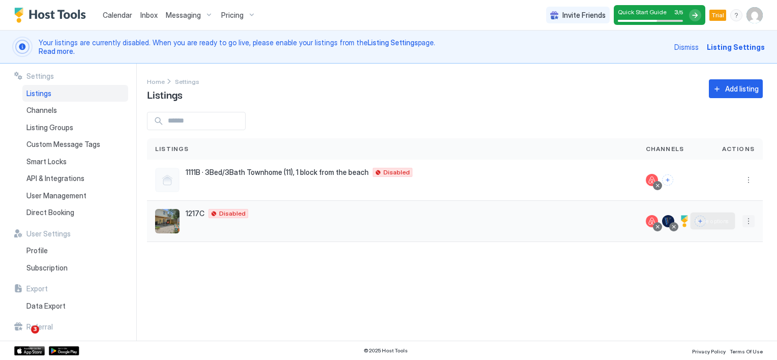
click at [750, 225] on button "More options" at bounding box center [748, 221] width 12 height 12
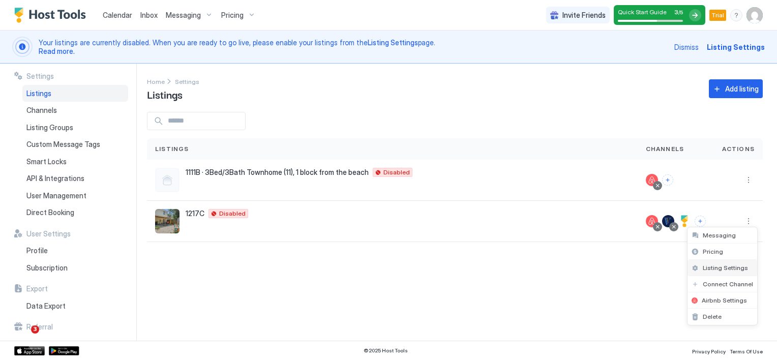
click at [720, 265] on span "Listing Settings" at bounding box center [725, 268] width 45 height 8
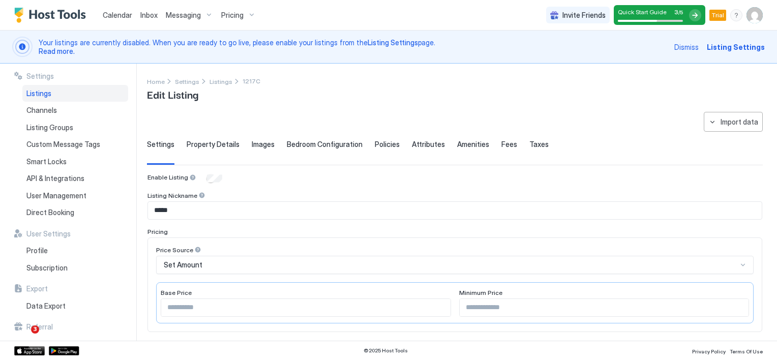
click at [132, 14] on div "Calendar" at bounding box center [118, 15] width 38 height 19
click at [131, 15] on span "Calendar" at bounding box center [117, 15] width 29 height 9
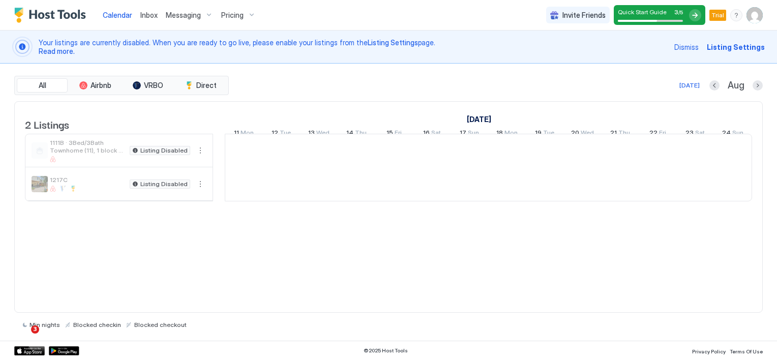
scroll to position [0, 565]
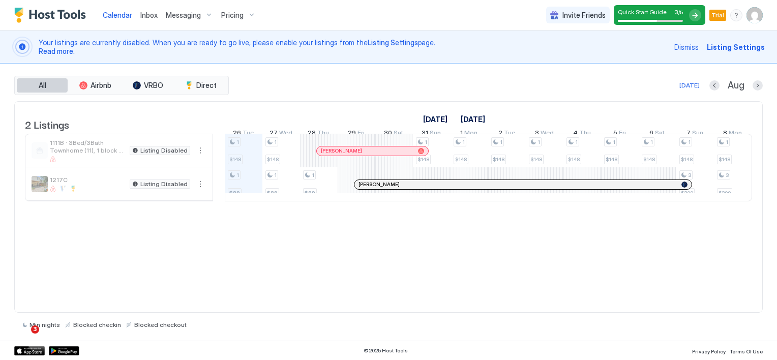
click at [45, 84] on span "All" at bounding box center [43, 85] width 8 height 9
click at [44, 85] on span "All" at bounding box center [43, 85] width 8 height 9
click at [202, 84] on span "Direct" at bounding box center [206, 85] width 20 height 9
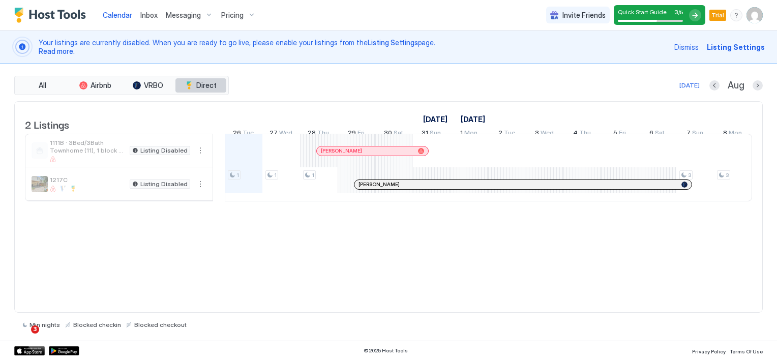
click at [203, 86] on span "Direct" at bounding box center [206, 85] width 20 height 9
click at [41, 84] on span "All" at bounding box center [43, 85] width 8 height 9
click at [133, 16] on div "Calendar" at bounding box center [118, 15] width 38 height 19
click at [230, 16] on span "Pricing" at bounding box center [232, 15] width 22 height 9
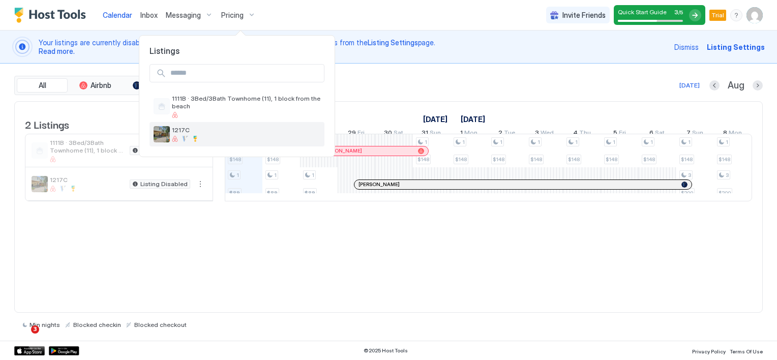
click at [185, 129] on span "1217C" at bounding box center [246, 130] width 148 height 8
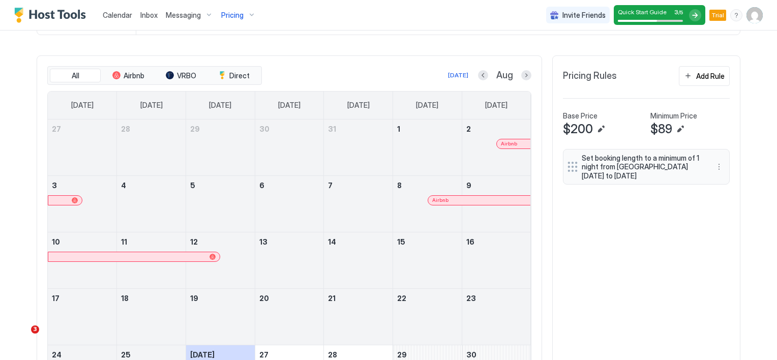
scroll to position [334, 0]
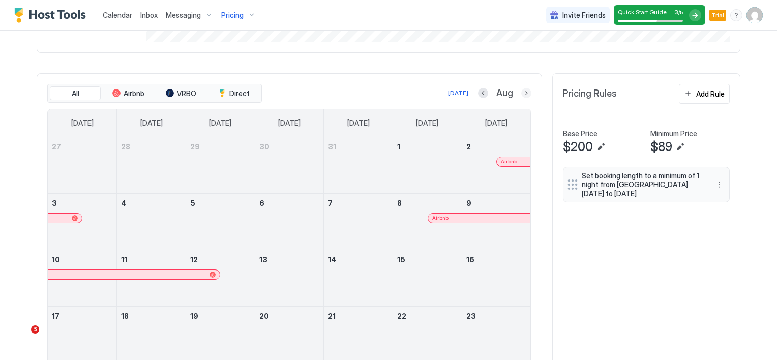
click at [521, 89] on button "Next month" at bounding box center [526, 93] width 10 height 10
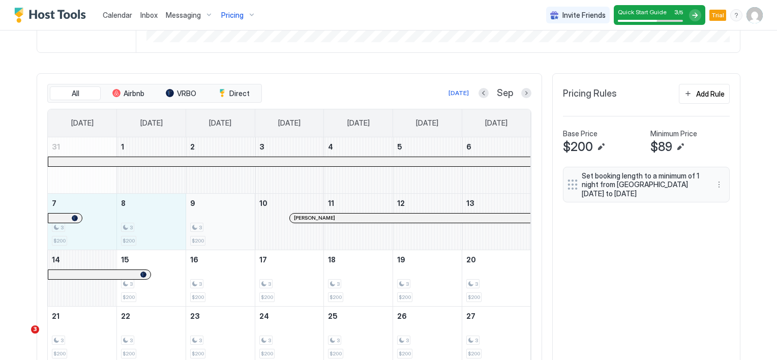
drag, startPoint x: 103, startPoint y: 225, endPoint x: 228, endPoint y: 235, distance: 125.0
click at [228, 235] on tr "7 3 $200 8 3 $200 9 3 $200 10 [PERSON_NAME] 11 12 13" at bounding box center [289, 221] width 483 height 56
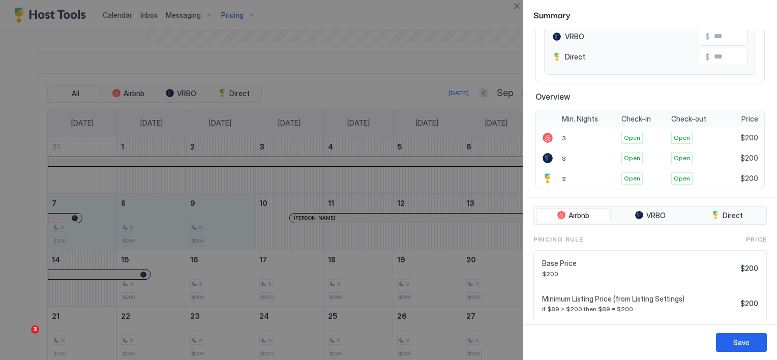
scroll to position [160, 0]
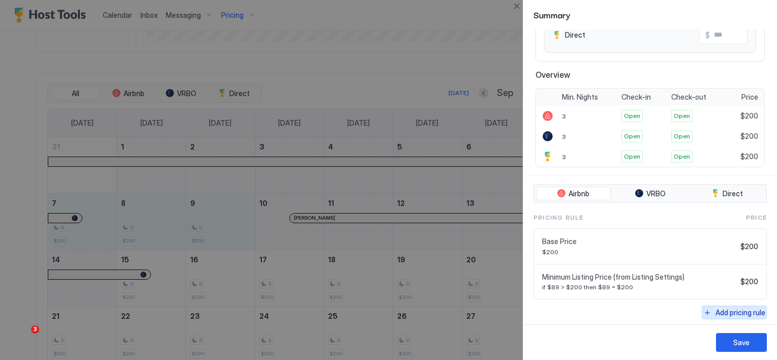
click at [722, 313] on div "Add pricing rule" at bounding box center [740, 312] width 50 height 11
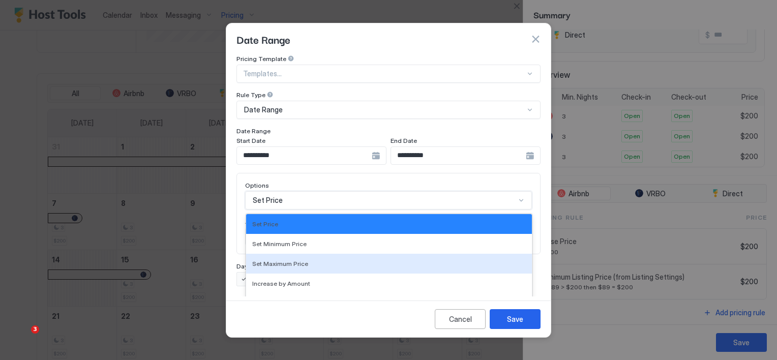
click at [489, 193] on div "17 results available. Use Up and Down to choose options, press Enter to select …" at bounding box center [388, 200] width 287 height 18
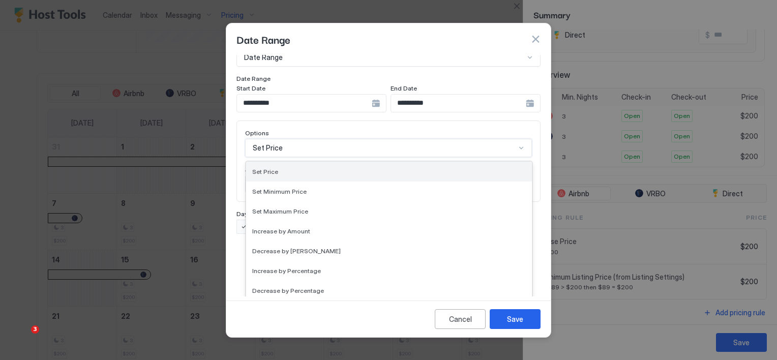
click at [279, 168] on div "Set Price" at bounding box center [389, 172] width 274 height 8
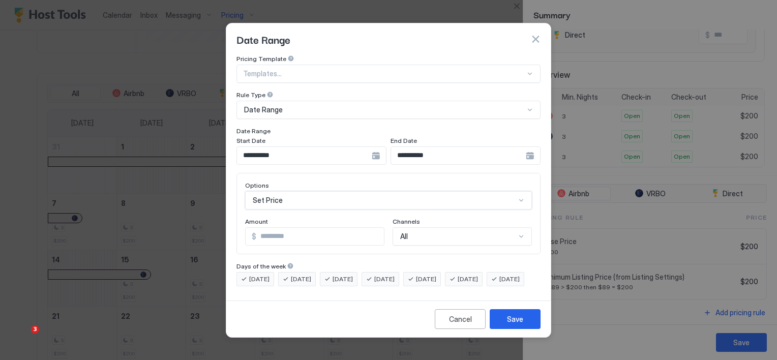
scroll to position [0, 0]
click at [286, 231] on input "*" at bounding box center [320, 236] width 128 height 17
click at [266, 230] on input "*" at bounding box center [320, 236] width 128 height 17
click at [266, 228] on input "*" at bounding box center [320, 236] width 128 height 17
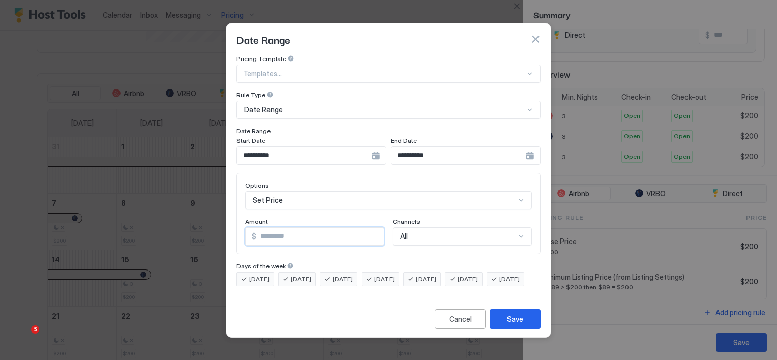
drag, startPoint x: 266, startPoint y: 228, endPoint x: 256, endPoint y: 228, distance: 10.2
click at [256, 228] on input "*" at bounding box center [320, 236] width 128 height 17
type input "*"
type input "**"
click at [517, 324] on div "Save" at bounding box center [515, 319] width 16 height 11
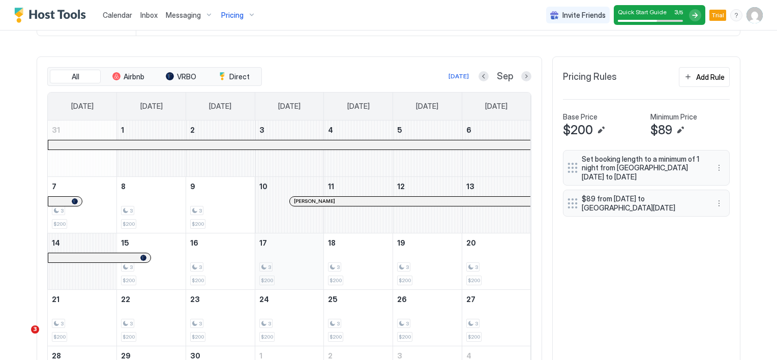
scroll to position [334, 0]
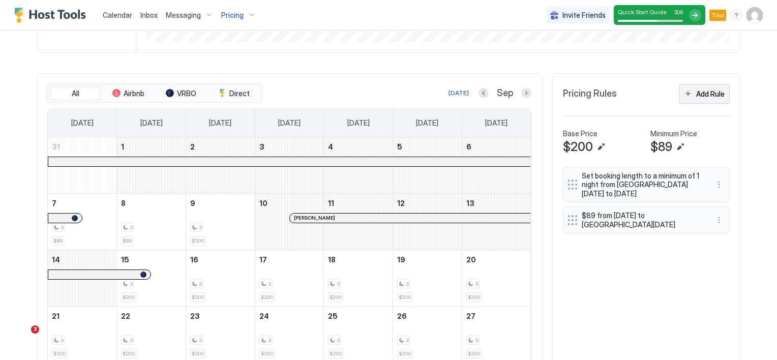
click at [683, 94] on button "Add Rule" at bounding box center [704, 94] width 51 height 20
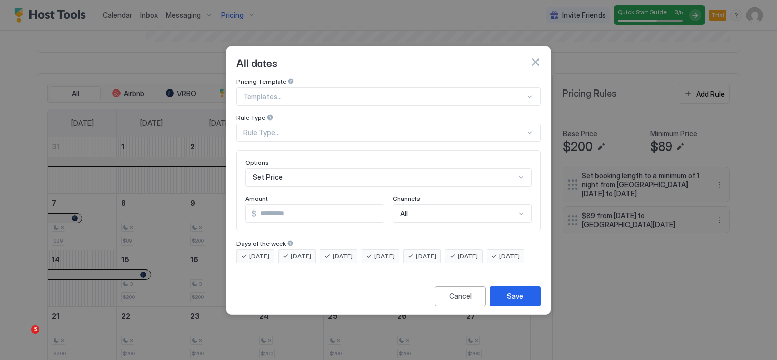
click at [270, 128] on div "Rule Type..." at bounding box center [384, 132] width 282 height 9
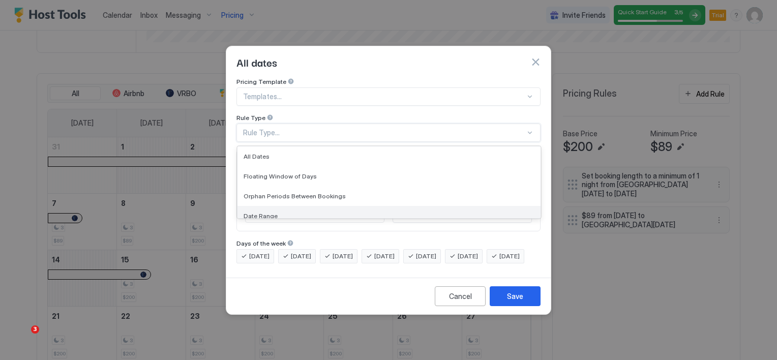
click at [275, 212] on div "Date Range" at bounding box center [389, 216] width 291 height 8
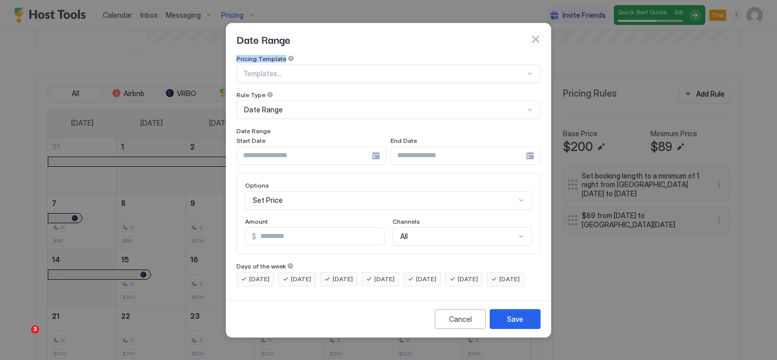
drag, startPoint x: 387, startPoint y: 28, endPoint x: 470, endPoint y: 49, distance: 85.6
click at [470, 49] on div "Date Range Pricing Template Templates... Rule Type Date Range Date Range Start …" at bounding box center [388, 180] width 325 height 315
click at [374, 148] on div at bounding box center [311, 155] width 150 height 18
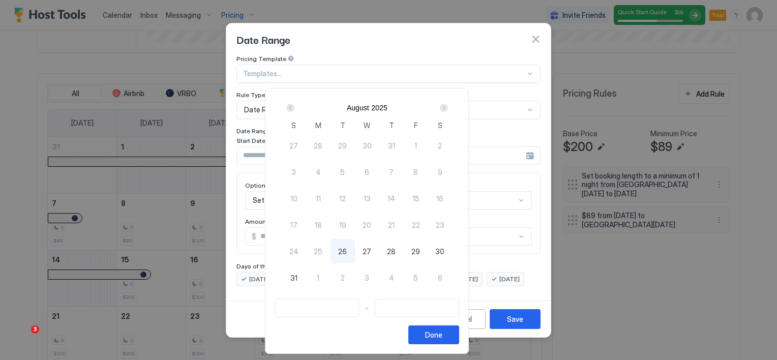
click at [448, 107] on div "Next" at bounding box center [444, 108] width 8 height 8
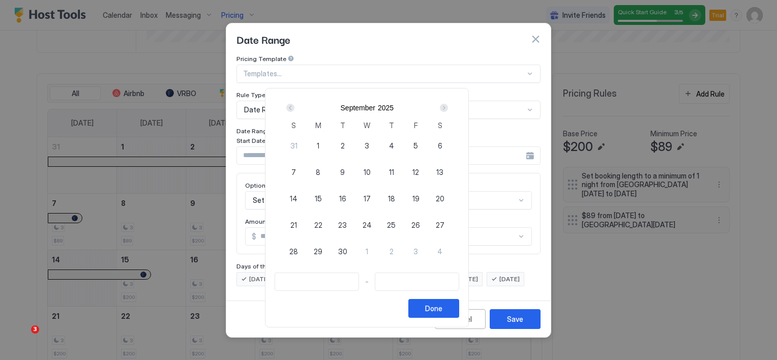
click at [320, 172] on span "8" at bounding box center [318, 172] width 5 height 11
type input "**********"
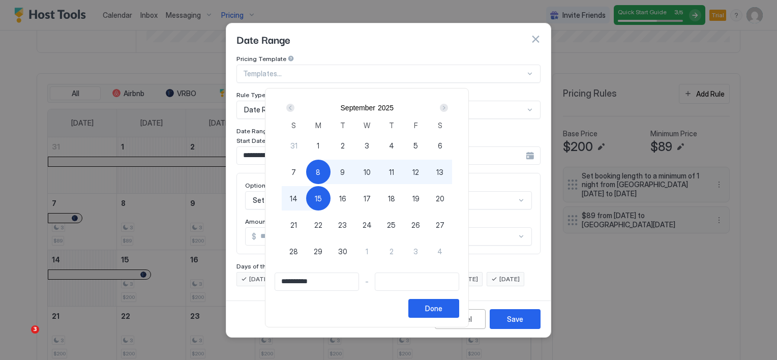
type input "**********"
drag, startPoint x: 397, startPoint y: 28, endPoint x: 488, endPoint y: 47, distance: 92.8
click at [505, 61] on div at bounding box center [388, 180] width 777 height 360
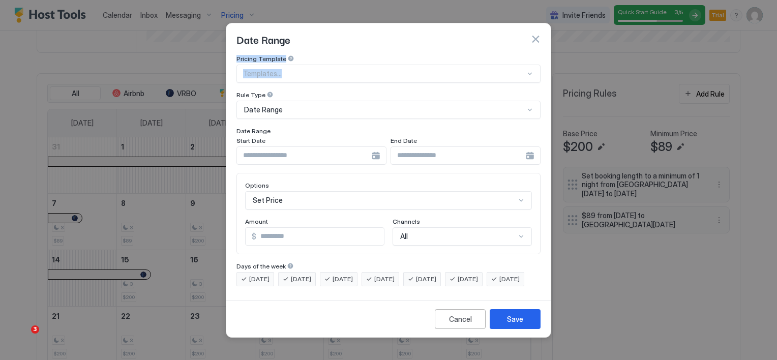
drag, startPoint x: 480, startPoint y: 43, endPoint x: 431, endPoint y: 57, distance: 51.2
click at [431, 57] on div "Date Range Pricing Template Templates... Rule Type Date Range Date Range Start …" at bounding box center [388, 180] width 325 height 315
click at [373, 148] on div at bounding box center [311, 155] width 150 height 18
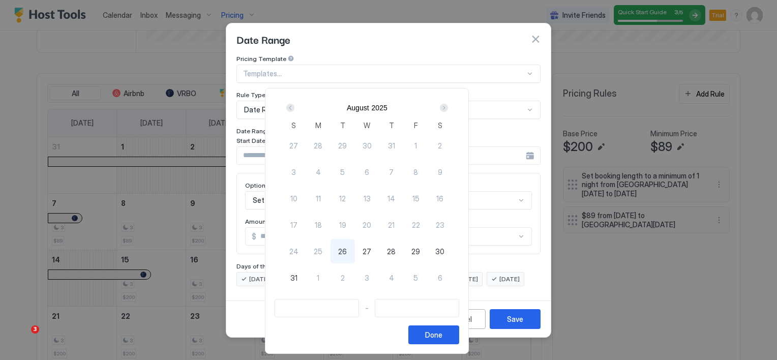
click at [448, 105] on div "Next" at bounding box center [444, 108] width 8 height 8
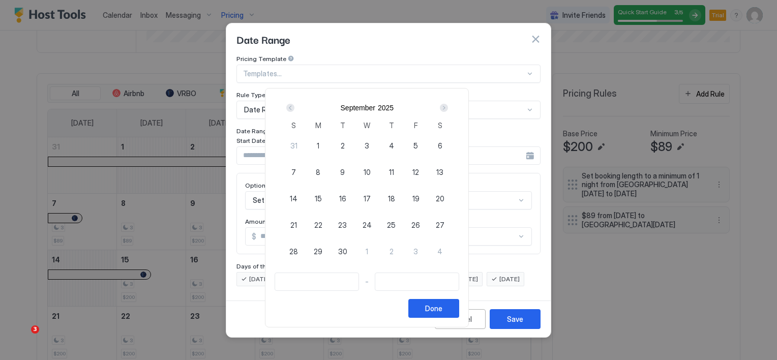
click at [296, 170] on span "7" at bounding box center [293, 172] width 5 height 11
type input "**********"
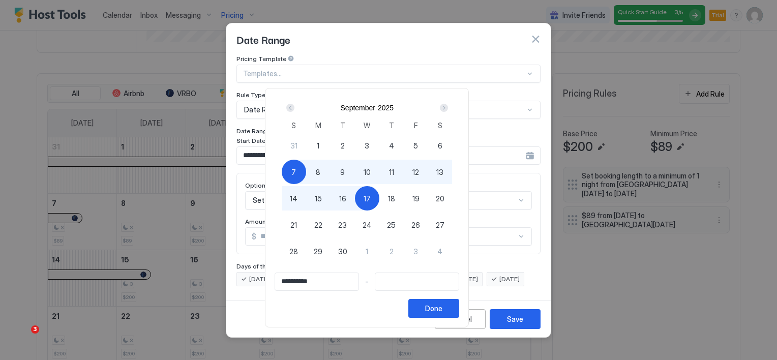
type input "**********"
click at [404, 197] on div "18" at bounding box center [391, 198] width 24 height 24
type input "**********"
click at [442, 305] on div "Done" at bounding box center [433, 308] width 17 height 11
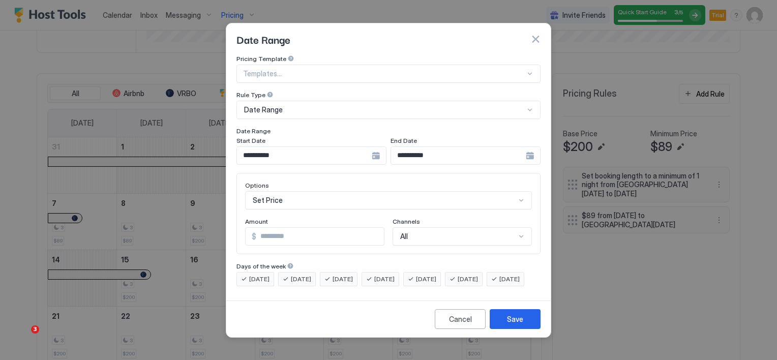
click at [300, 193] on div "Set Price" at bounding box center [388, 200] width 287 height 18
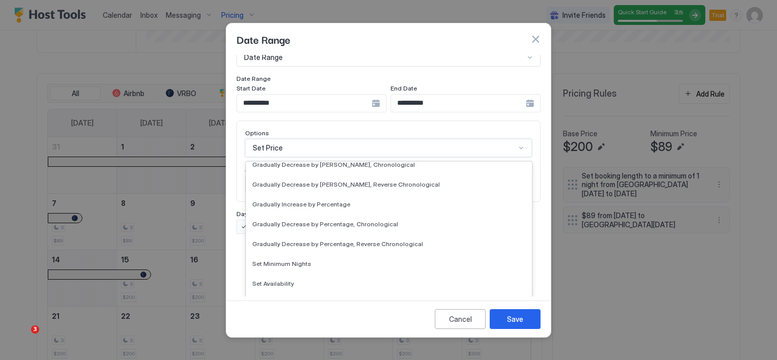
scroll to position [185, 0]
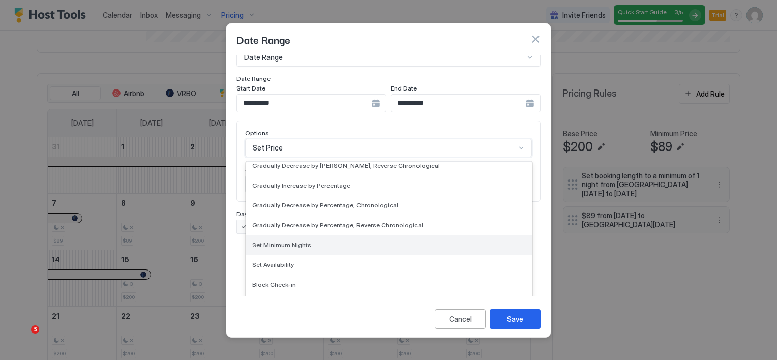
click at [306, 241] on span "Set Minimum Nights" at bounding box center [281, 245] width 59 height 8
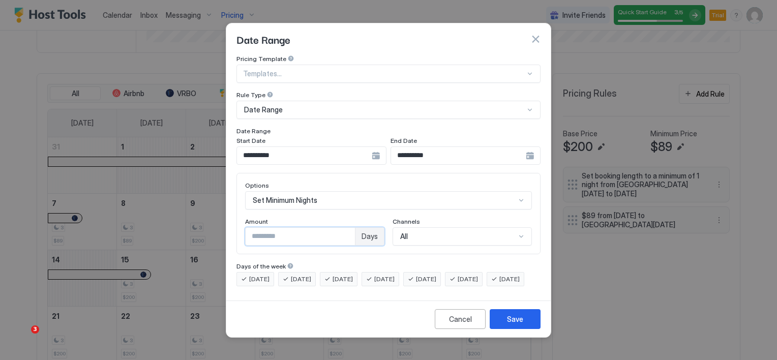
type input "*"
click at [344, 228] on input "*" at bounding box center [300, 236] width 109 height 17
click at [511, 324] on div "Save" at bounding box center [515, 319] width 16 height 11
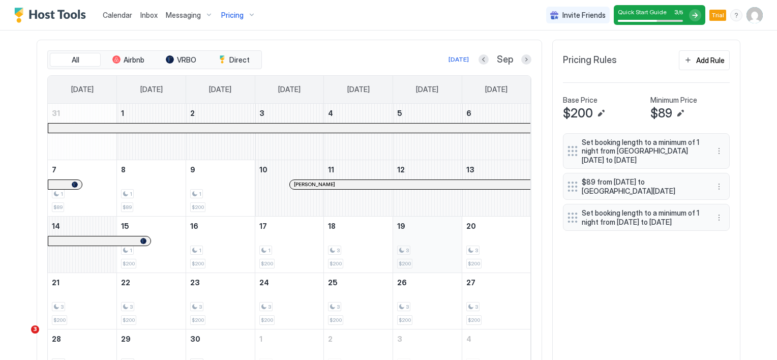
scroll to position [385, 0]
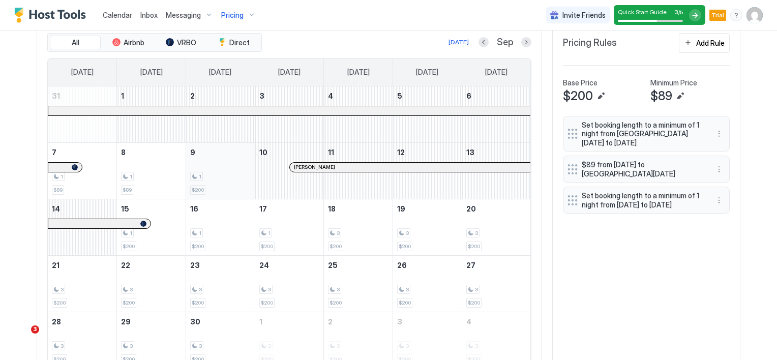
click at [195, 172] on div "1" at bounding box center [196, 177] width 13 height 10
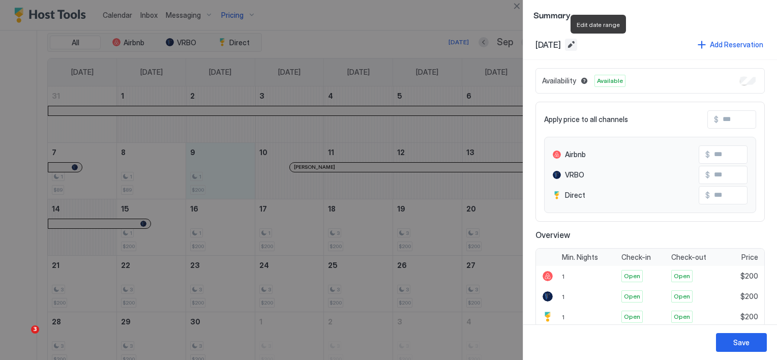
click at [577, 47] on button "Edit date range" at bounding box center [571, 45] width 12 height 12
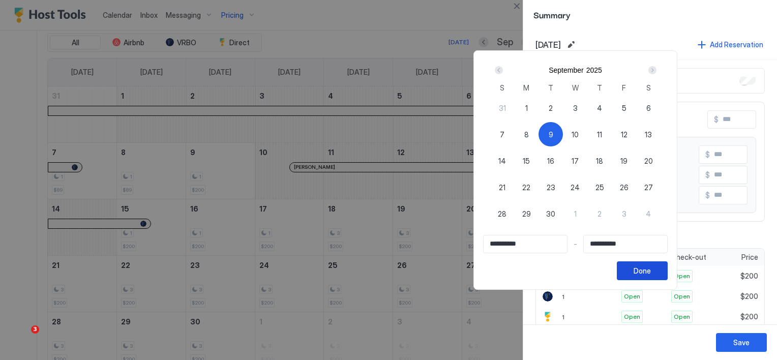
click at [651, 270] on div "Done" at bounding box center [641, 270] width 17 height 11
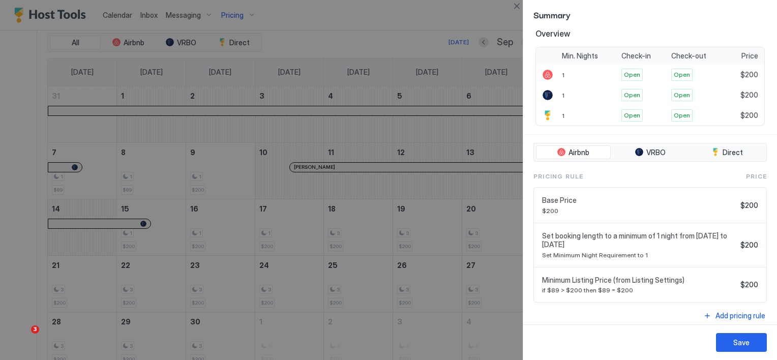
scroll to position [204, 0]
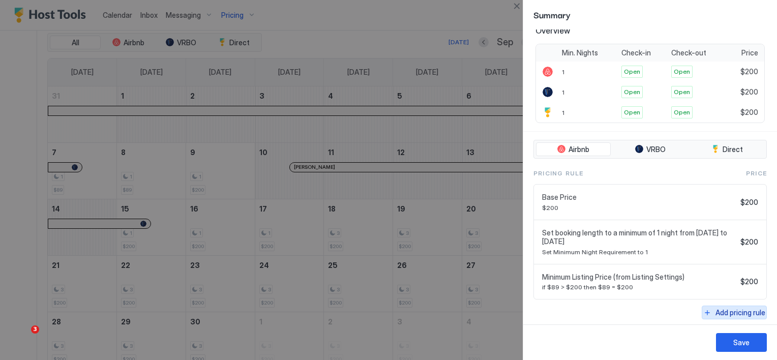
click at [715, 308] on div "Add pricing rule" at bounding box center [740, 312] width 50 height 11
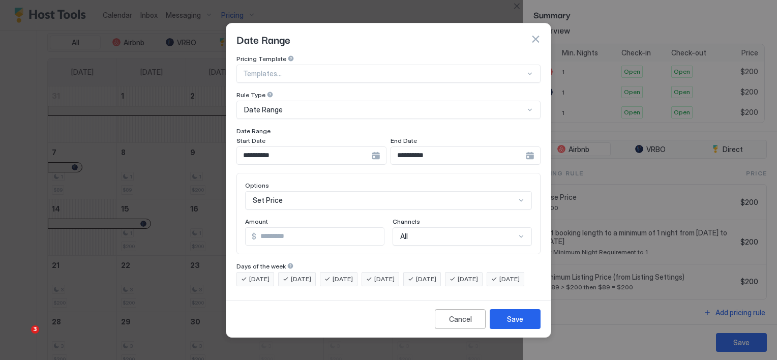
click at [305, 228] on input "*" at bounding box center [320, 236] width 128 height 17
type input "**"
click at [516, 324] on div "Save" at bounding box center [515, 319] width 16 height 11
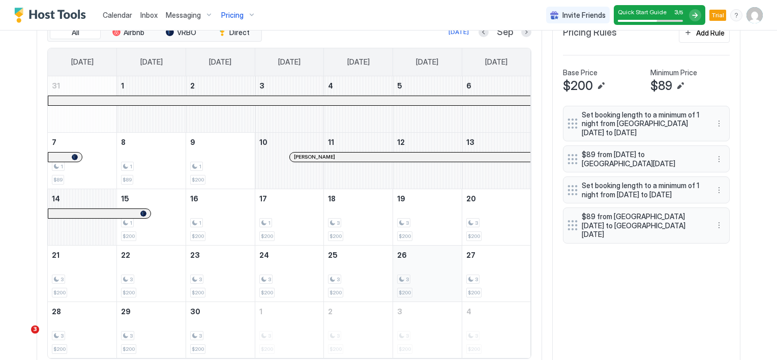
scroll to position [380, 0]
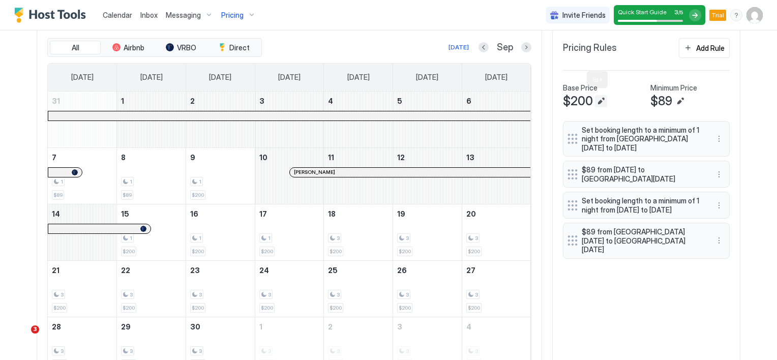
click at [595, 100] on button "Edit" at bounding box center [601, 101] width 12 height 12
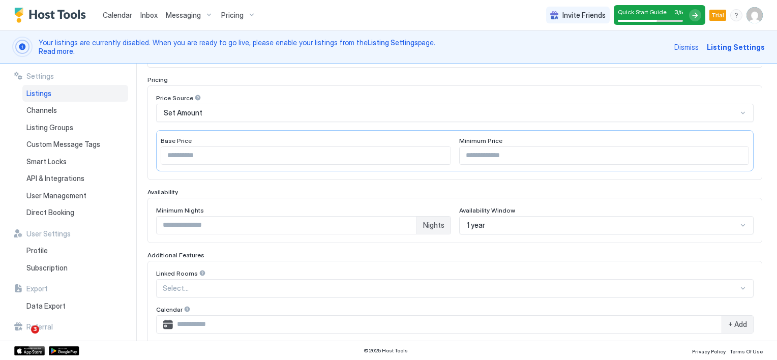
scroll to position [153, 0]
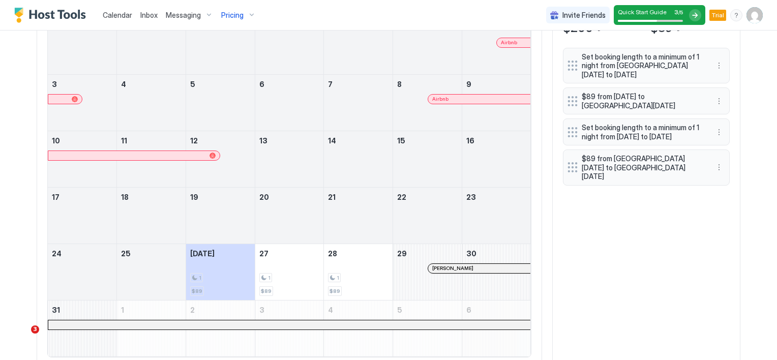
scroll to position [385, 0]
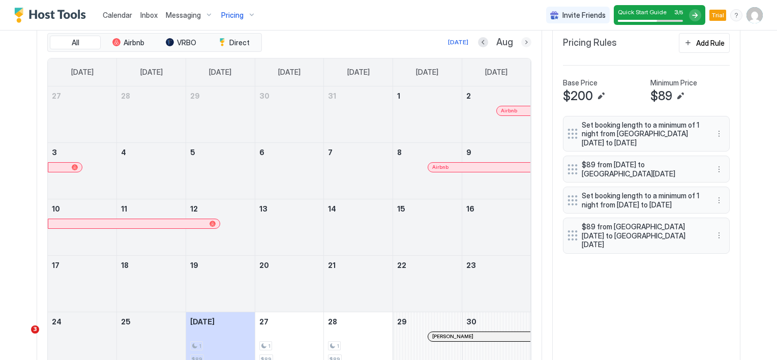
click at [526, 41] on button "Next month" at bounding box center [526, 42] width 10 height 10
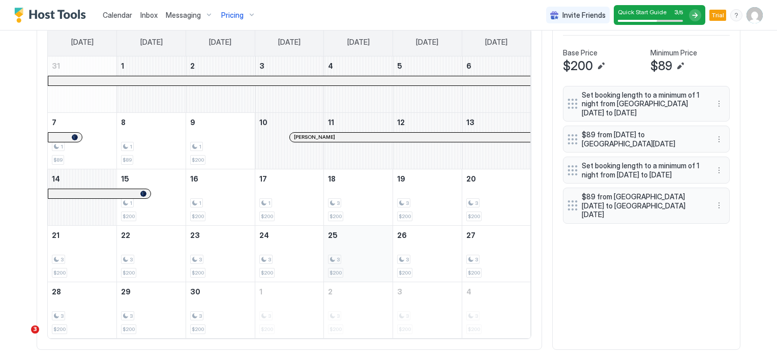
scroll to position [431, 0]
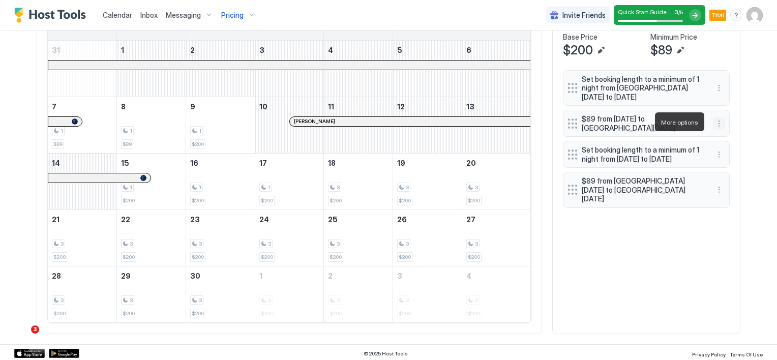
click at [715, 120] on button "More options" at bounding box center [719, 123] width 12 height 12
click at [725, 135] on span "Edit" at bounding box center [730, 136] width 11 height 8
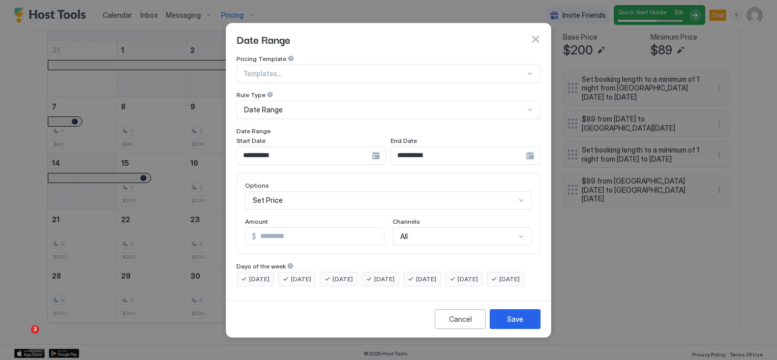
click at [386, 148] on div "**********" at bounding box center [311, 155] width 150 height 18
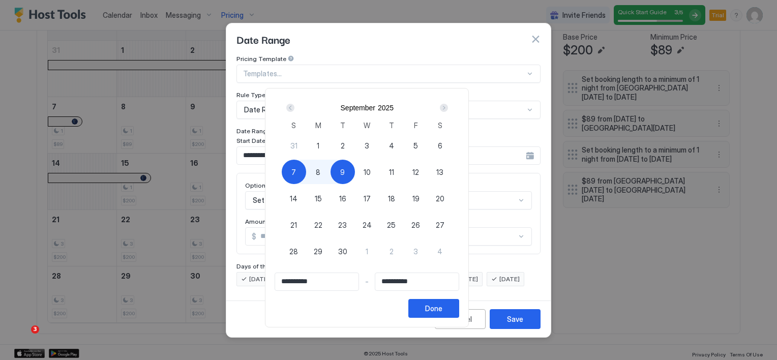
click at [371, 172] on span "10" at bounding box center [367, 172] width 7 height 11
type input "**********"
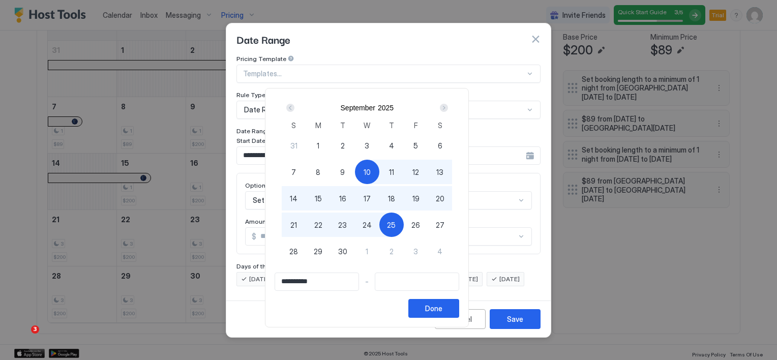
type input "**********"
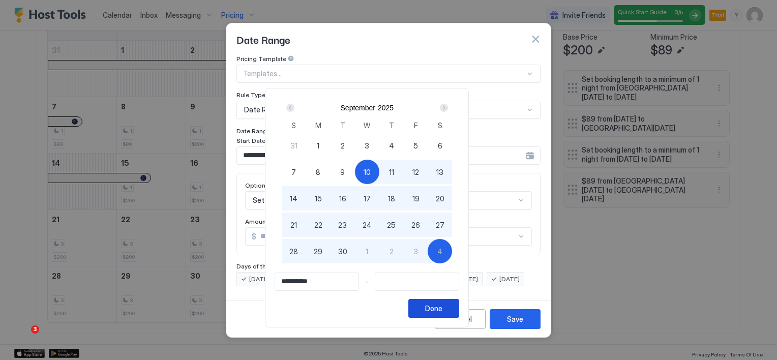
click at [459, 309] on button "Done" at bounding box center [433, 308] width 51 height 19
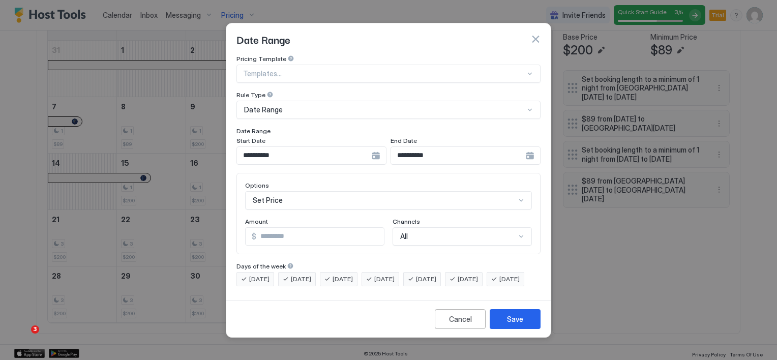
click at [376, 149] on div "**********" at bounding box center [311, 155] width 150 height 18
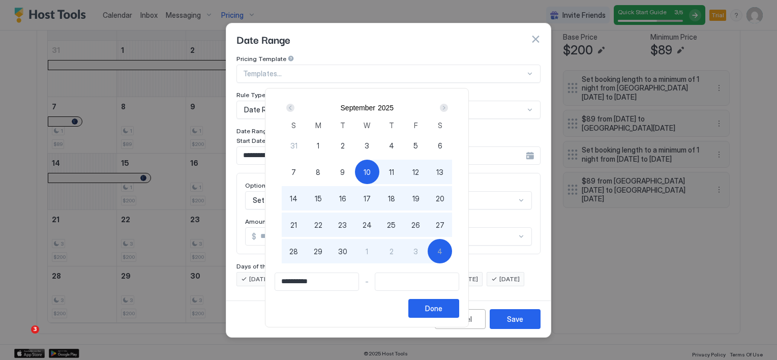
click at [296, 171] on span "7" at bounding box center [293, 172] width 5 height 11
type input "**********"
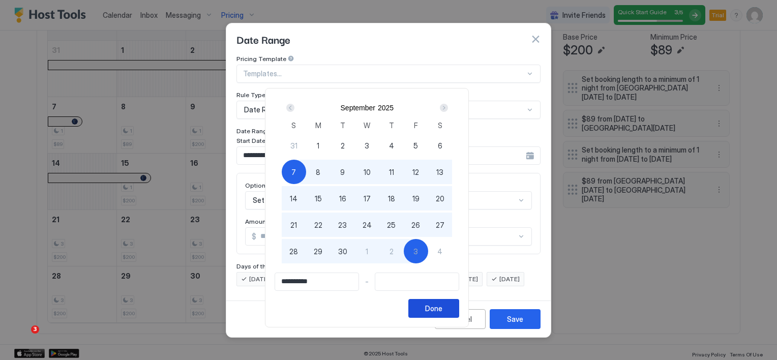
click at [459, 307] on button "Done" at bounding box center [433, 308] width 51 height 19
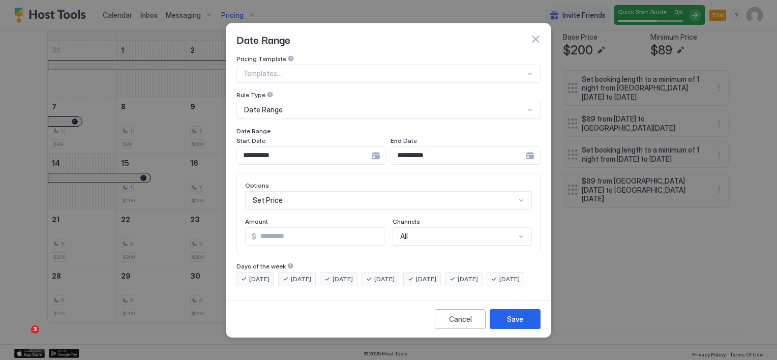
click at [386, 149] on div "**********" at bounding box center [311, 155] width 150 height 18
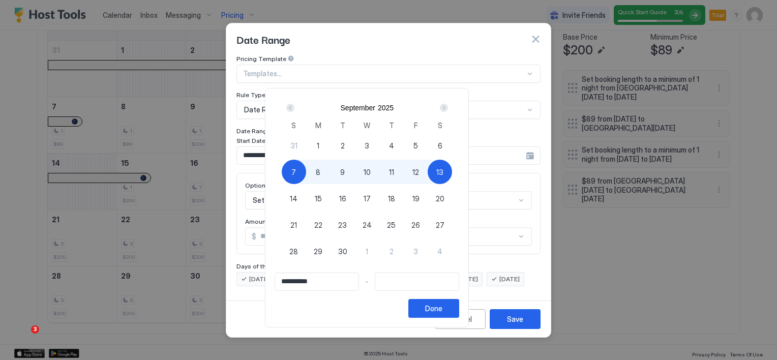
type input "**********"
click at [379, 174] on div "10" at bounding box center [367, 172] width 24 height 24
type input "**********"
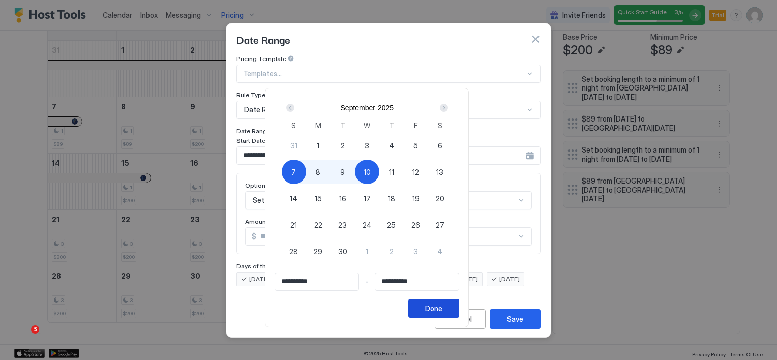
click at [459, 304] on button "Done" at bounding box center [433, 308] width 51 height 19
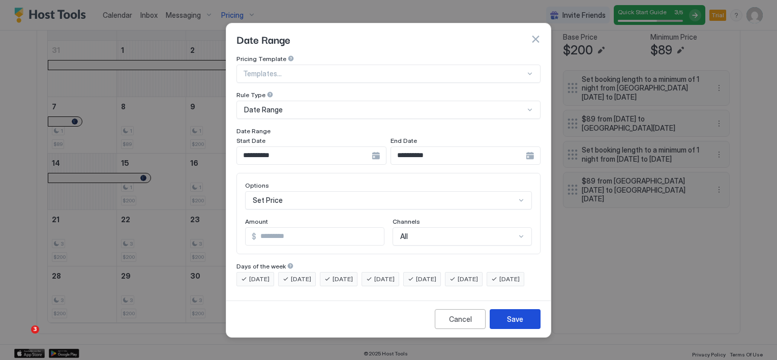
click at [519, 324] on div "Save" at bounding box center [515, 319] width 16 height 11
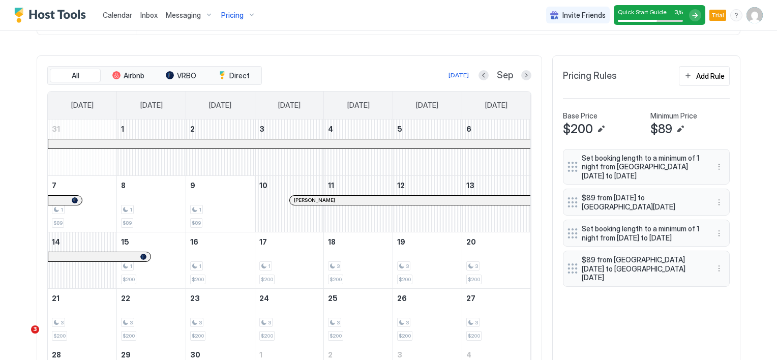
scroll to position [380, 0]
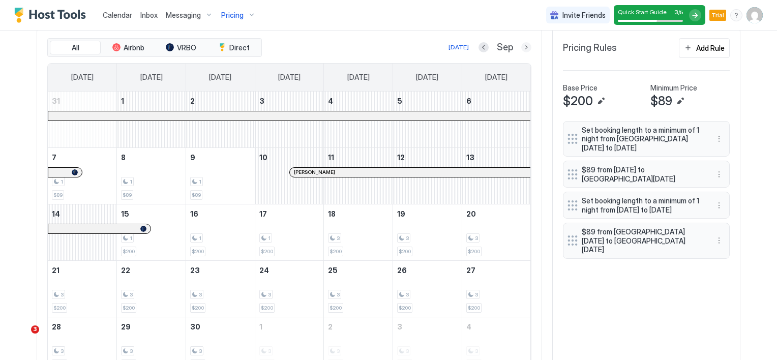
click at [522, 47] on button "Next month" at bounding box center [526, 47] width 10 height 10
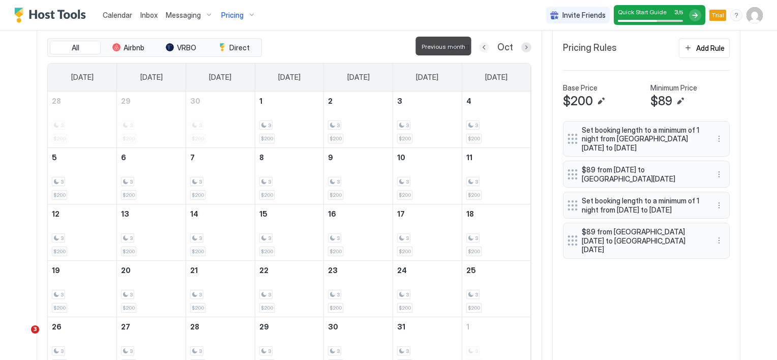
click at [480, 45] on button "Previous month" at bounding box center [484, 47] width 10 height 10
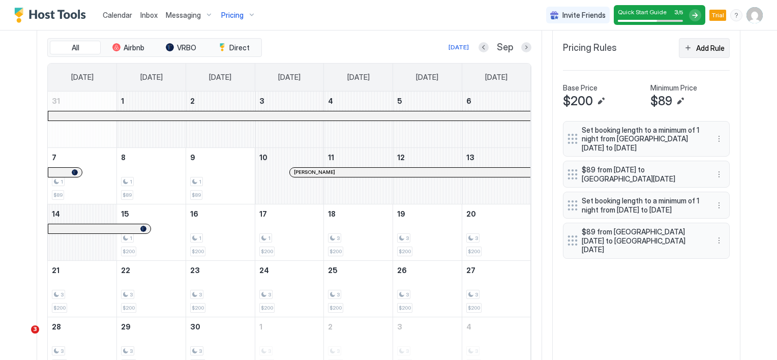
click at [698, 50] on div "Add Rule" at bounding box center [710, 48] width 28 height 11
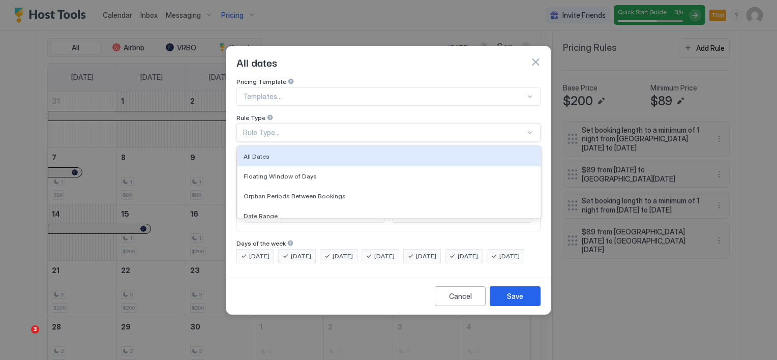
click at [288, 128] on div "Rule Type..." at bounding box center [384, 132] width 282 height 9
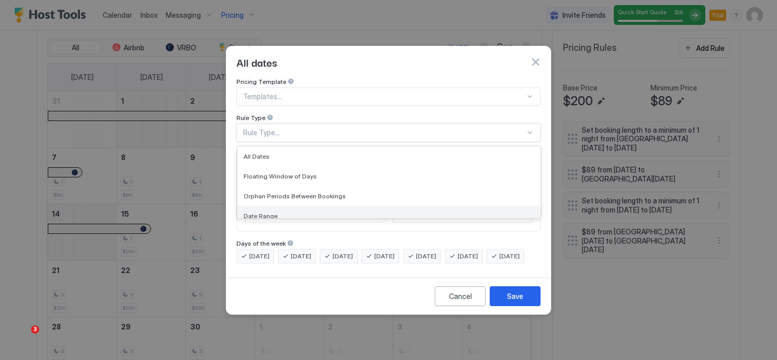
click at [279, 212] on div "Date Range" at bounding box center [389, 216] width 291 height 8
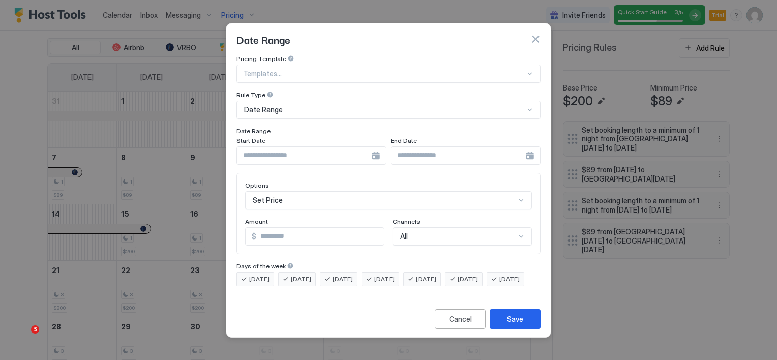
click at [374, 148] on div at bounding box center [311, 155] width 150 height 18
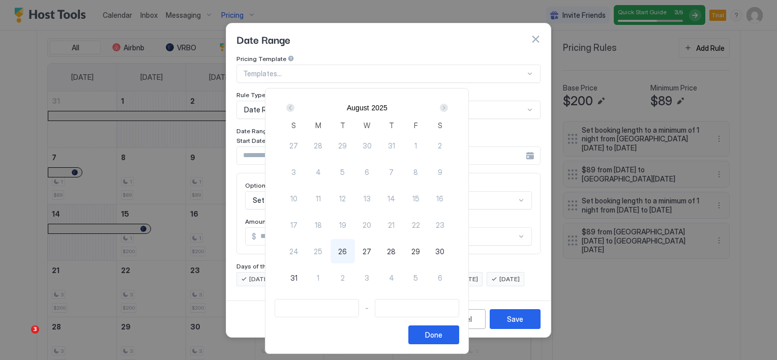
click at [448, 107] on div "Next" at bounding box center [444, 108] width 8 height 8
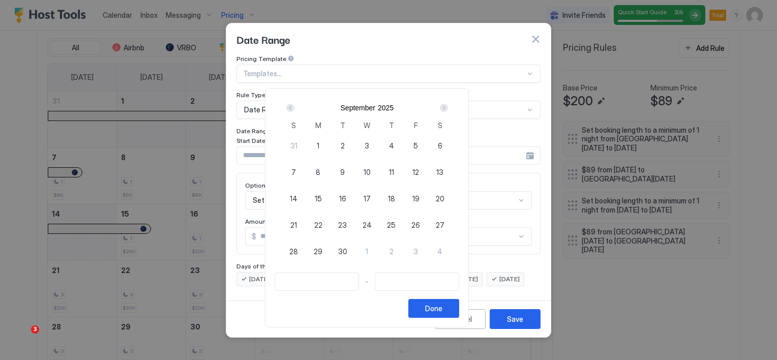
click at [322, 197] on span "15" at bounding box center [318, 198] width 7 height 11
type input "**********"
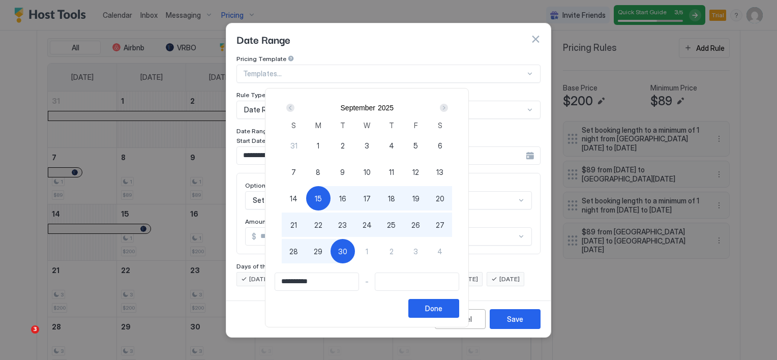
click at [347, 247] on span "30" at bounding box center [342, 251] width 9 height 11
type input "**********"
click at [442, 305] on div "Done" at bounding box center [433, 308] width 17 height 11
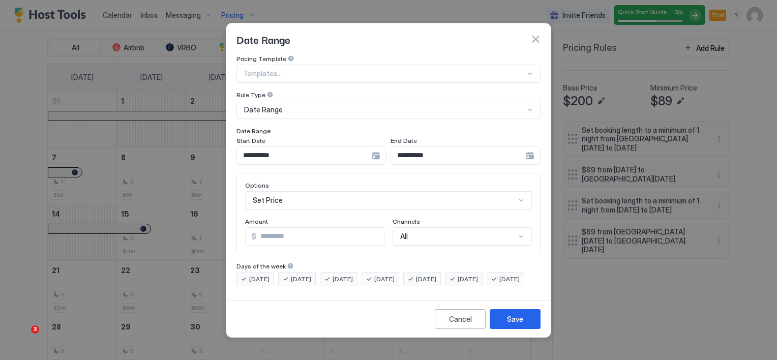
click at [329, 232] on input "*" at bounding box center [320, 236] width 128 height 17
type input "*"
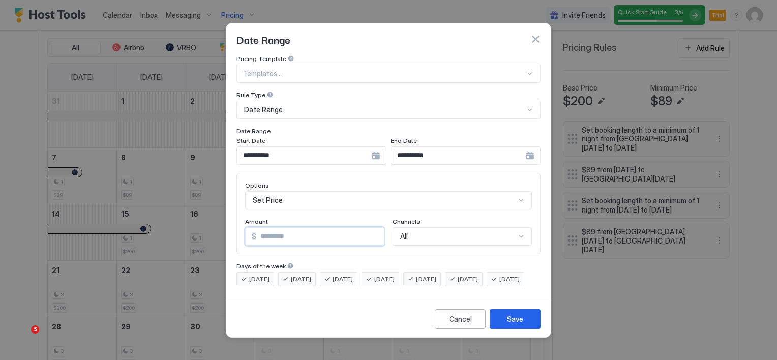
click at [520, 191] on div "Set Price" at bounding box center [388, 200] width 287 height 18
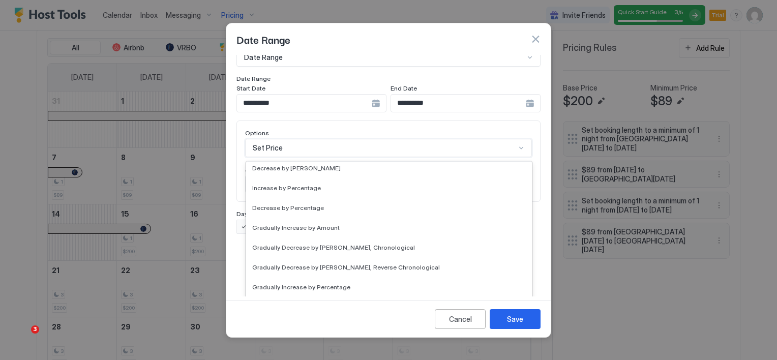
scroll to position [0, 0]
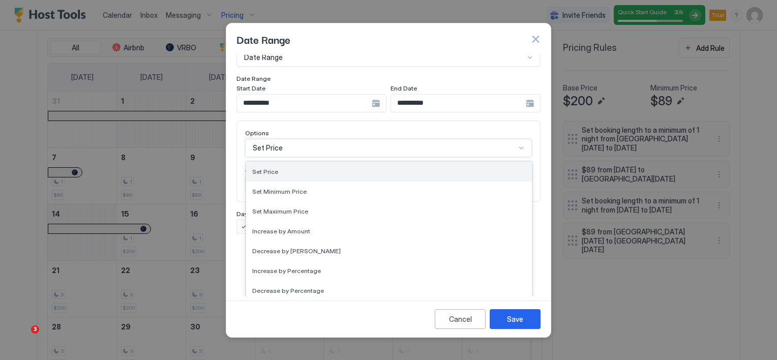
click at [305, 168] on div "Set Price" at bounding box center [389, 172] width 274 height 8
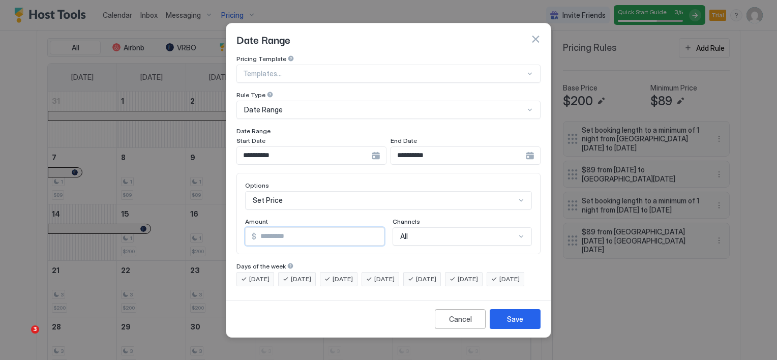
click at [305, 228] on input "Input Field" at bounding box center [320, 236] width 128 height 17
click at [466, 272] on div "[DATE]" at bounding box center [464, 279] width 38 height 14
click at [487, 286] on div "[DATE]" at bounding box center [506, 279] width 38 height 14
click at [298, 230] on input "Input Field" at bounding box center [320, 236] width 128 height 17
type input "**"
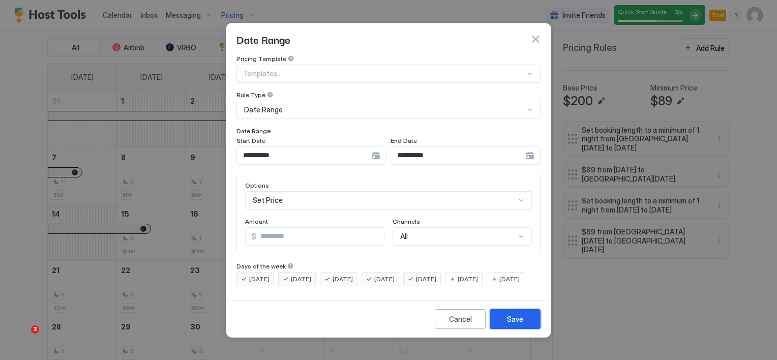
click at [512, 324] on div "Save" at bounding box center [515, 319] width 16 height 11
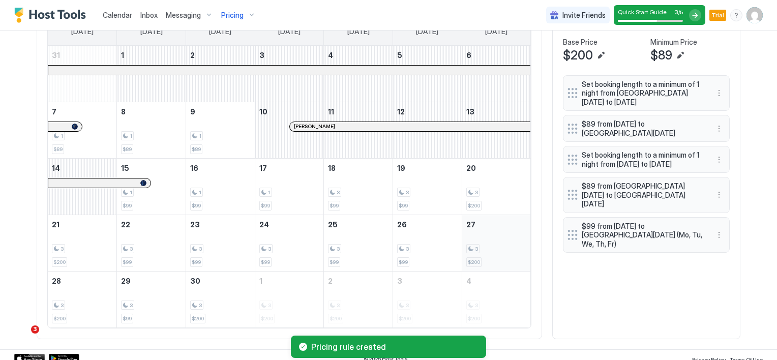
scroll to position [431, 0]
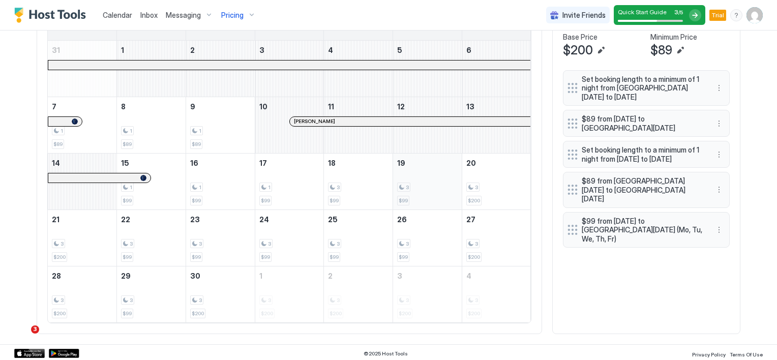
click at [413, 183] on div "3" at bounding box center [427, 188] width 61 height 10
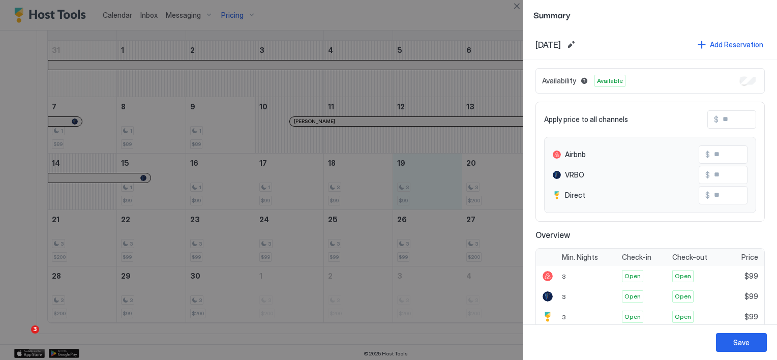
click at [457, 337] on div at bounding box center [388, 180] width 777 height 360
click at [498, 22] on div at bounding box center [388, 180] width 777 height 360
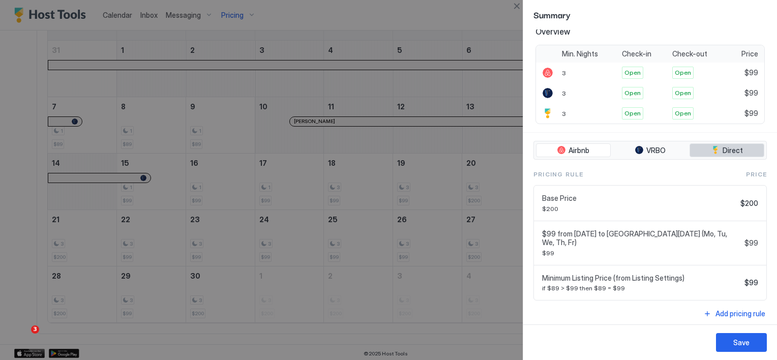
scroll to position [204, 0]
click at [738, 343] on div "Save" at bounding box center [741, 342] width 16 height 11
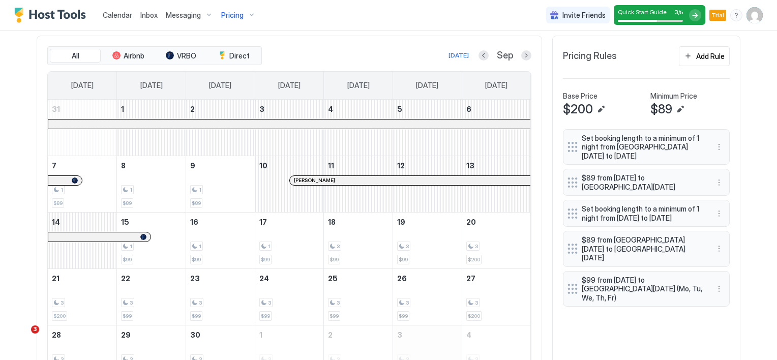
scroll to position [431, 0]
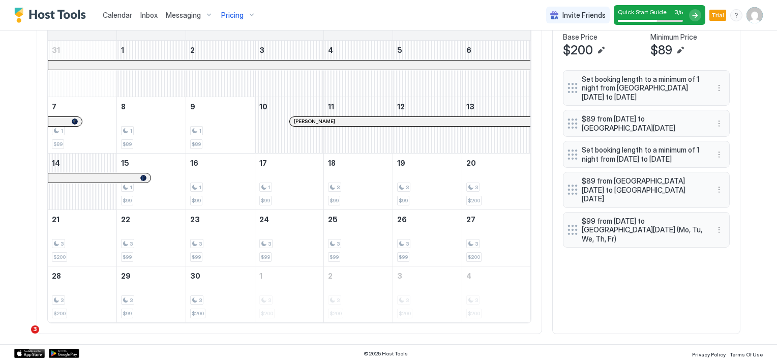
click at [631, 223] on span "$99 from [DATE] to [GEOGRAPHIC_DATA][DATE] (Mo, Tu, We, Th, Fr)" at bounding box center [642, 230] width 121 height 27
click at [632, 221] on span "$99 from [DATE] to [GEOGRAPHIC_DATA][DATE] (Mo, Tu, We, Th, Fr)" at bounding box center [642, 230] width 121 height 27
click at [716, 224] on button "More options" at bounding box center [719, 230] width 12 height 12
click at [719, 236] on div "Edit" at bounding box center [725, 237] width 22 height 8
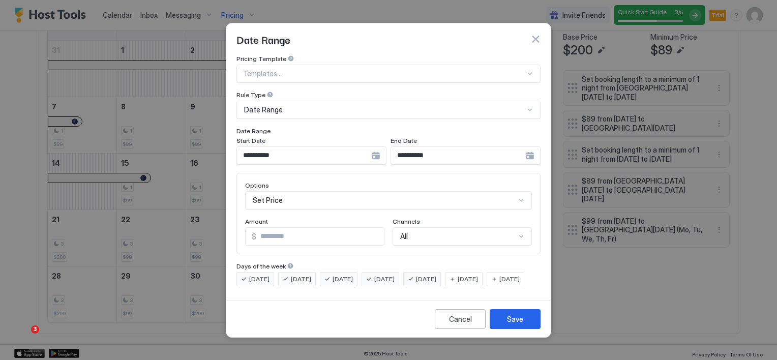
click at [428, 272] on div "[DATE]" at bounding box center [422, 279] width 38 height 14
click at [487, 286] on div "[DATE]" at bounding box center [506, 279] width 38 height 14
click at [534, 325] on button "Save" at bounding box center [515, 319] width 51 height 20
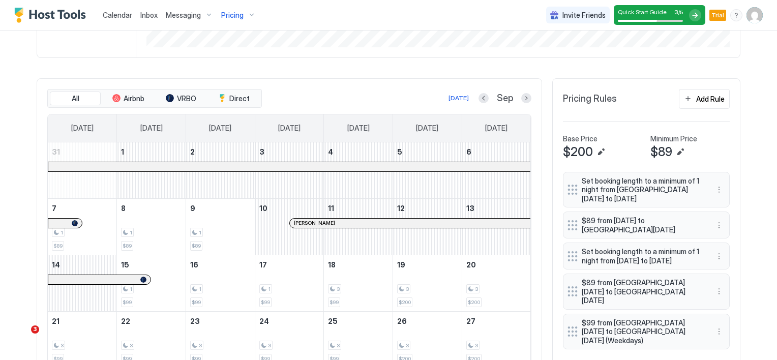
scroll to position [380, 0]
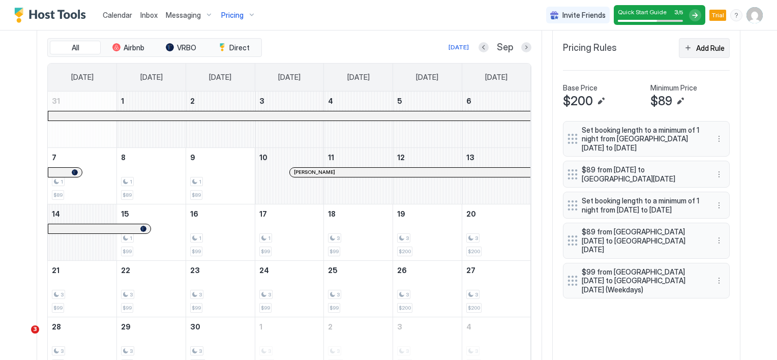
click at [684, 49] on button "Add Rule" at bounding box center [704, 48] width 51 height 20
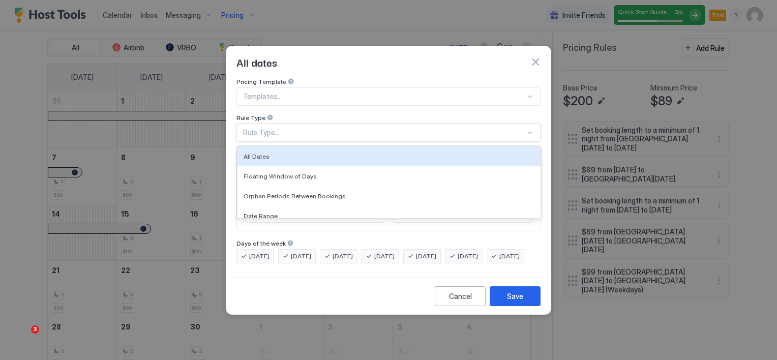
click at [272, 128] on div "Rule Type..." at bounding box center [384, 132] width 282 height 9
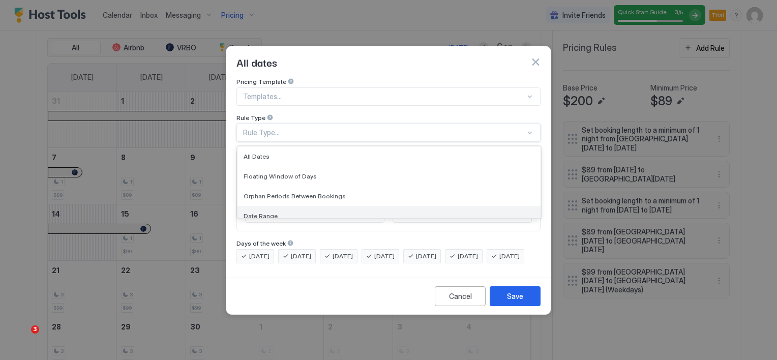
click at [269, 206] on div "Date Range" at bounding box center [388, 216] width 303 height 20
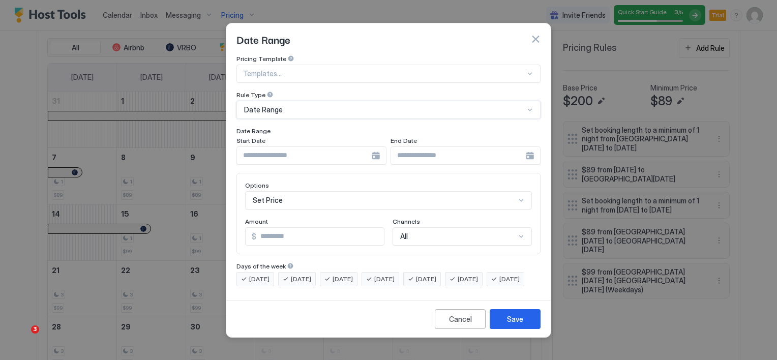
click at [377, 148] on div at bounding box center [311, 155] width 150 height 18
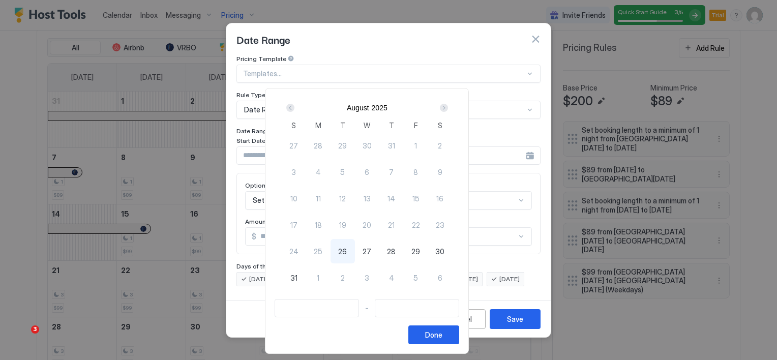
click at [448, 108] on div "Next" at bounding box center [444, 108] width 8 height 8
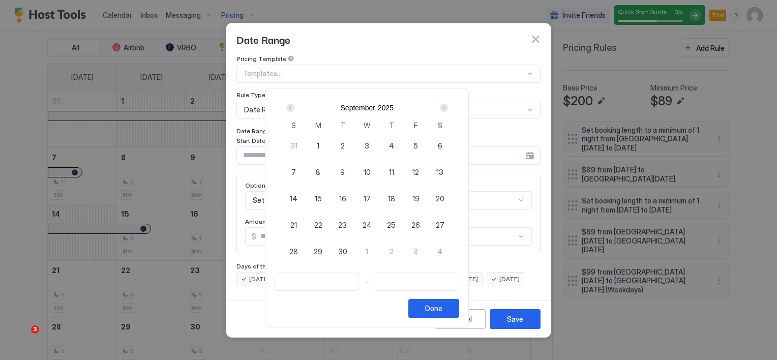
click at [322, 197] on span "15" at bounding box center [318, 198] width 7 height 11
type input "**********"
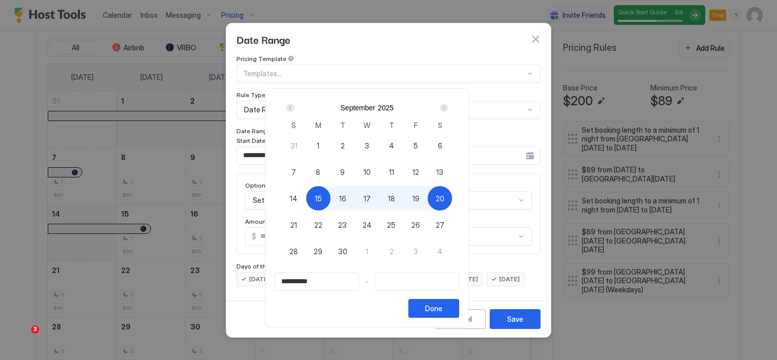
type input "**********"
click at [428, 196] on div "19" at bounding box center [416, 198] width 24 height 24
type input "**********"
click at [322, 197] on span "15" at bounding box center [318, 198] width 7 height 11
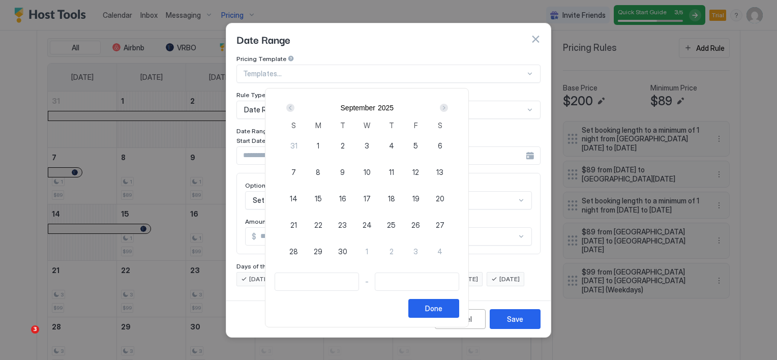
click at [428, 197] on div "19" at bounding box center [416, 198] width 24 height 24
type input "**********"
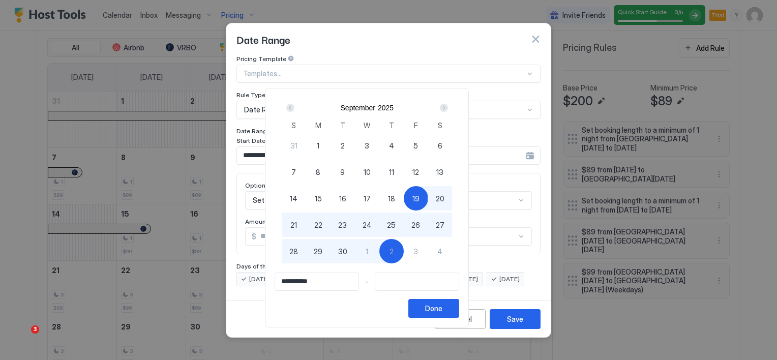
type input "**********"
click at [442, 249] on span "4" at bounding box center [439, 251] width 5 height 11
type input "**********"
click at [442, 311] on div "Done" at bounding box center [433, 308] width 17 height 11
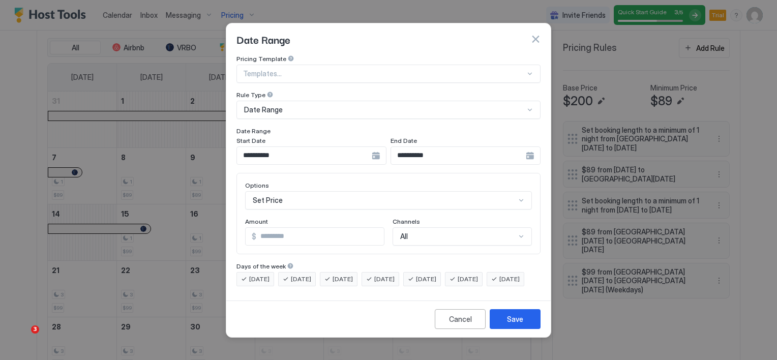
click at [385, 272] on div "[DATE]" at bounding box center [380, 279] width 38 height 14
click at [333, 272] on div "[DATE]" at bounding box center [339, 279] width 38 height 14
click at [289, 272] on div "[DATE]" at bounding box center [297, 279] width 38 height 14
click at [245, 272] on div "[DATE]" at bounding box center [255, 279] width 38 height 14
click at [487, 286] on div "[DATE]" at bounding box center [506, 279] width 38 height 14
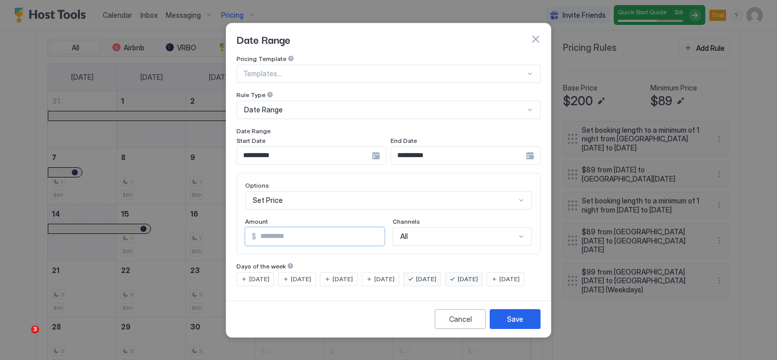
click at [262, 228] on input "*" at bounding box center [320, 236] width 128 height 17
type input "*"
type input "***"
click at [504, 324] on button "Save" at bounding box center [515, 319] width 51 height 20
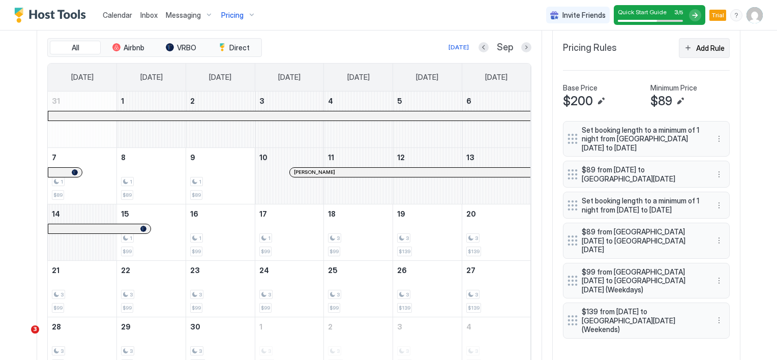
click at [696, 46] on div "Add Rule" at bounding box center [710, 48] width 28 height 11
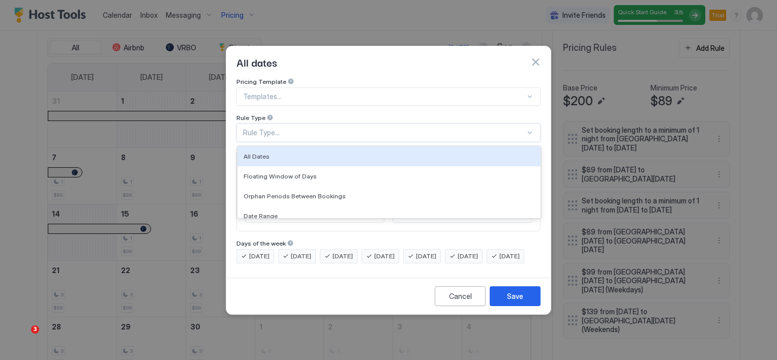
click at [291, 128] on div "Rule Type..." at bounding box center [384, 132] width 282 height 9
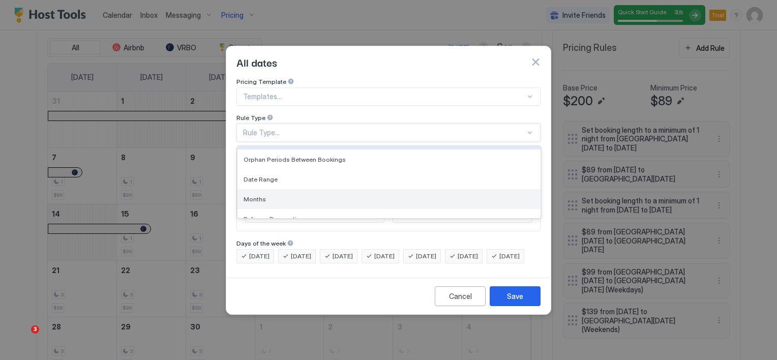
scroll to position [51, 0]
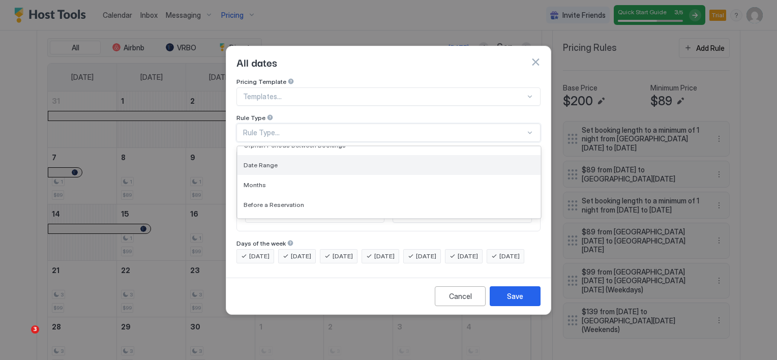
click at [291, 161] on div "Date Range" at bounding box center [389, 165] width 291 height 8
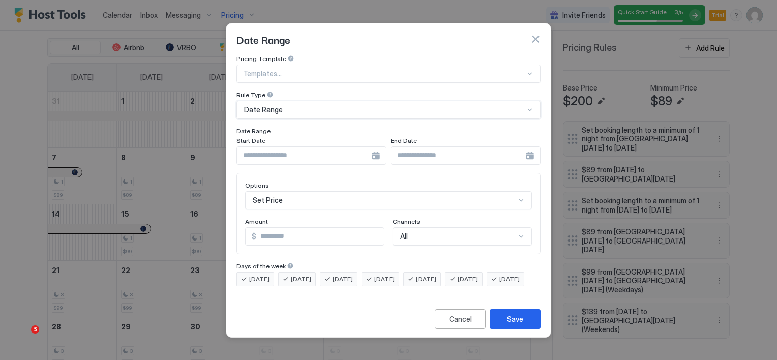
click at [313, 152] on input "Input Field" at bounding box center [304, 155] width 135 height 17
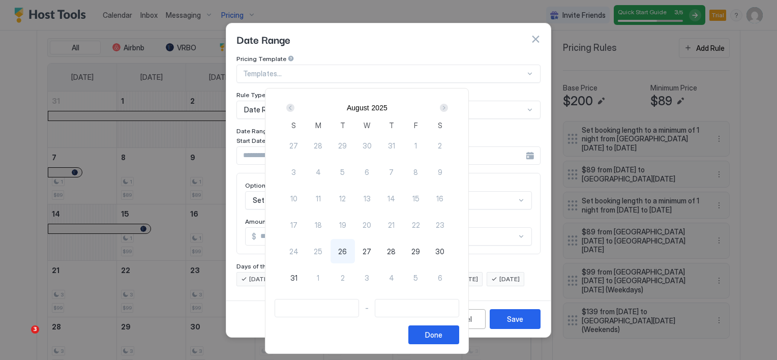
click at [448, 104] on div "Next" at bounding box center [444, 108] width 8 height 8
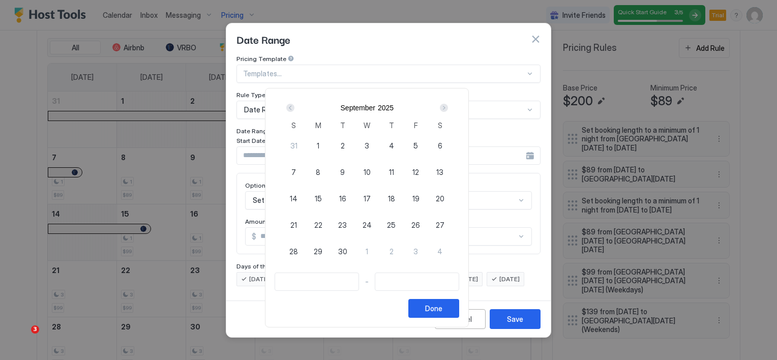
click at [395, 197] on span "18" at bounding box center [391, 198] width 7 height 11
type input "**********"
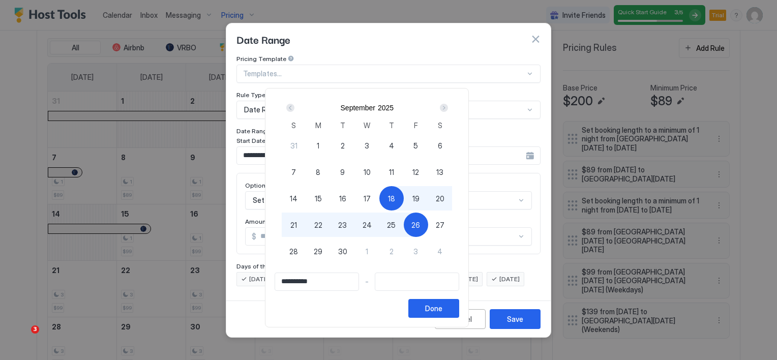
type input "**********"
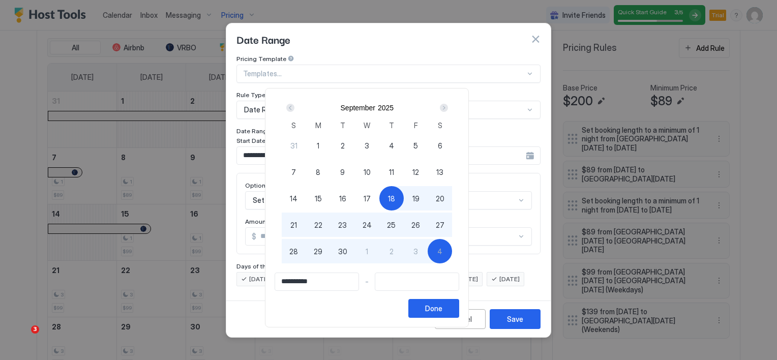
click at [442, 252] on span "4" at bounding box center [439, 251] width 5 height 11
type input "**********"
click at [442, 307] on div "Done" at bounding box center [433, 308] width 17 height 11
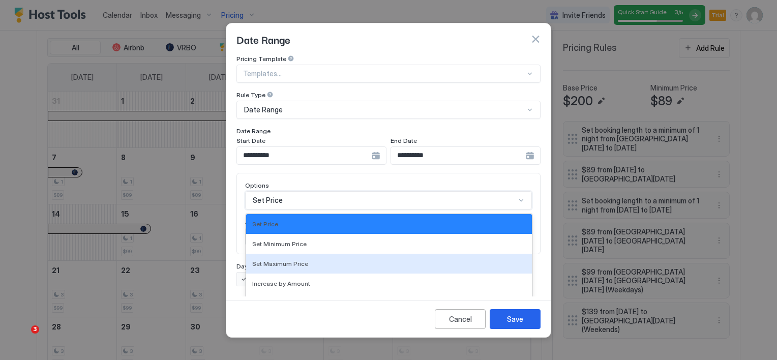
click at [287, 193] on div "17 results available. Use Up and Down to choose options, press Enter to select …" at bounding box center [388, 200] width 287 height 18
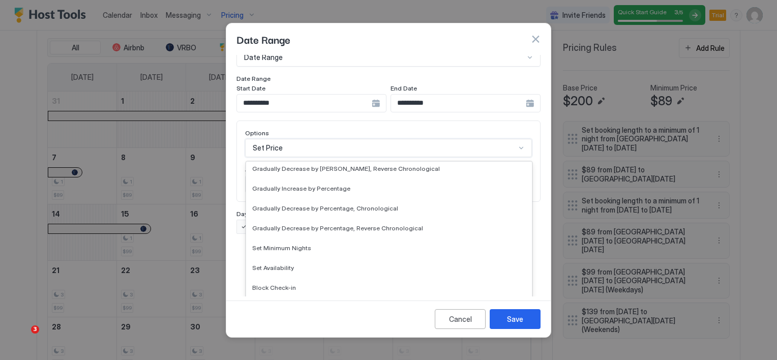
scroll to position [185, 0]
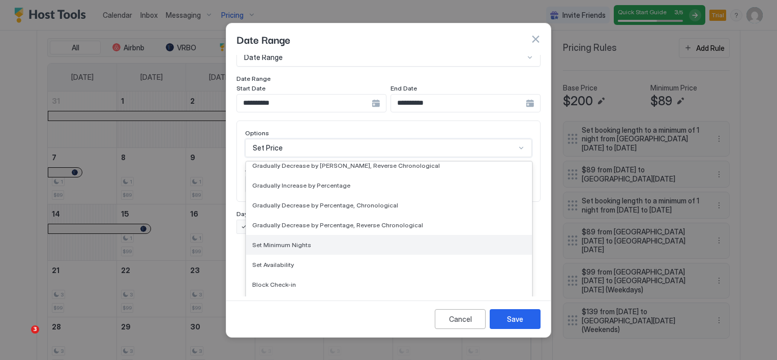
click at [310, 241] on div "Set Minimum Nights" at bounding box center [389, 245] width 274 height 8
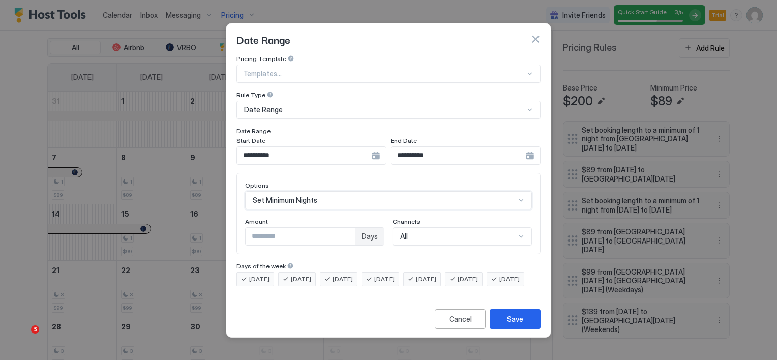
click at [287, 230] on input "*" at bounding box center [300, 236] width 109 height 17
click at [287, 229] on input "*" at bounding box center [300, 236] width 109 height 17
type input "*"
click at [514, 324] on div "Save" at bounding box center [515, 319] width 16 height 11
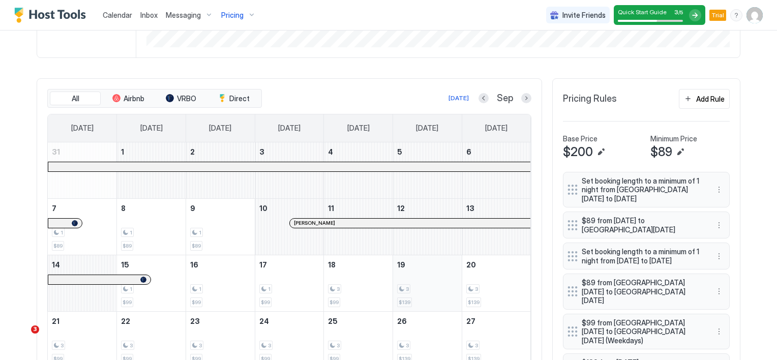
scroll to position [431, 0]
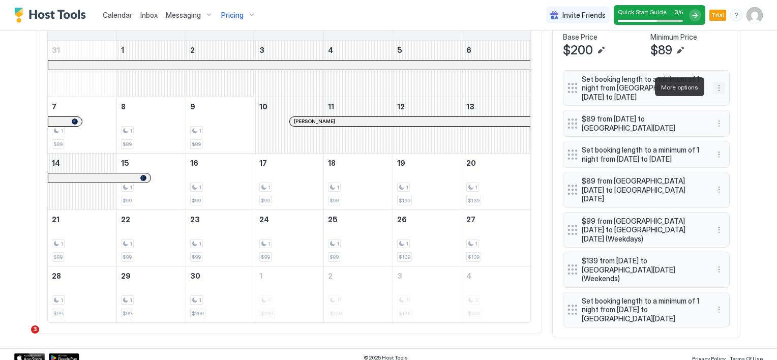
click at [716, 88] on button "More options" at bounding box center [719, 88] width 12 height 12
click at [720, 102] on div "Edit" at bounding box center [725, 101] width 22 height 8
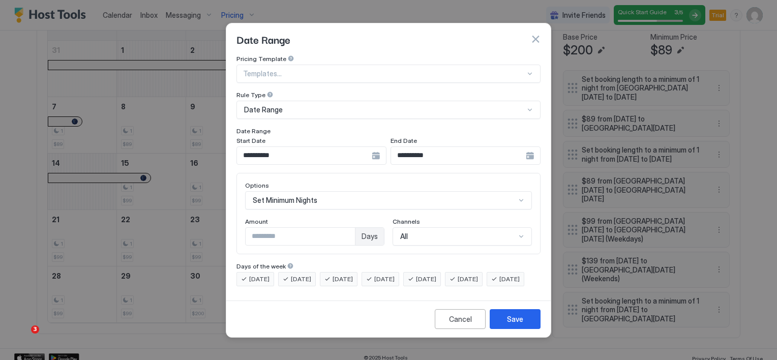
click at [265, 228] on input "*" at bounding box center [300, 236] width 109 height 17
type input "*"
click at [510, 324] on div "Save" at bounding box center [515, 319] width 16 height 11
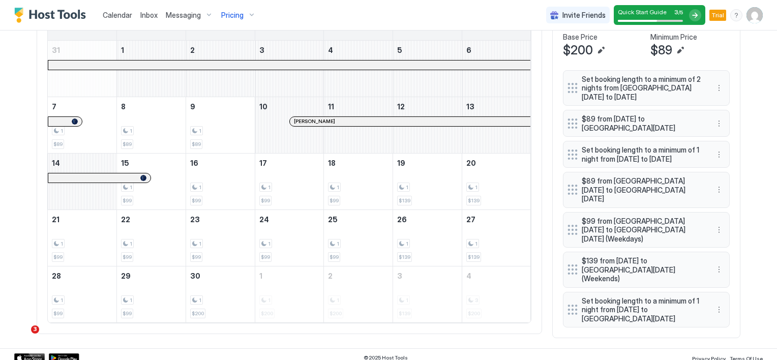
click at [492, 329] on div "All Airbnb VRBO Direct [DATE] Sep [DATE] [DATE] [DATE] [DATE] [DATE] [DATE] [DA…" at bounding box center [289, 155] width 505 height 357
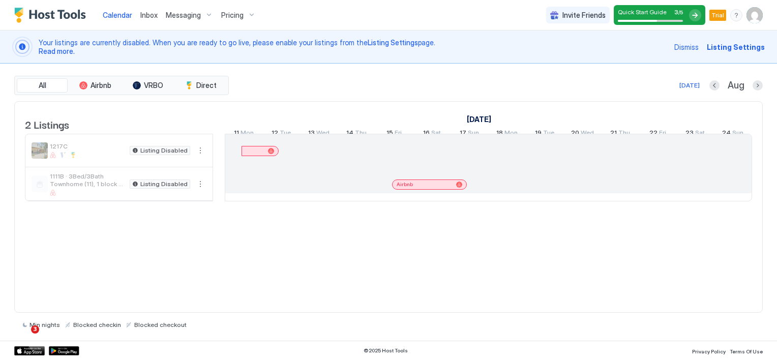
scroll to position [0, 565]
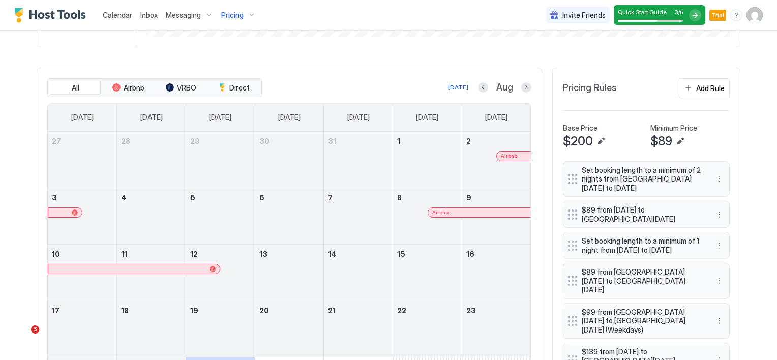
scroll to position [334, 0]
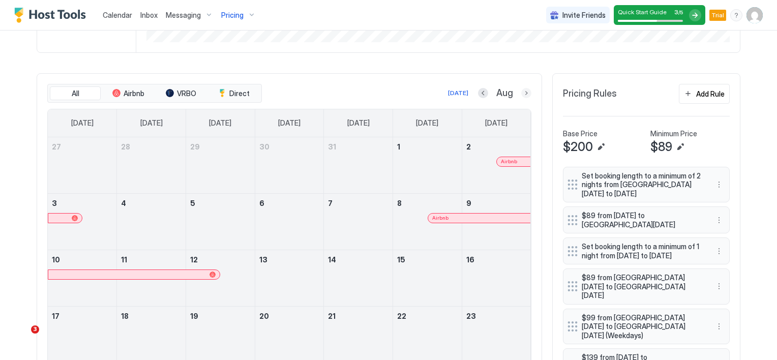
click at [526, 94] on button "Next month" at bounding box center [526, 93] width 10 height 10
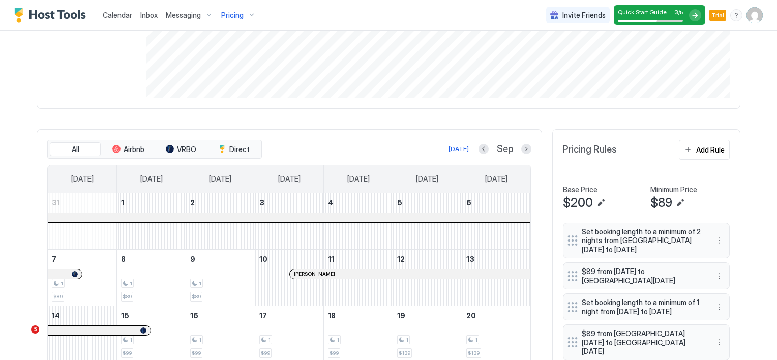
scroll to position [329, 0]
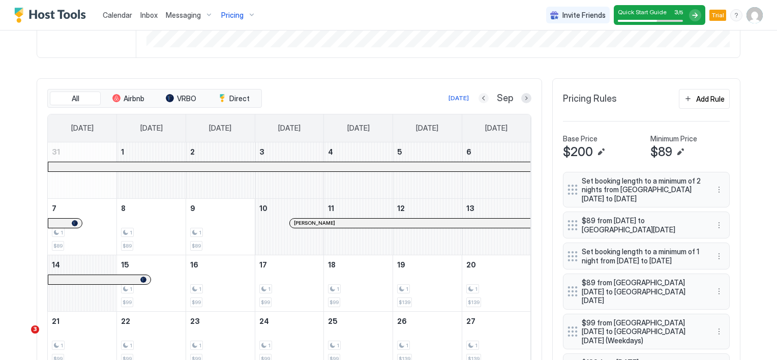
click at [481, 99] on button "Previous month" at bounding box center [483, 98] width 10 height 10
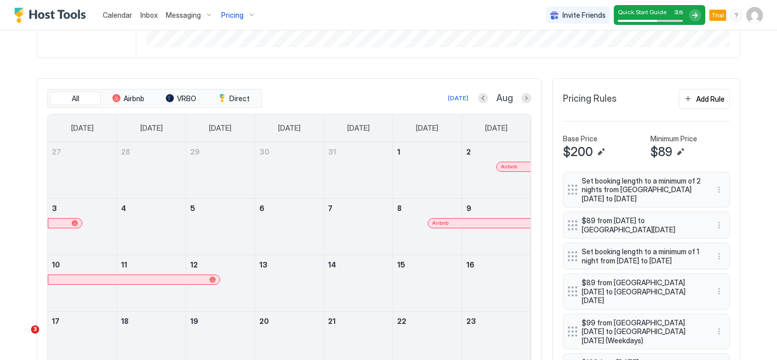
scroll to position [431, 0]
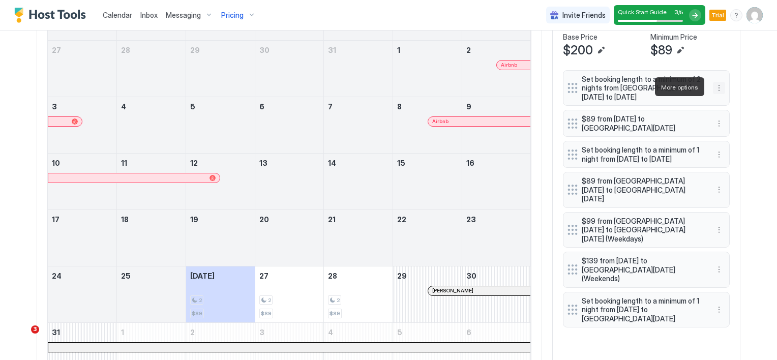
click at [713, 86] on button "More options" at bounding box center [719, 88] width 12 height 12
click at [724, 98] on div "Edit" at bounding box center [725, 101] width 22 height 8
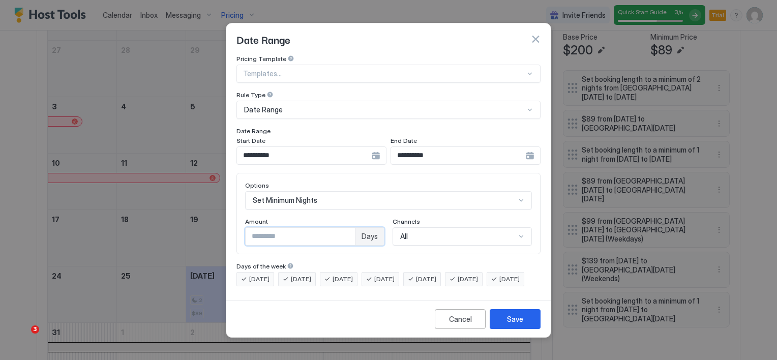
click at [265, 228] on input "*" at bounding box center [300, 236] width 109 height 17
click at [264, 228] on input "*" at bounding box center [300, 236] width 109 height 17
type input "*"
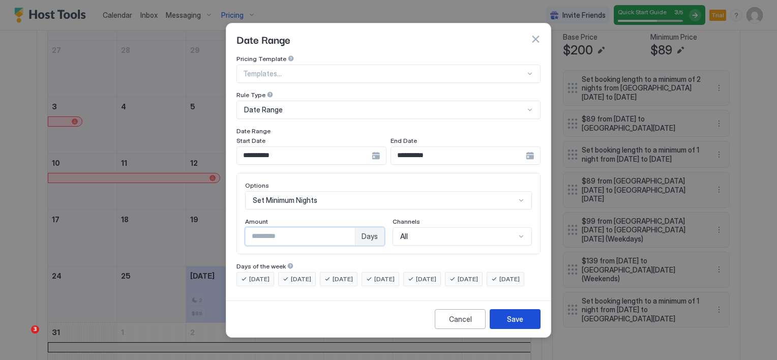
click at [506, 319] on button "Save" at bounding box center [515, 319] width 51 height 20
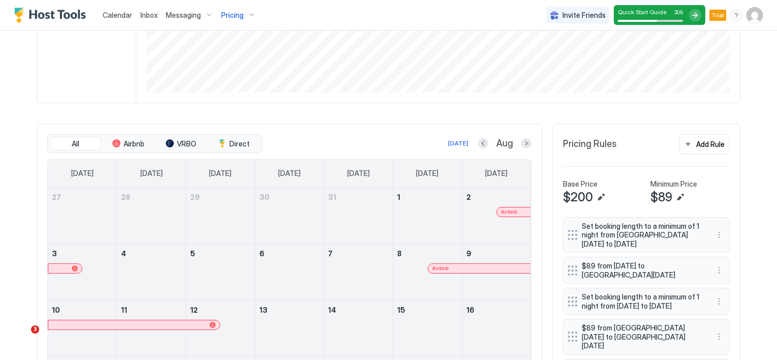
scroll to position [283, 0]
click at [521, 141] on button "Next month" at bounding box center [526, 144] width 10 height 10
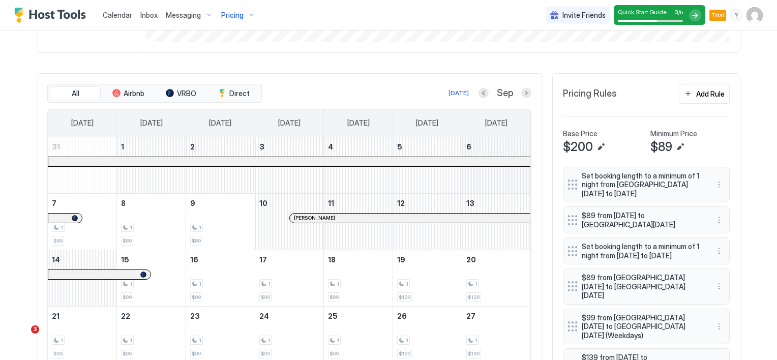
scroll to position [385, 0]
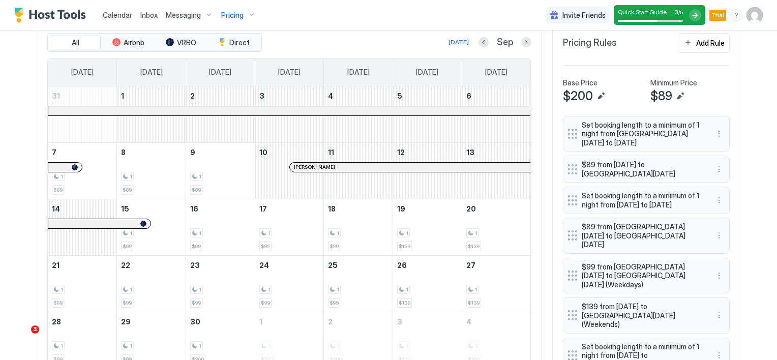
click at [624, 342] on span "Set booking length to a minimum of 1 night from [DATE] to [GEOGRAPHIC_DATA][DAT…" at bounding box center [642, 355] width 121 height 27
click at [620, 342] on span "Set booking length to a minimum of 1 night from [DATE] to [GEOGRAPHIC_DATA][DAT…" at bounding box center [642, 355] width 121 height 27
click at [660, 342] on span "Set booking length to a minimum of 1 night from [DATE] to [GEOGRAPHIC_DATA][DAT…" at bounding box center [642, 355] width 121 height 27
click at [714, 349] on button "More options" at bounding box center [719, 355] width 12 height 12
click at [725, 289] on span "Edit" at bounding box center [730, 288] width 11 height 8
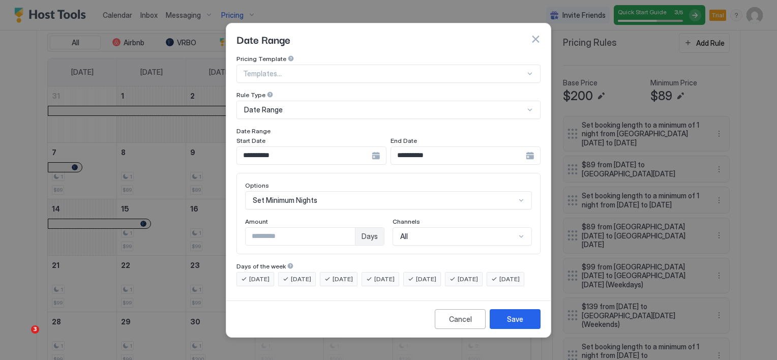
click at [264, 230] on input "*" at bounding box center [300, 236] width 109 height 17
type input "*"
click at [510, 324] on div "Save" at bounding box center [515, 319] width 16 height 11
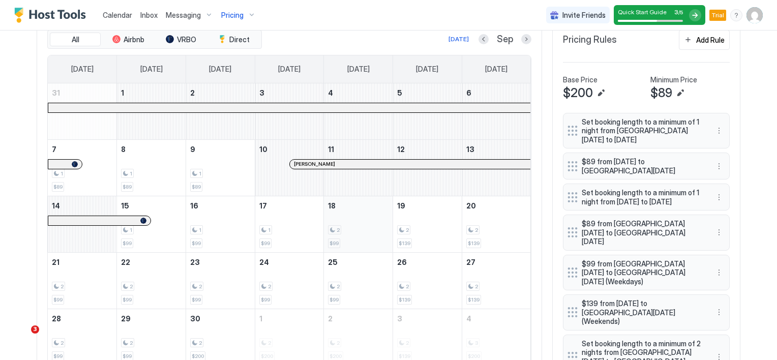
scroll to position [329, 0]
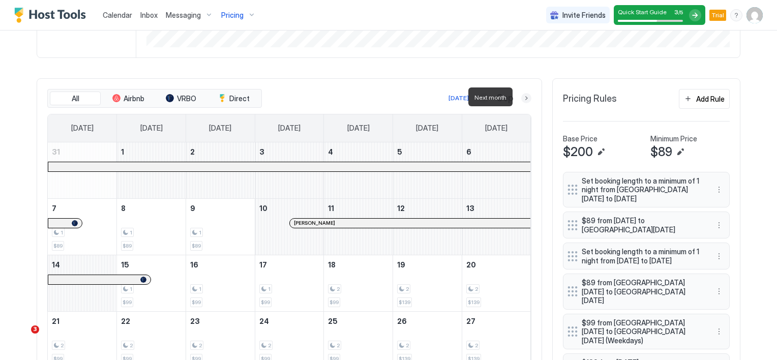
click at [521, 98] on button "Next month" at bounding box center [526, 98] width 10 height 10
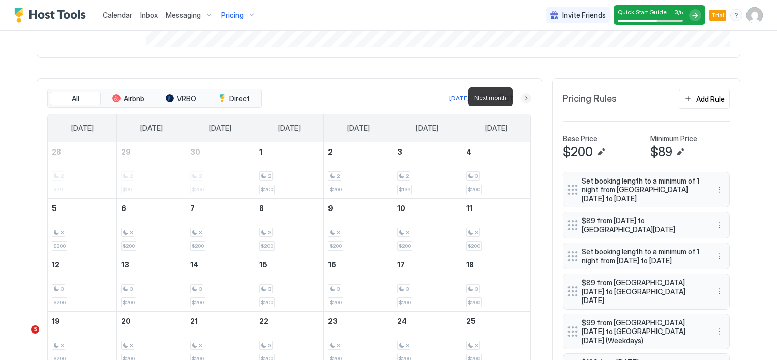
click at [524, 100] on button "Next month" at bounding box center [526, 98] width 10 height 10
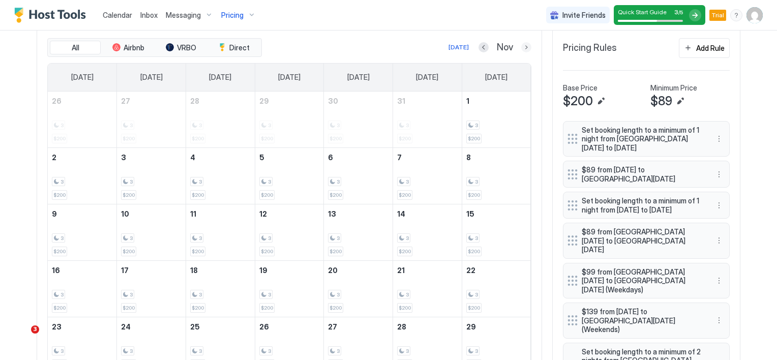
click at [525, 48] on button "Next month" at bounding box center [526, 47] width 10 height 10
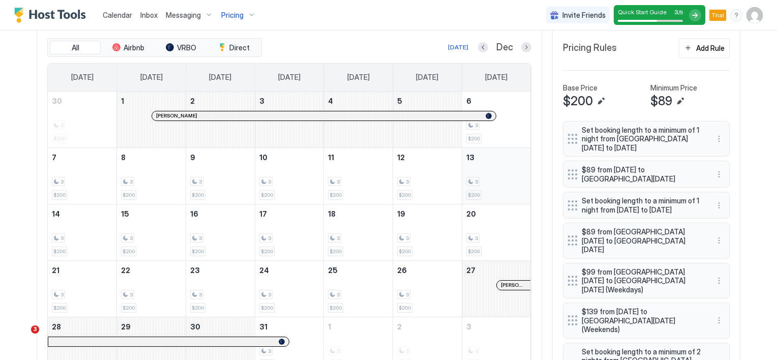
scroll to position [329, 0]
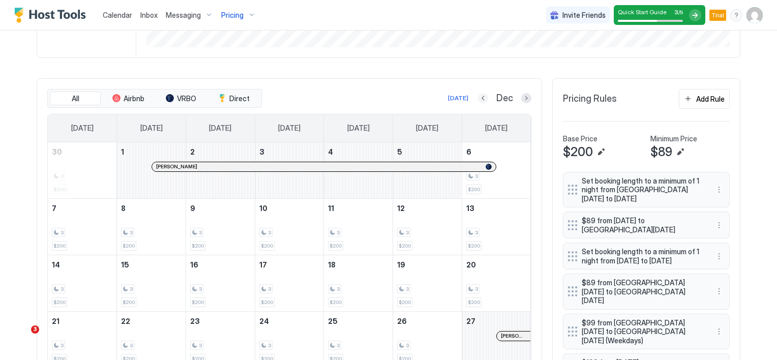
click at [479, 94] on button "Previous month" at bounding box center [483, 98] width 10 height 10
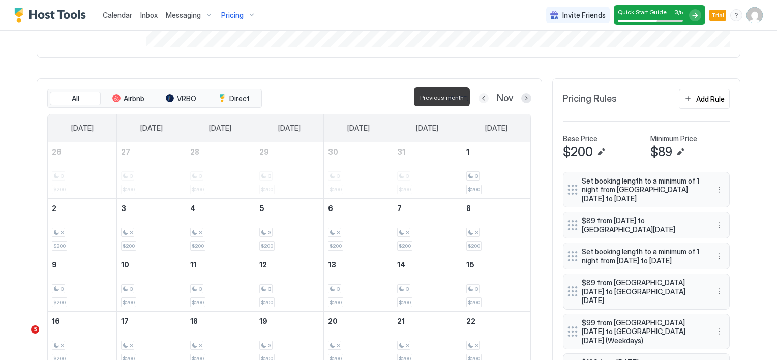
click at [479, 96] on button "Previous month" at bounding box center [483, 98] width 10 height 10
click at [479, 97] on button "Previous month" at bounding box center [484, 98] width 10 height 10
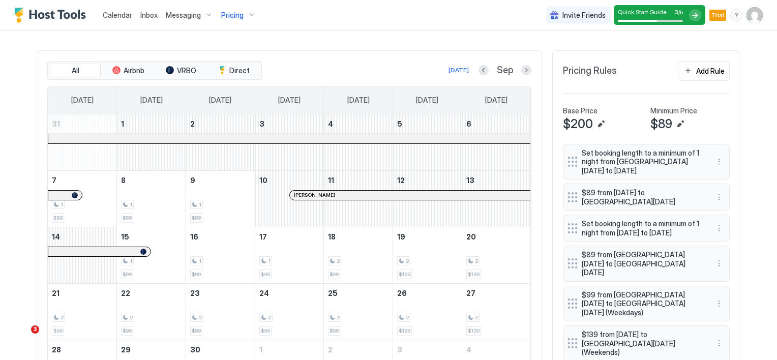
scroll to position [380, 0]
